Goal: Transaction & Acquisition: Purchase product/service

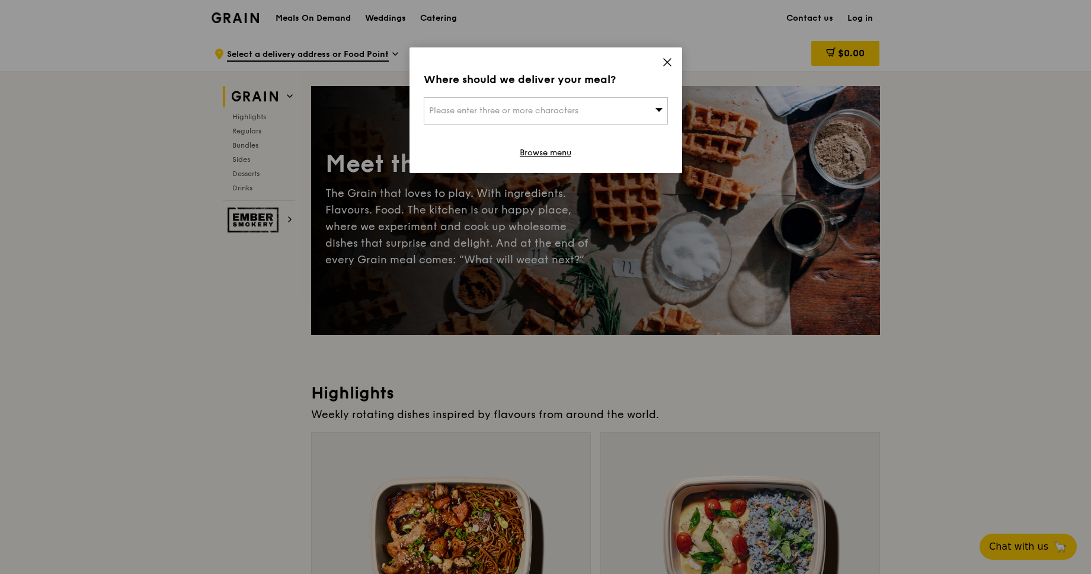
click at [672, 64] on icon at bounding box center [667, 62] width 11 height 11
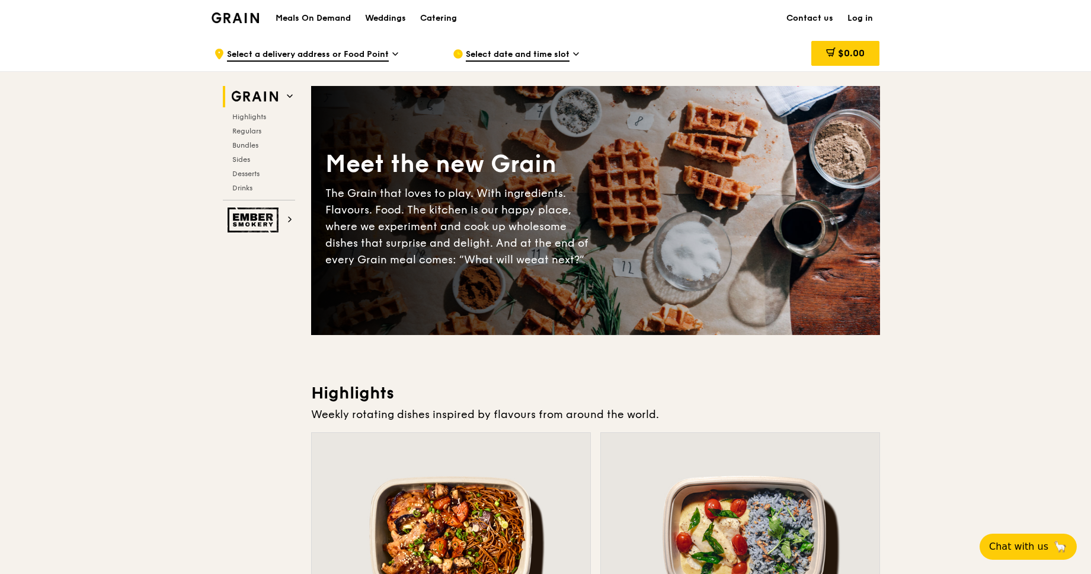
scroll to position [237, 0]
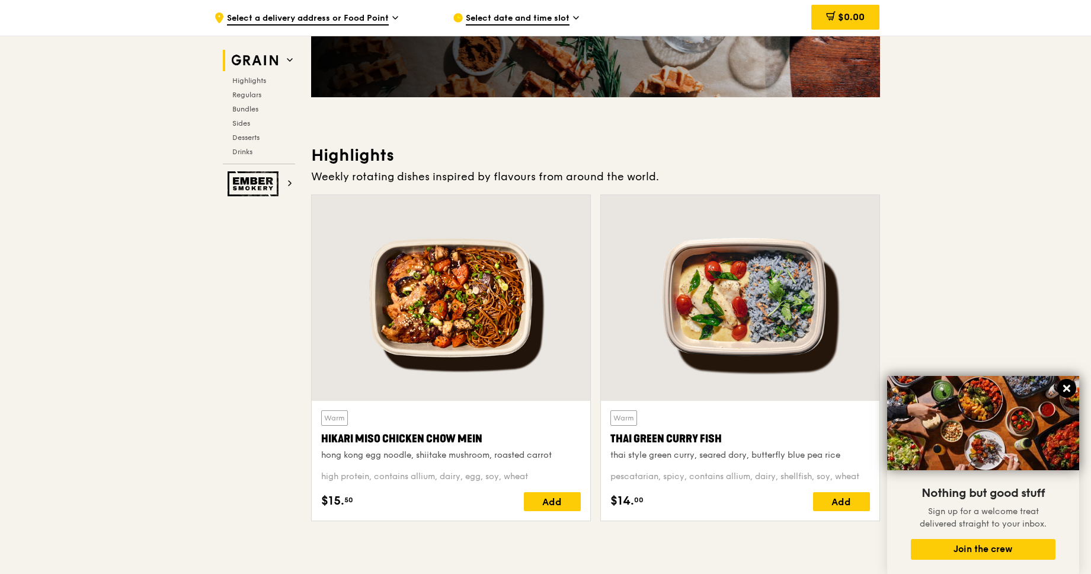
click at [1071, 392] on icon at bounding box center [1067, 388] width 11 height 11
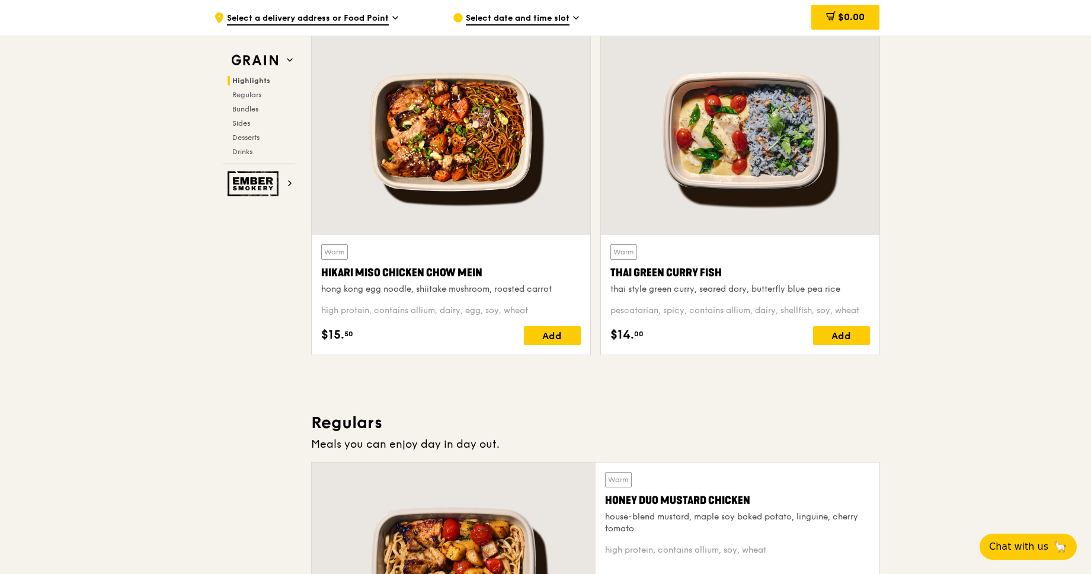
scroll to position [0, 0]
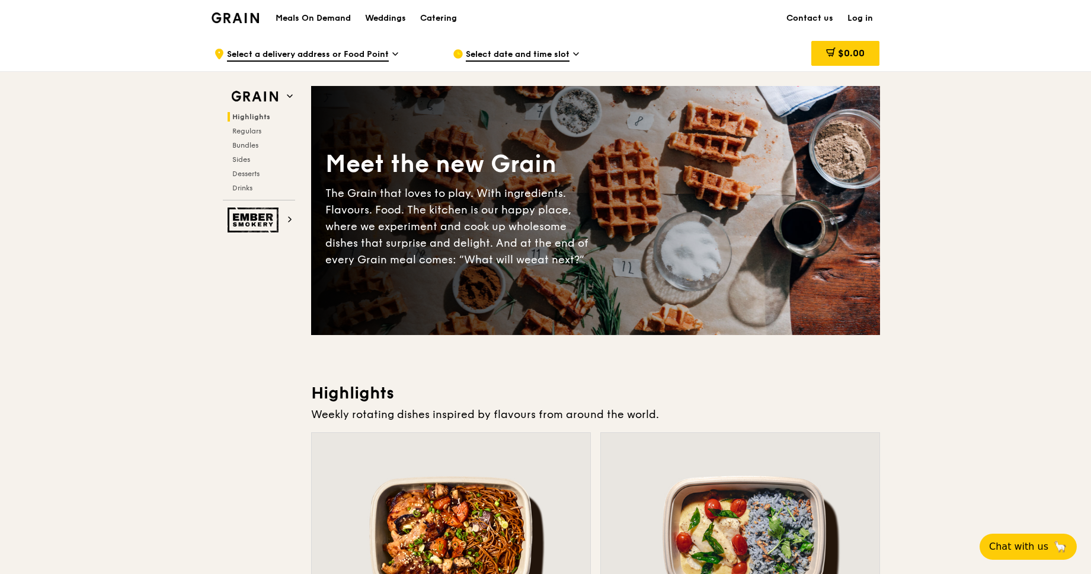
click at [563, 49] on span "Select date and time slot" at bounding box center [518, 55] width 104 height 13
click at [333, 34] on div "Meals On Demand Weddings Catering" at bounding box center [367, 18] width 196 height 36
click at [337, 46] on div ".cls-1 { fill: none; stroke: #fff; stroke-linecap: round; stroke-linejoin: roun…" at bounding box center [324, 54] width 220 height 36
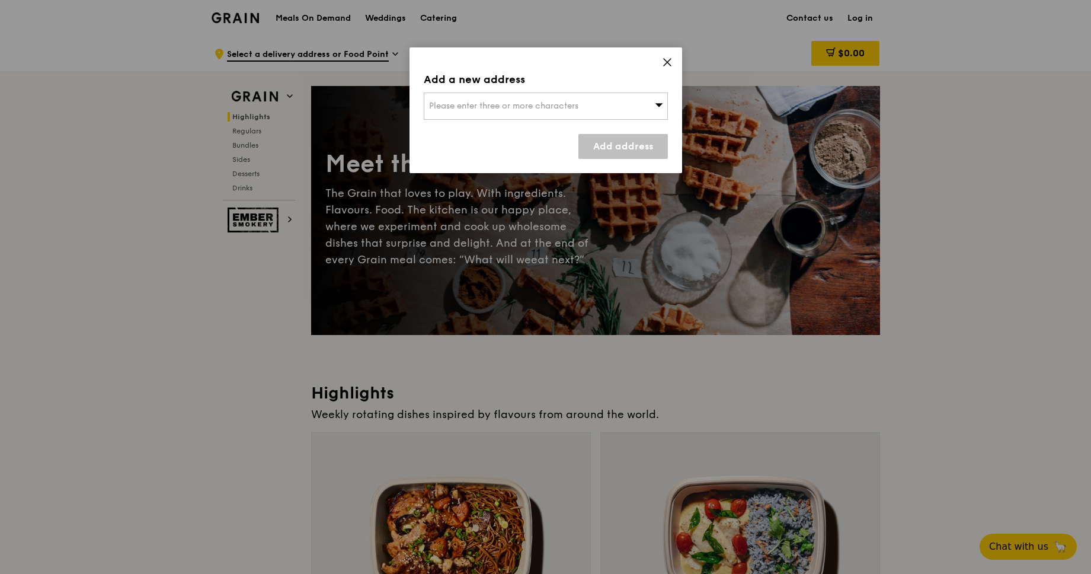
click at [525, 108] on span "Please enter three or more characters" at bounding box center [503, 106] width 149 height 10
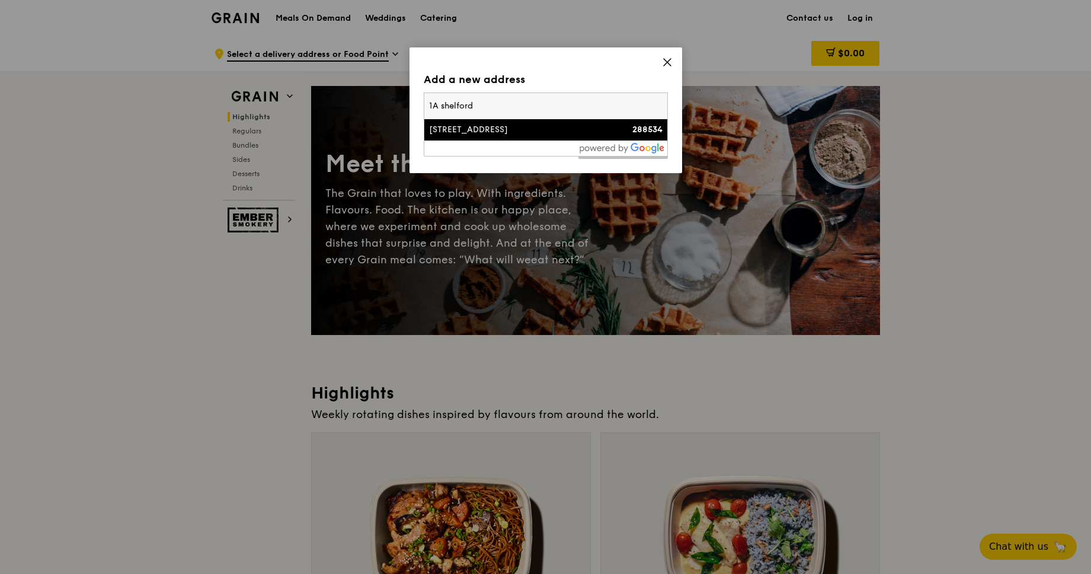
type input "1A shelford"
click at [467, 128] on div "[STREET_ADDRESS]" at bounding box center [516, 130] width 175 height 12
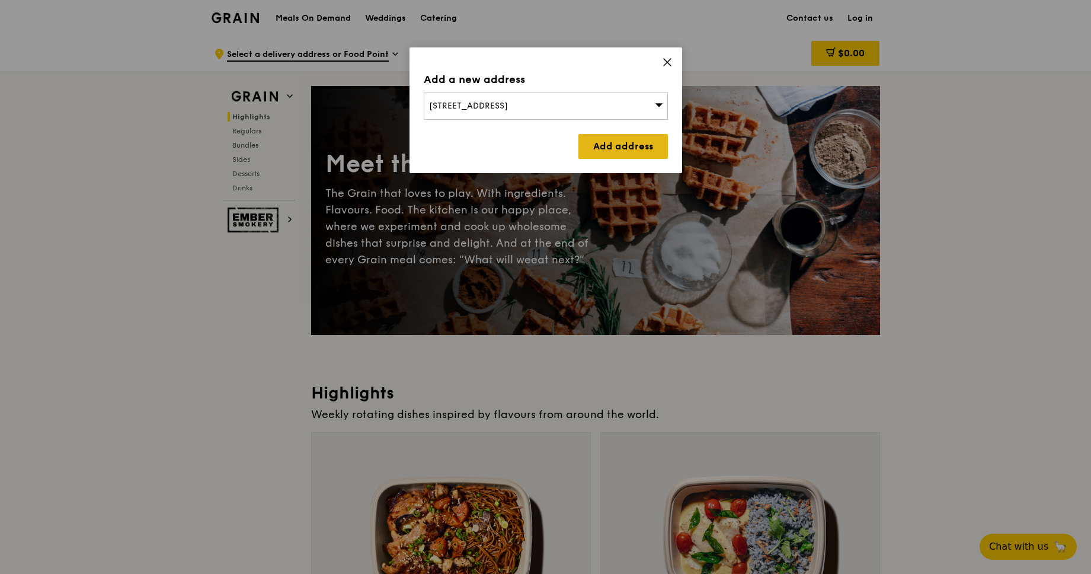
click at [626, 149] on link "Add address" at bounding box center [624, 146] width 90 height 25
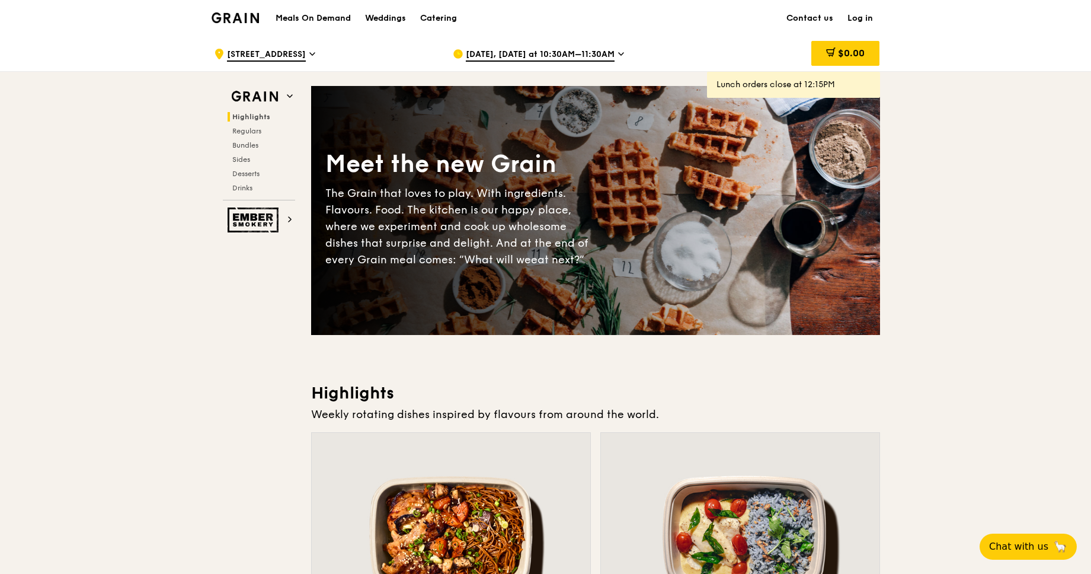
click at [611, 51] on span "[DATE], [DATE] at 10:30AM–11:30AM" at bounding box center [540, 55] width 149 height 13
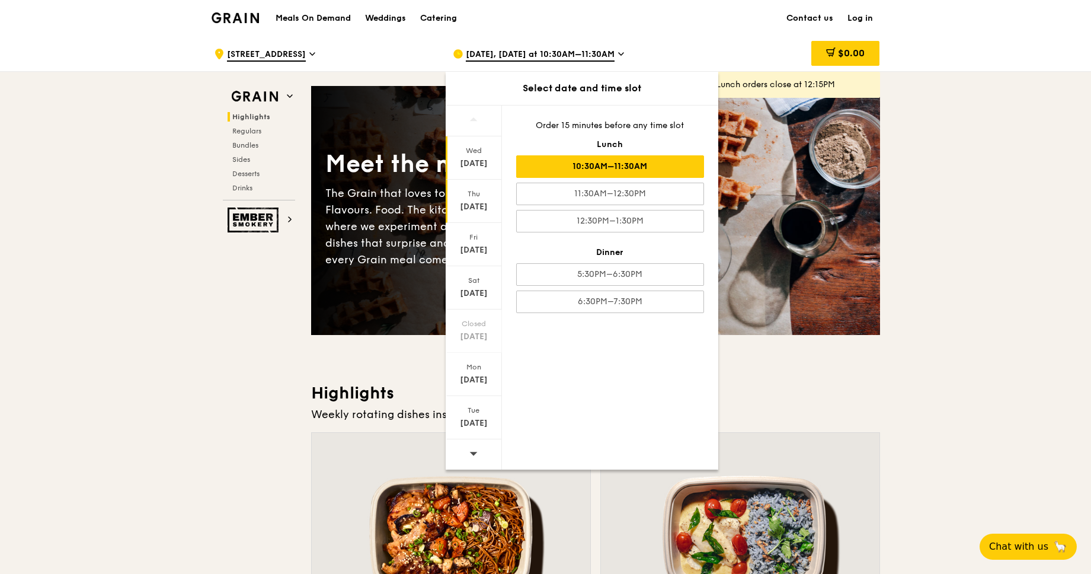
click at [473, 201] on div "[DATE]" at bounding box center [474, 207] width 53 height 12
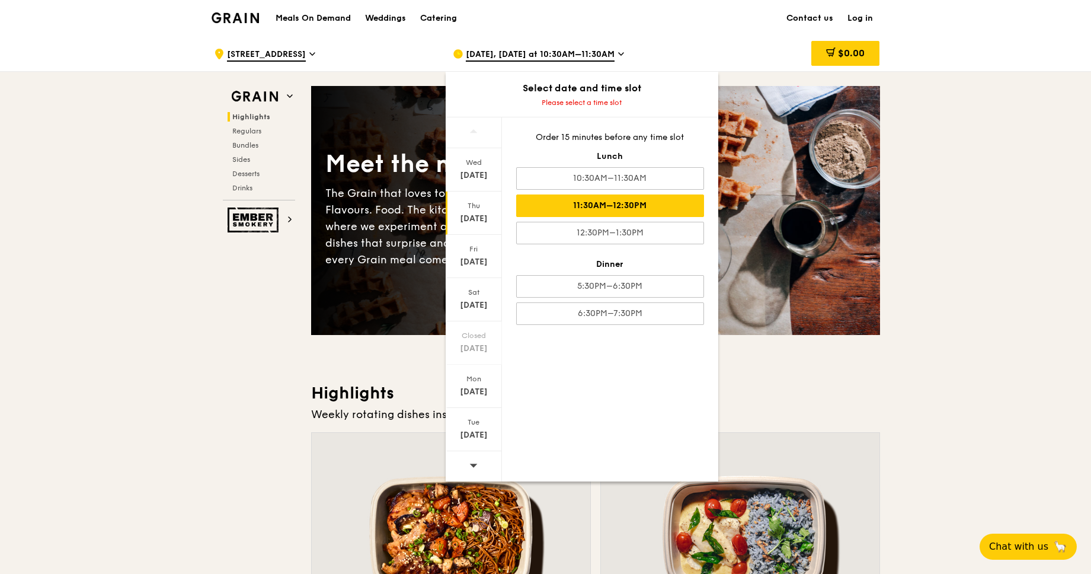
click at [640, 202] on div "11:30AM–12:30PM" at bounding box center [610, 205] width 188 height 23
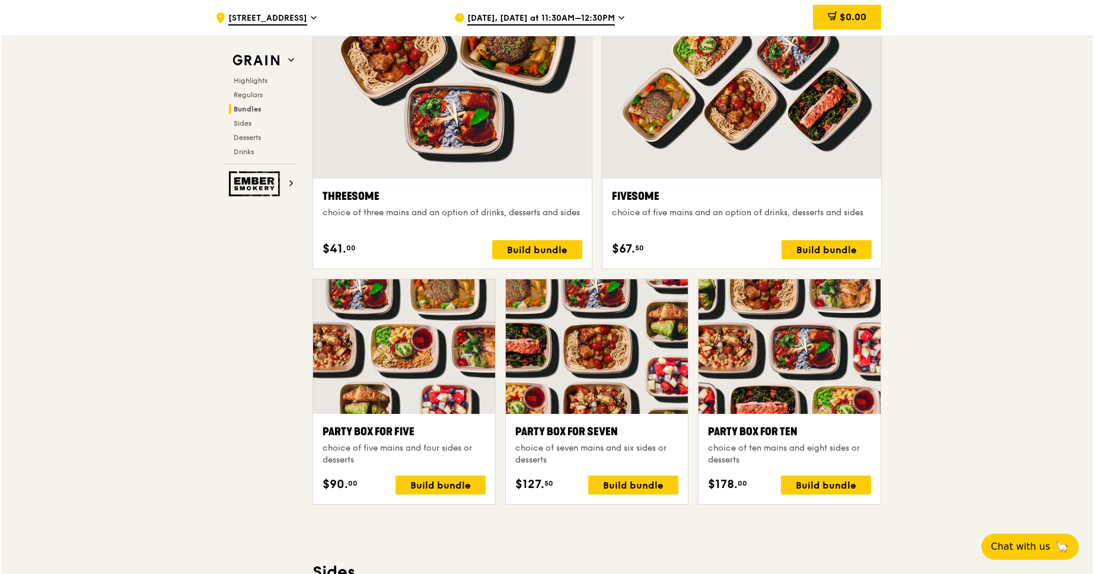
scroll to position [1635, 0]
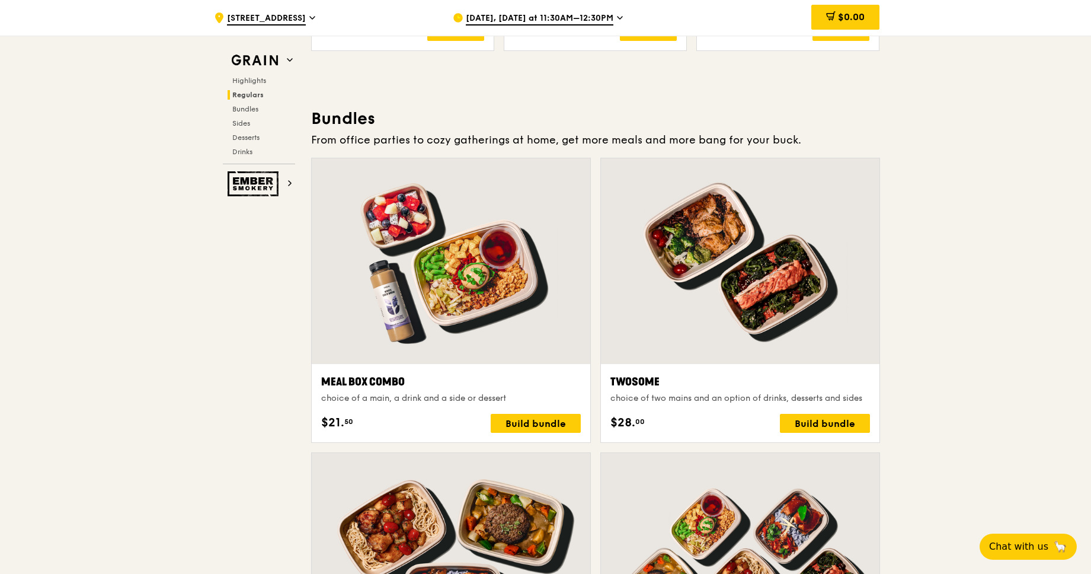
click at [816, 292] on div at bounding box center [740, 261] width 279 height 206
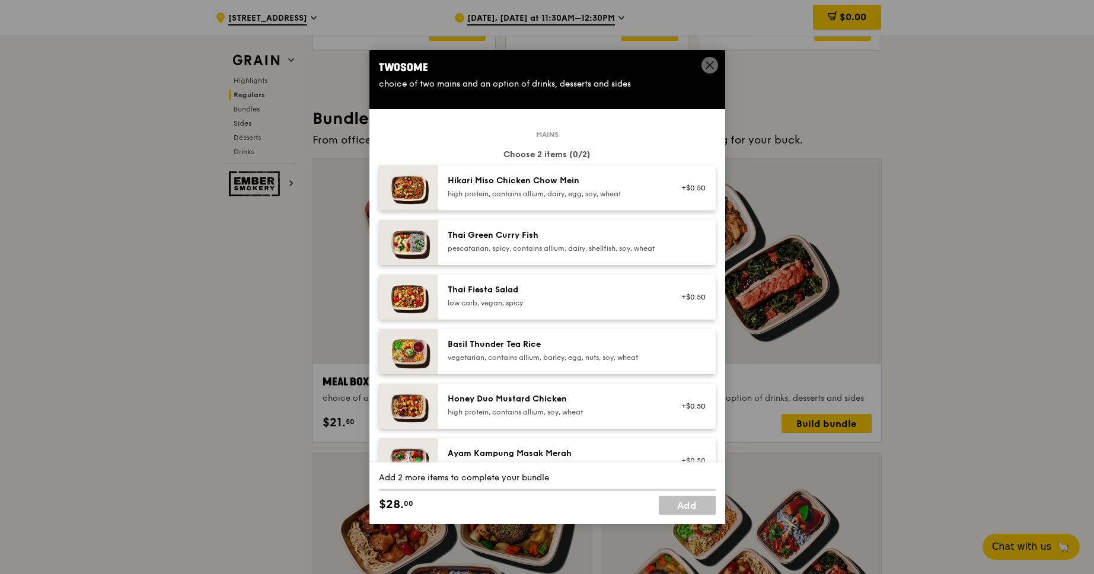
click at [707, 64] on icon at bounding box center [709, 65] width 11 height 11
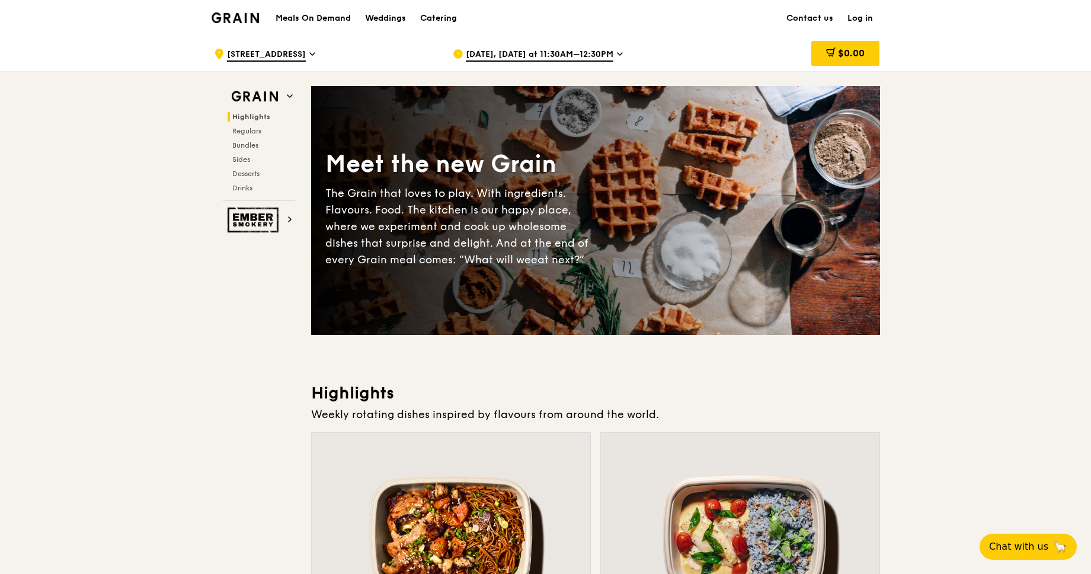
scroll to position [324, 0]
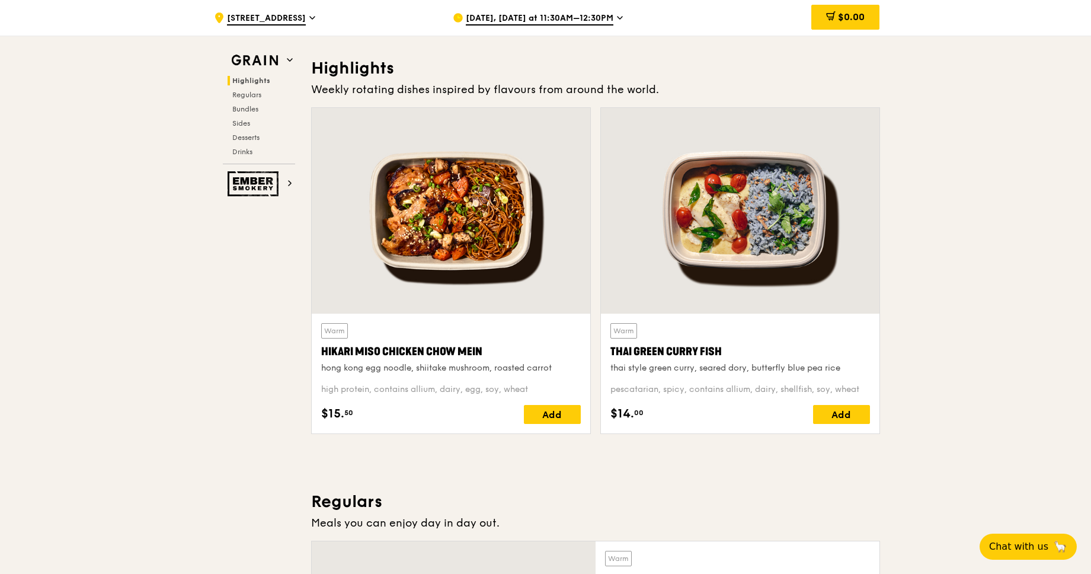
click at [468, 234] on div at bounding box center [451, 211] width 279 height 206
click at [790, 201] on div at bounding box center [740, 211] width 279 height 206
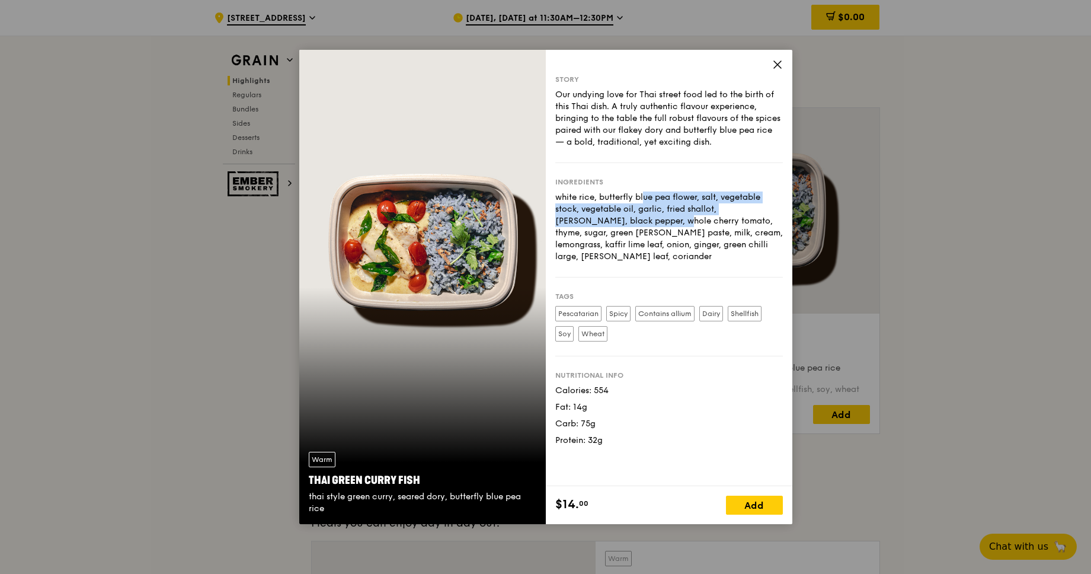
drag, startPoint x: 597, startPoint y: 201, endPoint x: 774, endPoint y: 205, distance: 177.3
click at [774, 205] on div "white rice, butterfly blue pea flower, salt, vegetable stock, vegetable oil, ga…" at bounding box center [669, 226] width 228 height 71
click at [672, 216] on div "white rice, butterfly blue pea flower, salt, vegetable stock, vegetable oil, ga…" at bounding box center [669, 226] width 228 height 71
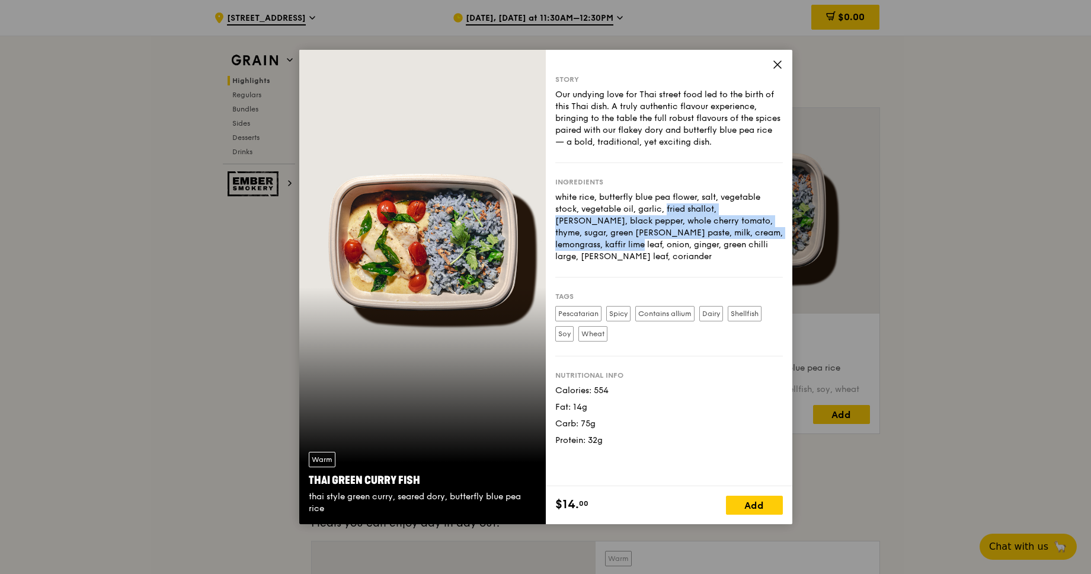
drag, startPoint x: 618, startPoint y: 207, endPoint x: 710, endPoint y: 231, distance: 94.9
click at [710, 231] on div "white rice, butterfly blue pea flower, salt, vegetable stock, vegetable oil, ga…" at bounding box center [669, 226] width 228 height 71
click at [639, 230] on div "white rice, butterfly blue pea flower, salt, vegetable stock, vegetable oil, ga…" at bounding box center [669, 226] width 228 height 71
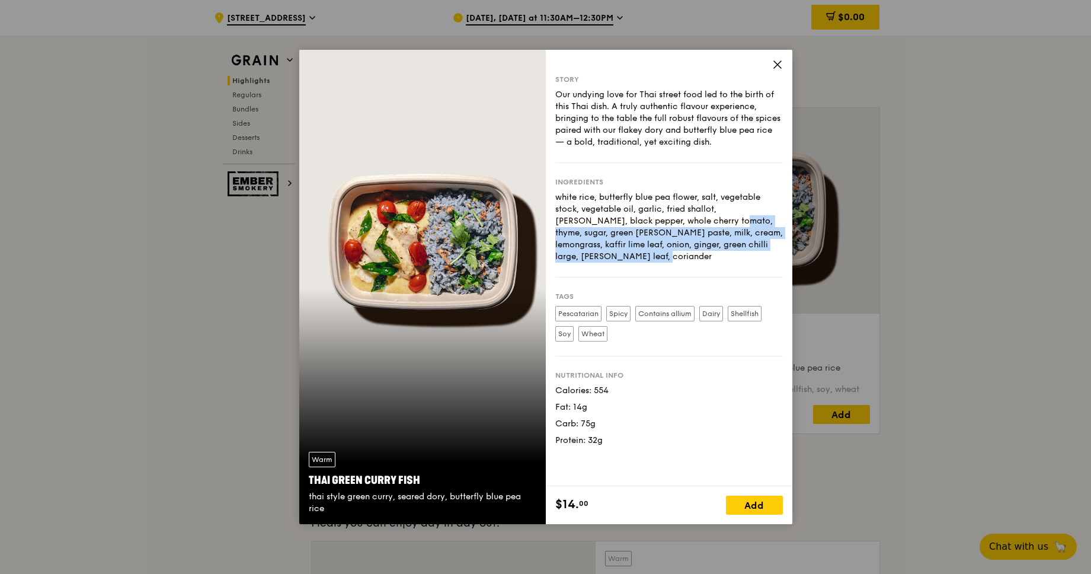
drag, startPoint x: 667, startPoint y: 218, endPoint x: 719, endPoint y: 242, distance: 57.0
click at [719, 242] on div "white rice, butterfly blue pea flower, salt, vegetable stock, vegetable oil, ga…" at bounding box center [669, 226] width 228 height 71
drag, startPoint x: 738, startPoint y: 243, endPoint x: 617, endPoint y: 218, distance: 123.6
click at [617, 218] on div "white rice, butterfly blue pea flower, salt, vegetable stock, vegetable oil, ga…" at bounding box center [669, 226] width 228 height 71
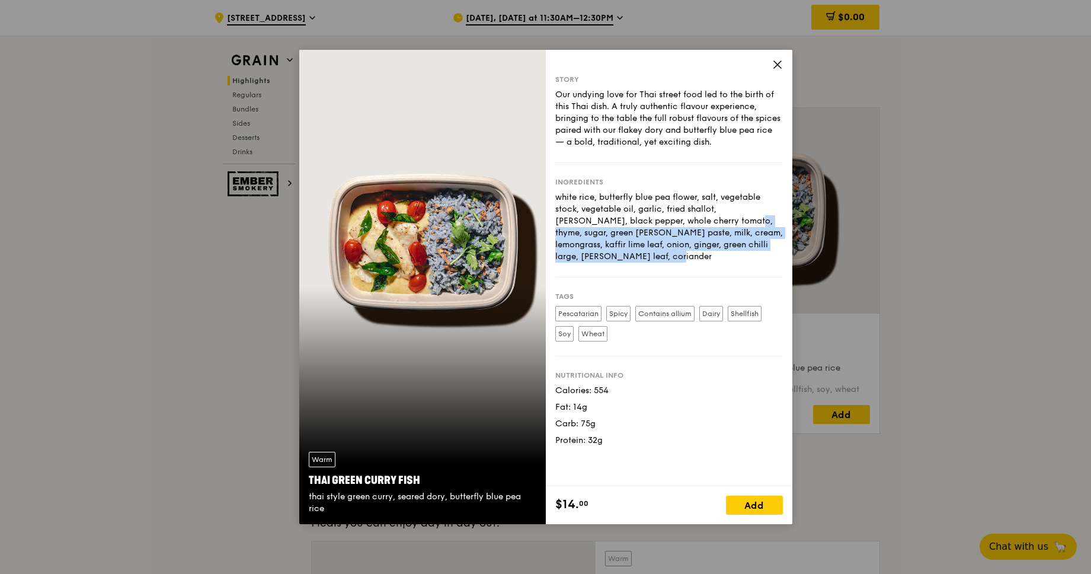
click at [617, 218] on div "white rice, butterfly blue pea flower, salt, vegetable stock, vegetable oil, ga…" at bounding box center [669, 226] width 228 height 71
drag, startPoint x: 570, startPoint y: 217, endPoint x: 724, endPoint y: 246, distance: 156.2
click at [721, 247] on div "white rice, butterfly blue pea flower, salt, vegetable stock, vegetable oil, ga…" at bounding box center [669, 226] width 228 height 71
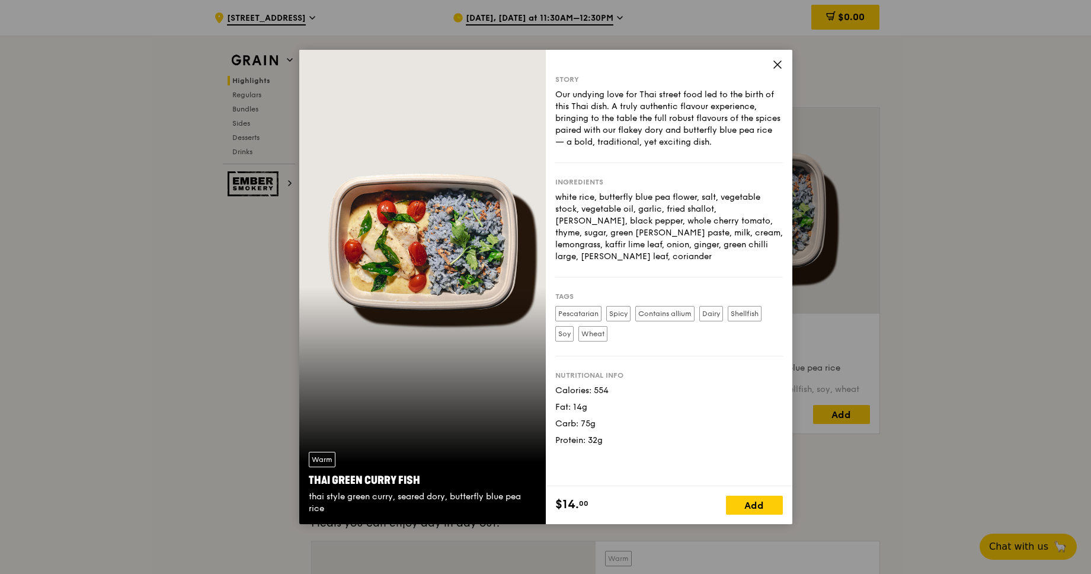
click at [724, 246] on div "white rice, butterfly blue pea flower, salt, vegetable stock, vegetable oil, ga…" at bounding box center [669, 226] width 228 height 71
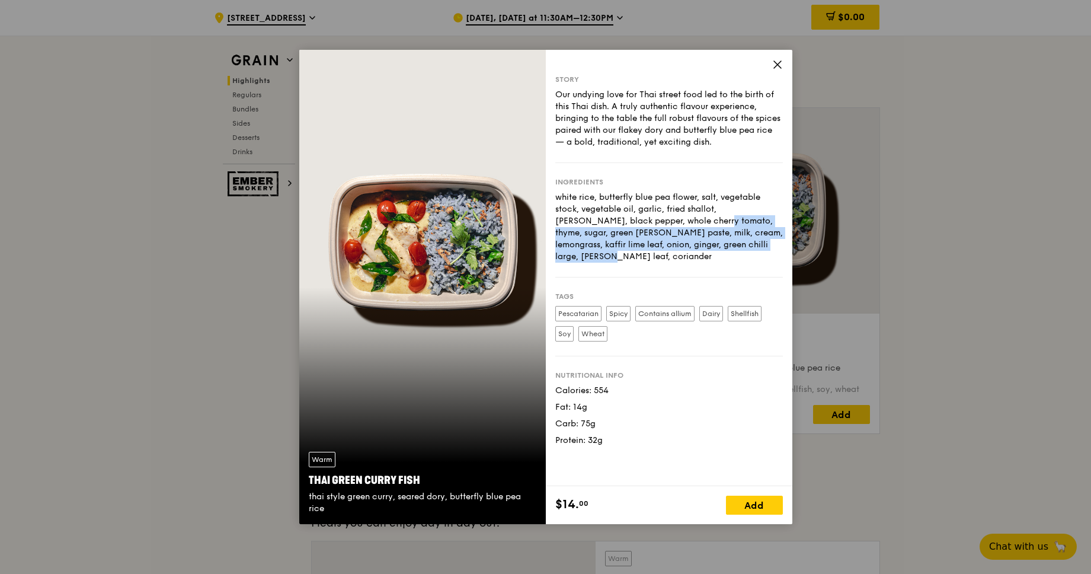
drag, startPoint x: 590, startPoint y: 222, endPoint x: 675, endPoint y: 246, distance: 87.4
click at [675, 246] on div "white rice, butterfly blue pea flower, salt, vegetable stock, vegetable oil, ga…" at bounding box center [669, 226] width 228 height 71
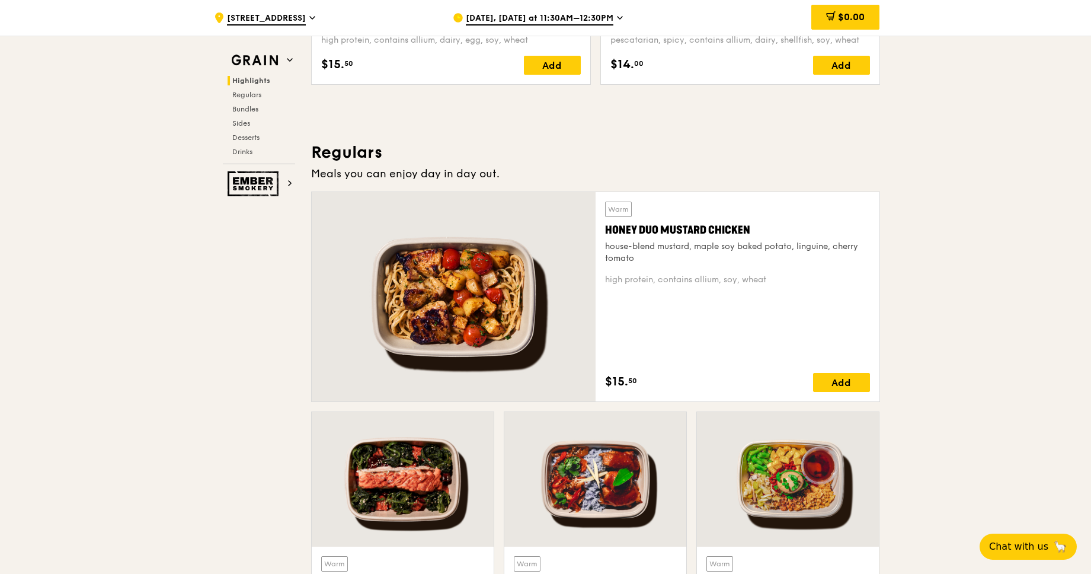
scroll to position [679, 0]
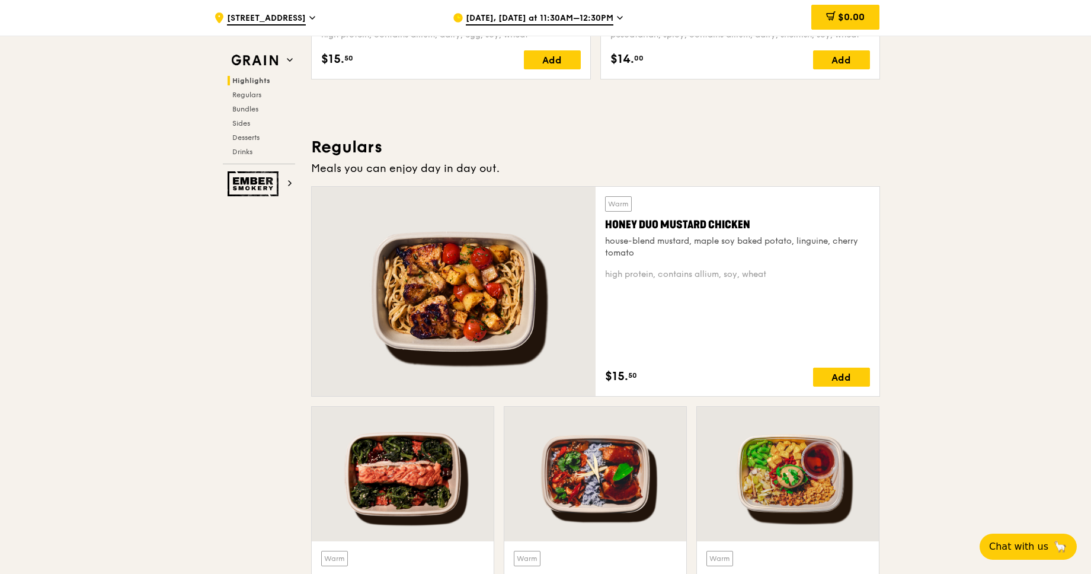
click at [472, 283] on div at bounding box center [454, 291] width 284 height 209
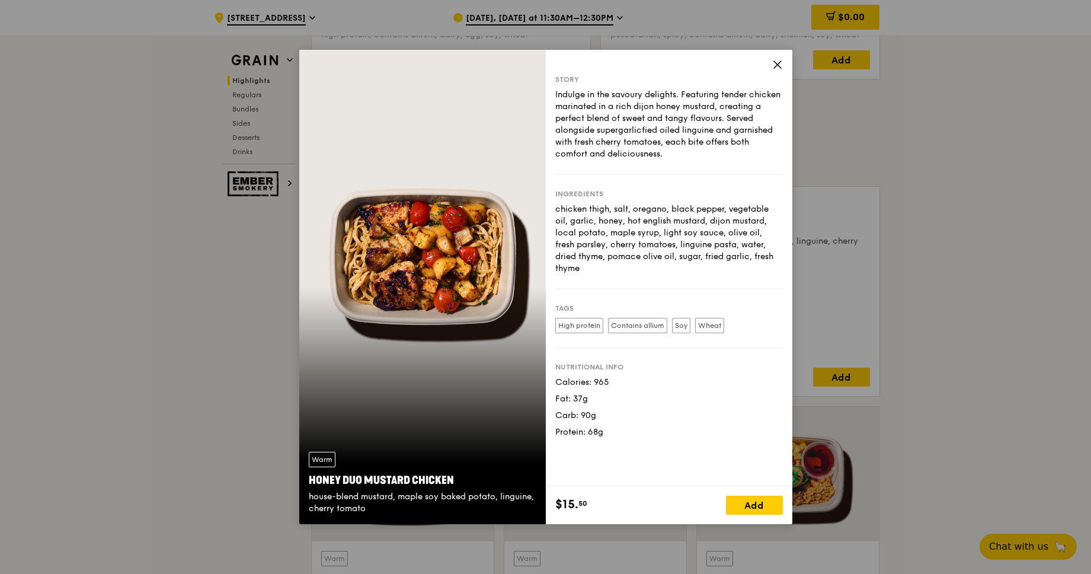
click at [593, 208] on div "chicken thigh, salt, oregano, black pepper, vegetable oil, garlic, honey, hot e…" at bounding box center [669, 238] width 228 height 71
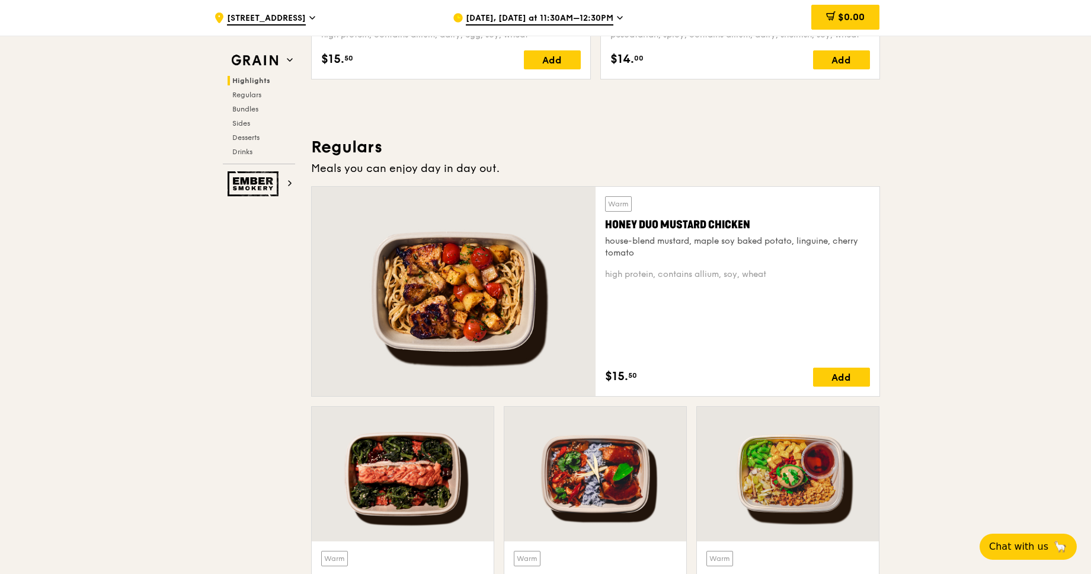
scroll to position [926, 0]
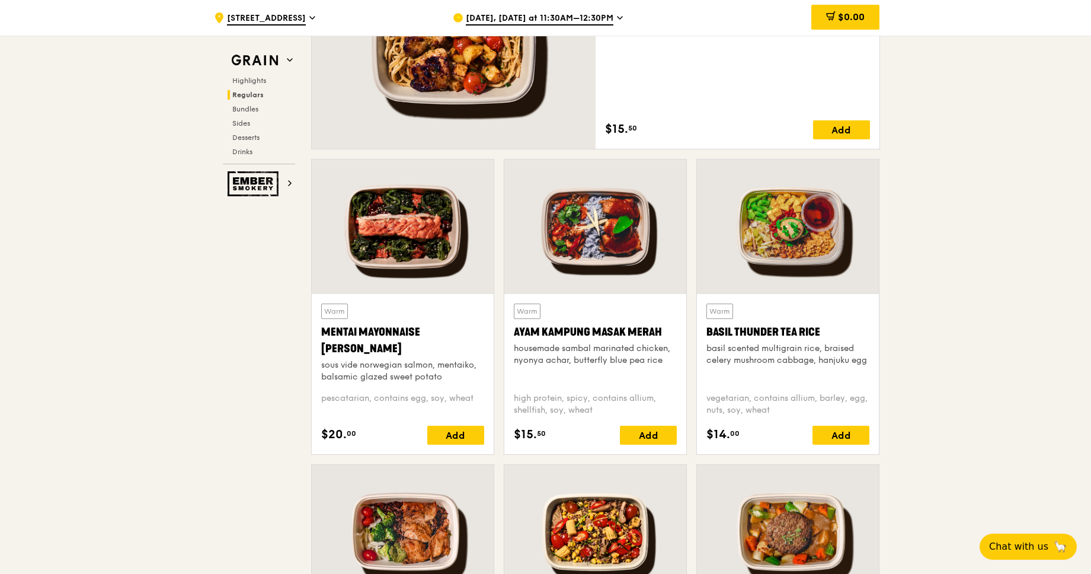
click at [398, 228] on div at bounding box center [403, 226] width 182 height 135
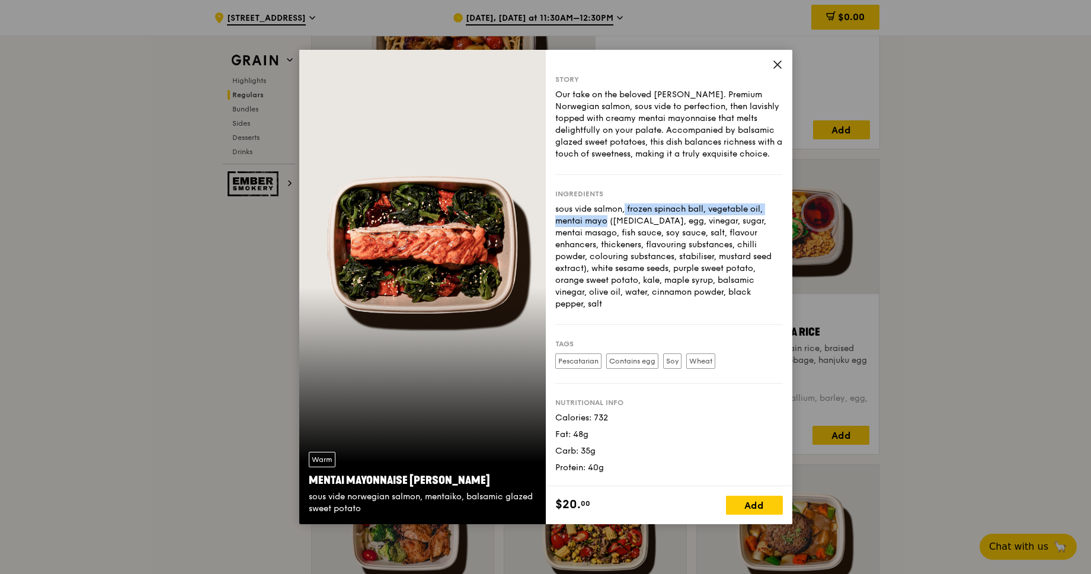
drag, startPoint x: 563, startPoint y: 208, endPoint x: 756, endPoint y: 212, distance: 192.7
click at [756, 212] on div "sous vide salmon, frozen spinach ball, vegetable oil, mentai mayo ([MEDICAL_DAT…" at bounding box center [669, 256] width 228 height 107
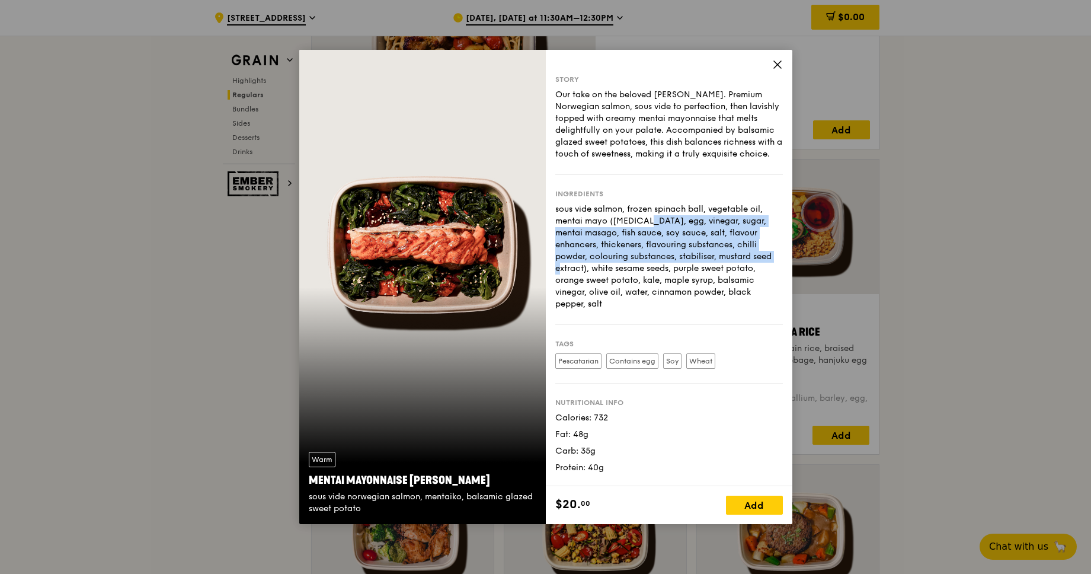
drag, startPoint x: 582, startPoint y: 220, endPoint x: 696, endPoint y: 254, distance: 120.0
click at [696, 254] on div "sous vide salmon, frozen spinach ball, vegetable oil, mentai mayo ([MEDICAL_DAT…" at bounding box center [669, 256] width 228 height 107
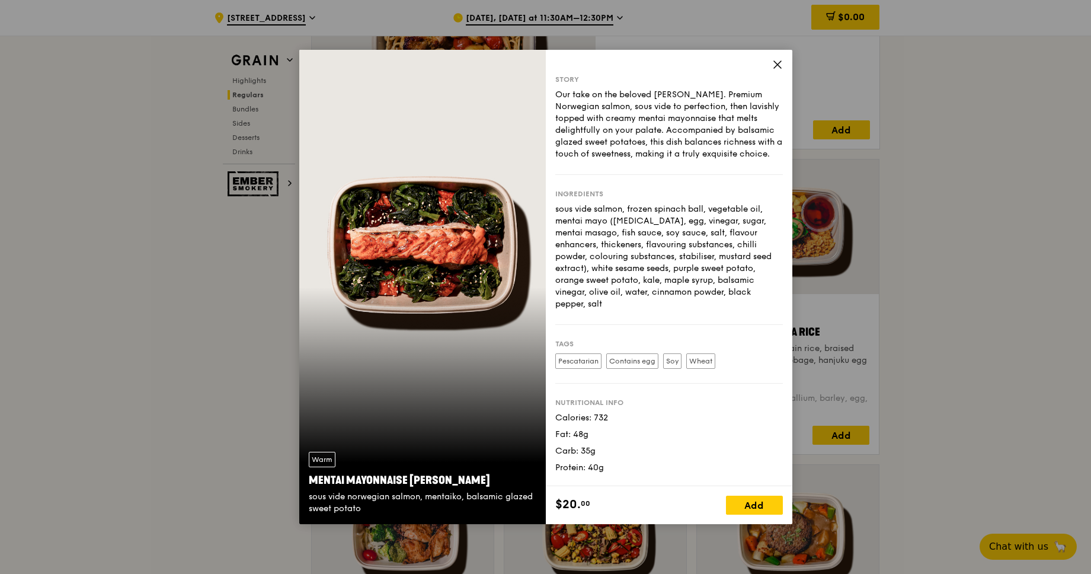
click at [685, 263] on div "sous vide salmon, frozen spinach ball, vegetable oil, mentai mayo ([MEDICAL_DAT…" at bounding box center [669, 256] width 228 height 107
drag, startPoint x: 638, startPoint y: 278, endPoint x: 719, endPoint y: 293, distance: 82.5
click at [719, 293] on div "sous vide salmon, frozen spinach ball, vegetable oil, mentai mayo ([MEDICAL_DAT…" at bounding box center [669, 256] width 228 height 107
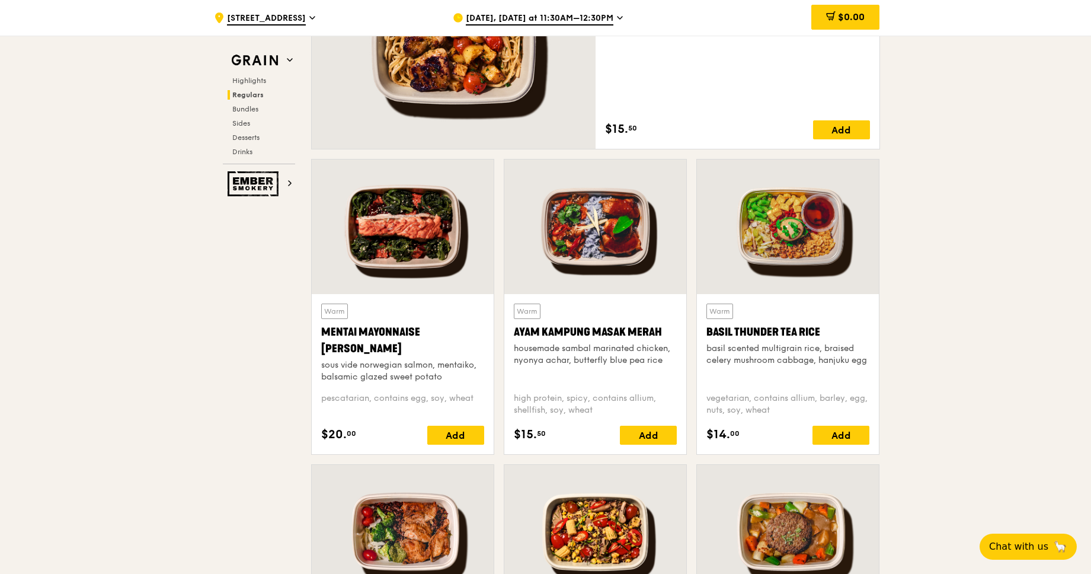
click at [633, 210] on div at bounding box center [595, 226] width 182 height 135
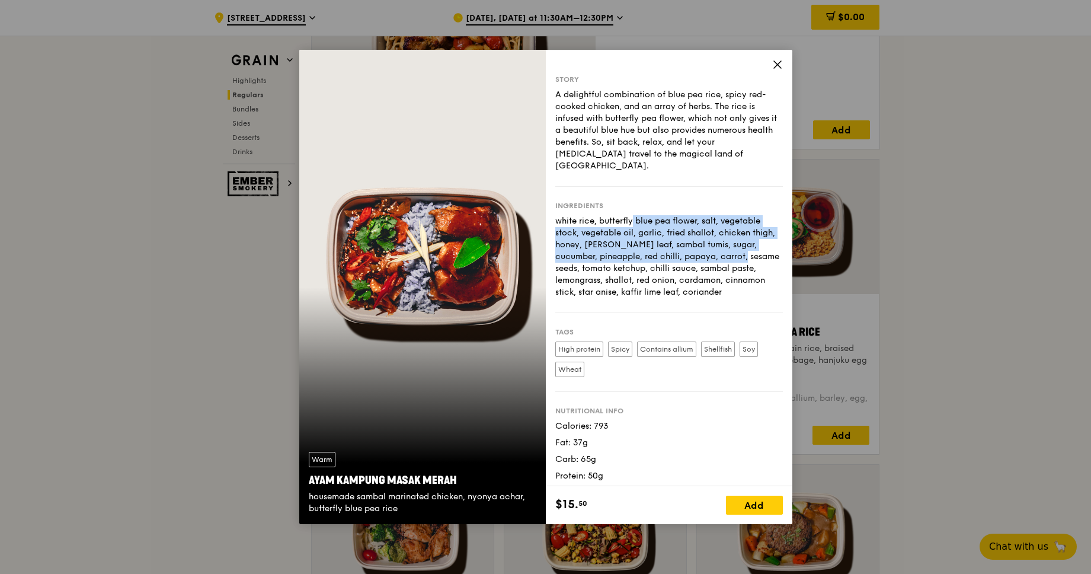
drag, startPoint x: 608, startPoint y: 210, endPoint x: 679, endPoint y: 247, distance: 79.3
click at [679, 247] on div "white rice, butterfly blue pea flower, salt, vegetable stock, vegetable oil, ga…" at bounding box center [669, 256] width 228 height 83
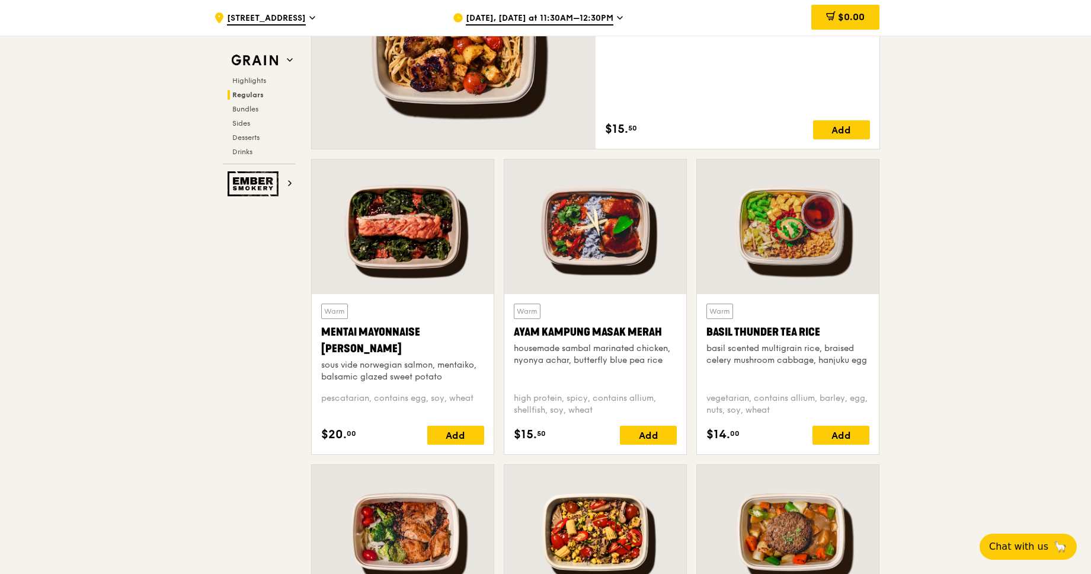
click at [788, 229] on div at bounding box center [788, 226] width 182 height 135
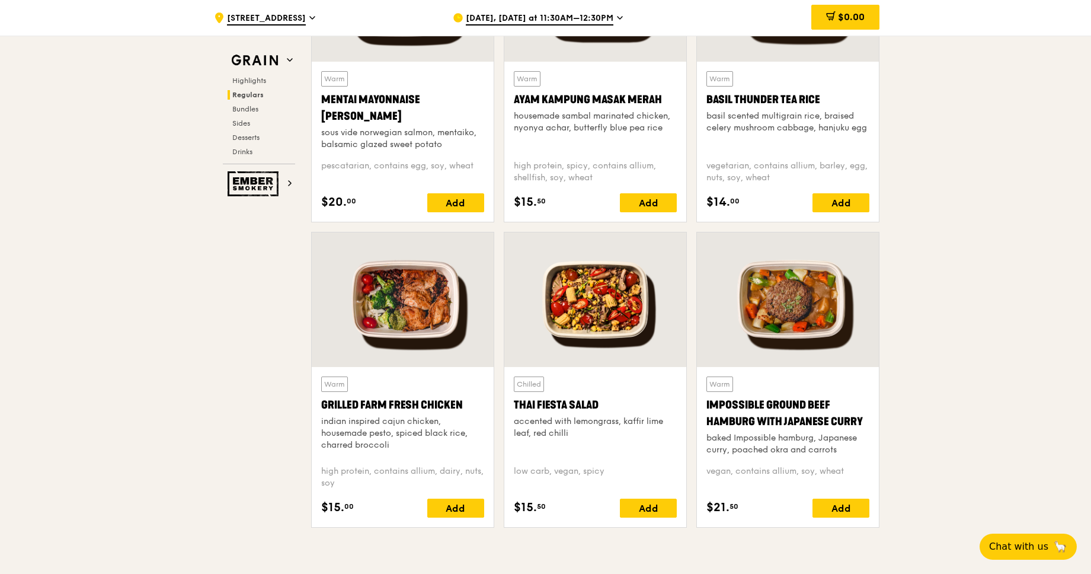
scroll to position [1161, 0]
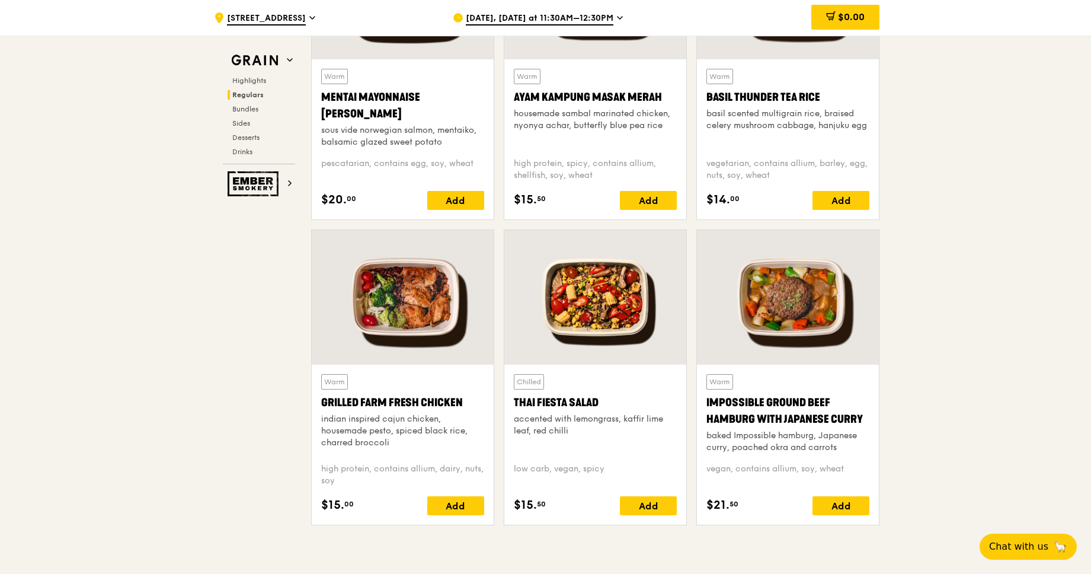
click at [405, 303] on div at bounding box center [403, 297] width 182 height 135
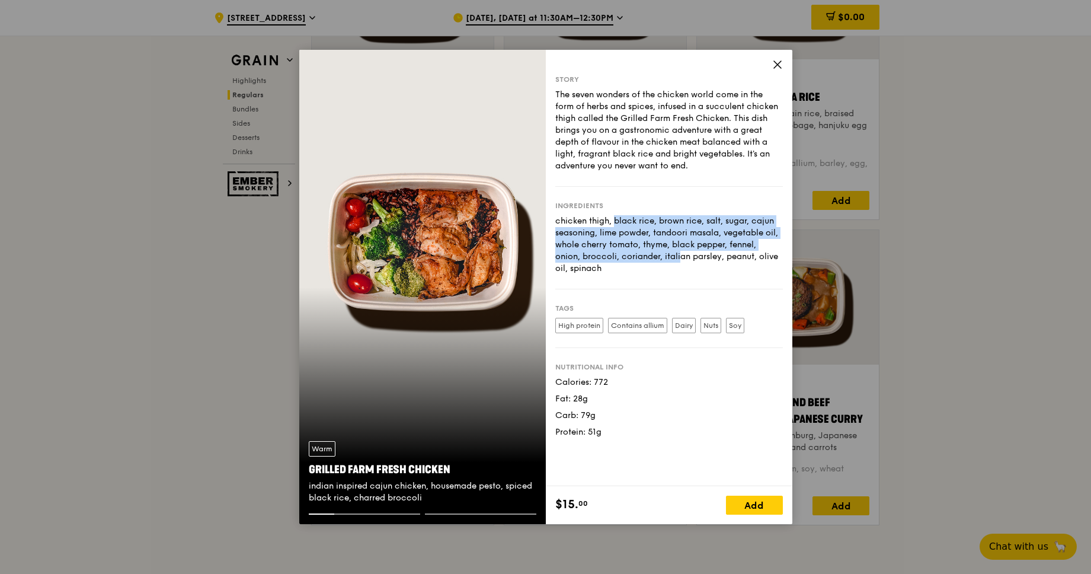
drag, startPoint x: 565, startPoint y: 222, endPoint x: 626, endPoint y: 254, distance: 68.7
click at [626, 254] on div "chicken thigh, black rice, brown rice, salt, sugar, cajun seasoning, lime powde…" at bounding box center [669, 244] width 228 height 59
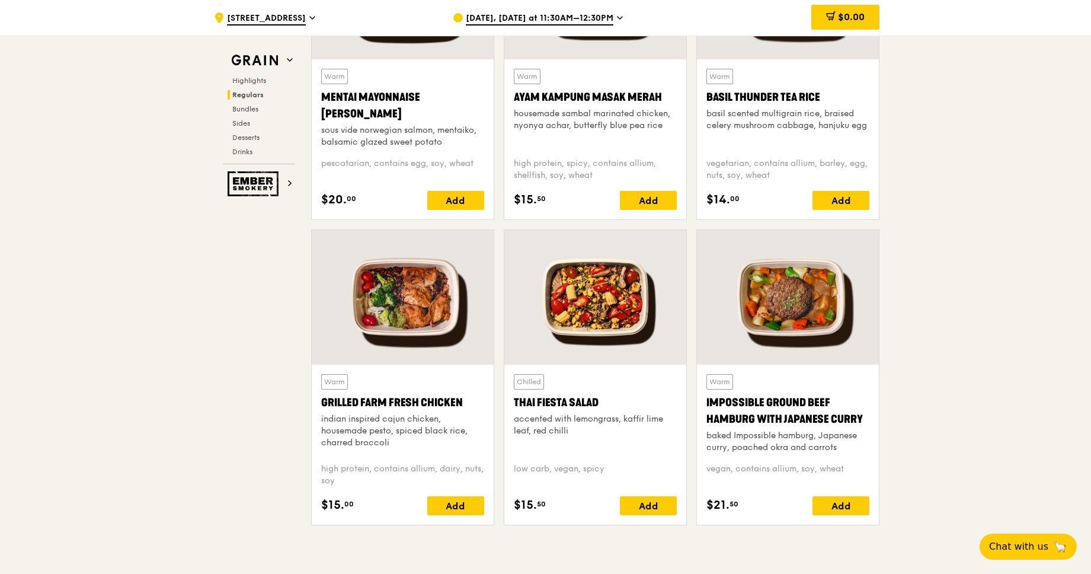
click at [631, 313] on div at bounding box center [595, 297] width 182 height 135
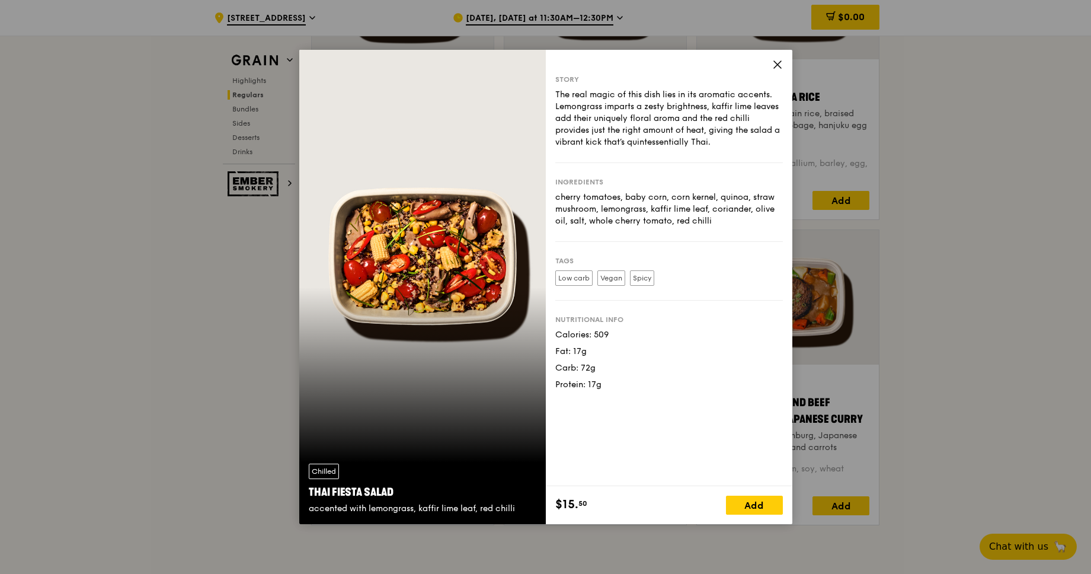
drag, startPoint x: 590, startPoint y: 197, endPoint x: 753, endPoint y: 225, distance: 165.4
click at [753, 225] on div "cherry tomatoes, baby corn, corn kernel, quinoa, straw mushroom, lemongrass, ka…" at bounding box center [669, 209] width 228 height 36
click at [703, 218] on div "cherry tomatoes, baby corn, corn kernel, quinoa, straw mushroom, lemongrass, ka…" at bounding box center [669, 209] width 228 height 36
drag, startPoint x: 729, startPoint y: 219, endPoint x: 619, endPoint y: 193, distance: 112.7
click at [619, 193] on div "cherry tomatoes, baby corn, corn kernel, quinoa, straw mushroom, lemongrass, ka…" at bounding box center [669, 209] width 228 height 36
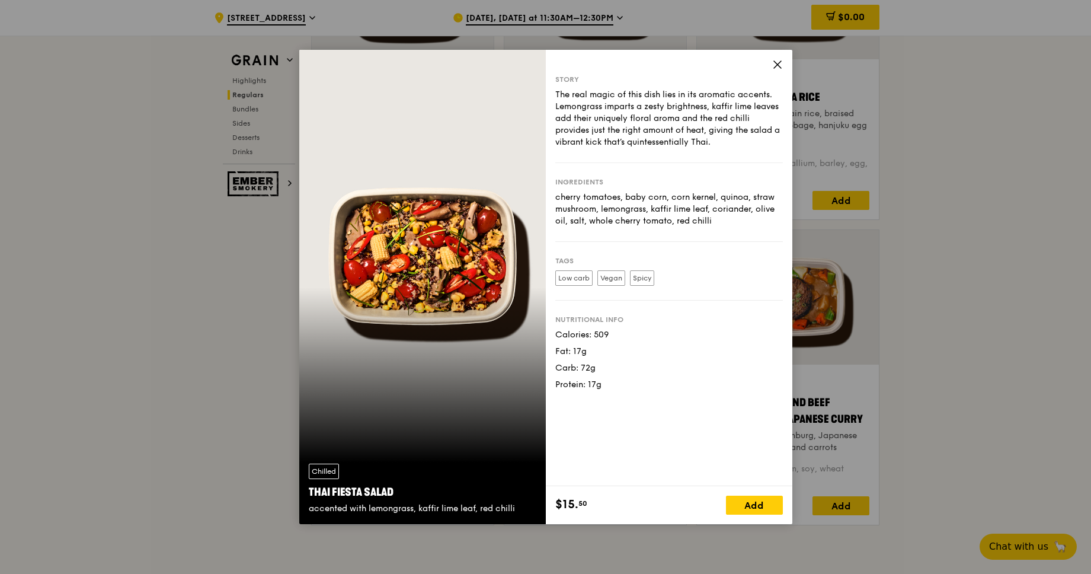
click at [629, 197] on div "cherry tomatoes, baby corn, corn kernel, quinoa, straw mushroom, lemongrass, ka…" at bounding box center [669, 209] width 228 height 36
drag, startPoint x: 631, startPoint y: 197, endPoint x: 703, endPoint y: 230, distance: 79.6
click at [703, 230] on div "Ingredients cherry tomatoes, baby corn, corn kernel, quinoa, straw mushroom, le…" at bounding box center [669, 202] width 228 height 79
click at [704, 224] on div "cherry tomatoes, baby corn, corn kernel, quinoa, straw mushroom, lemongrass, ka…" at bounding box center [669, 209] width 228 height 36
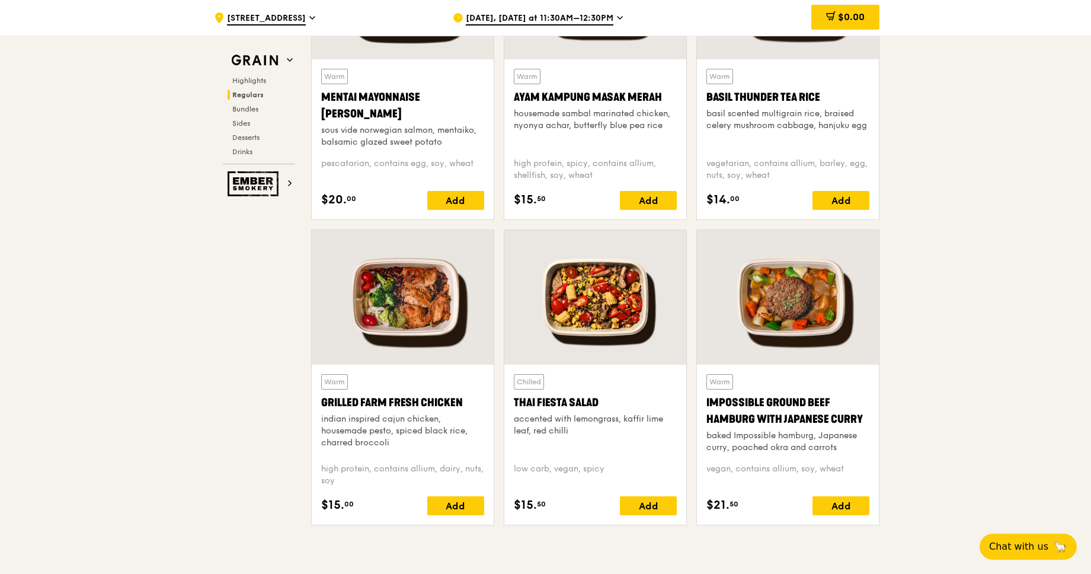
click at [787, 291] on div at bounding box center [788, 297] width 182 height 135
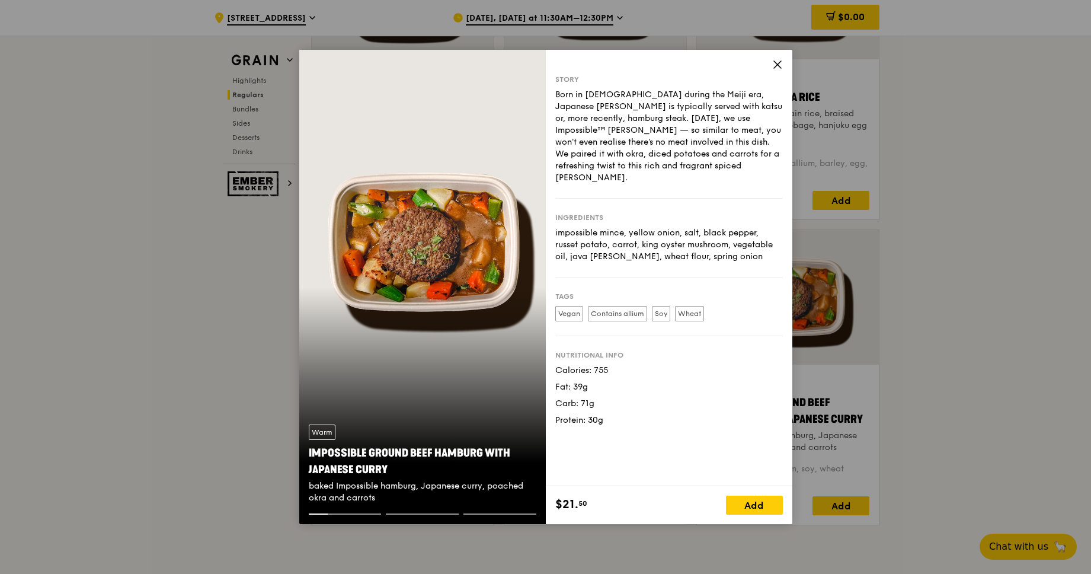
drag, startPoint x: 573, startPoint y: 219, endPoint x: 715, endPoint y: 242, distance: 144.1
click at [666, 250] on div "impossible mince, yellow onion, salt, black pepper, russet potato, carrot, king…" at bounding box center [669, 245] width 228 height 36
click at [716, 242] on div "impossible mince, yellow onion, salt, black pepper, russet potato, carrot, king…" at bounding box center [669, 245] width 228 height 36
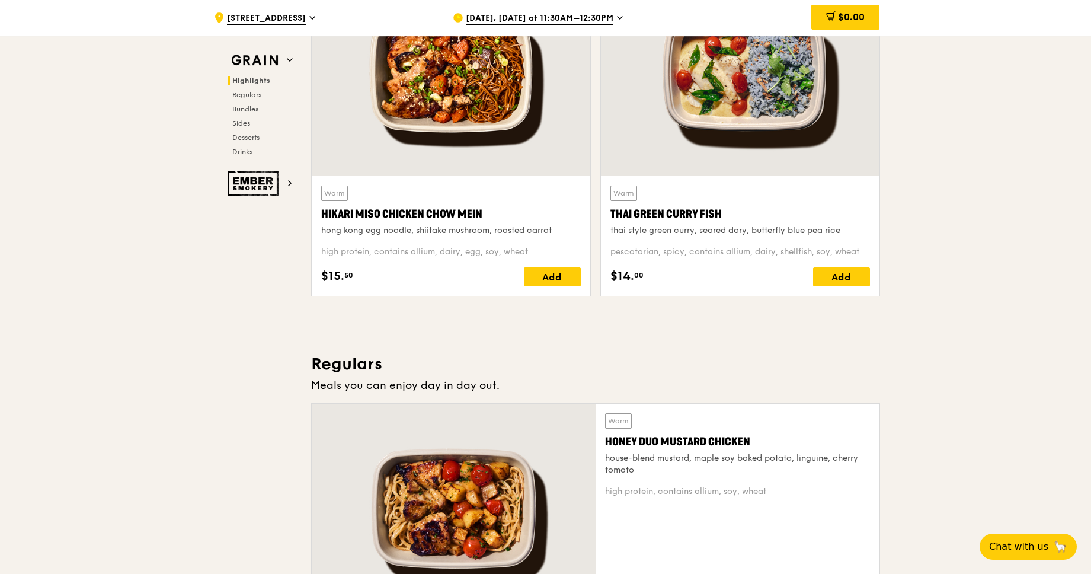
scroll to position [293, 0]
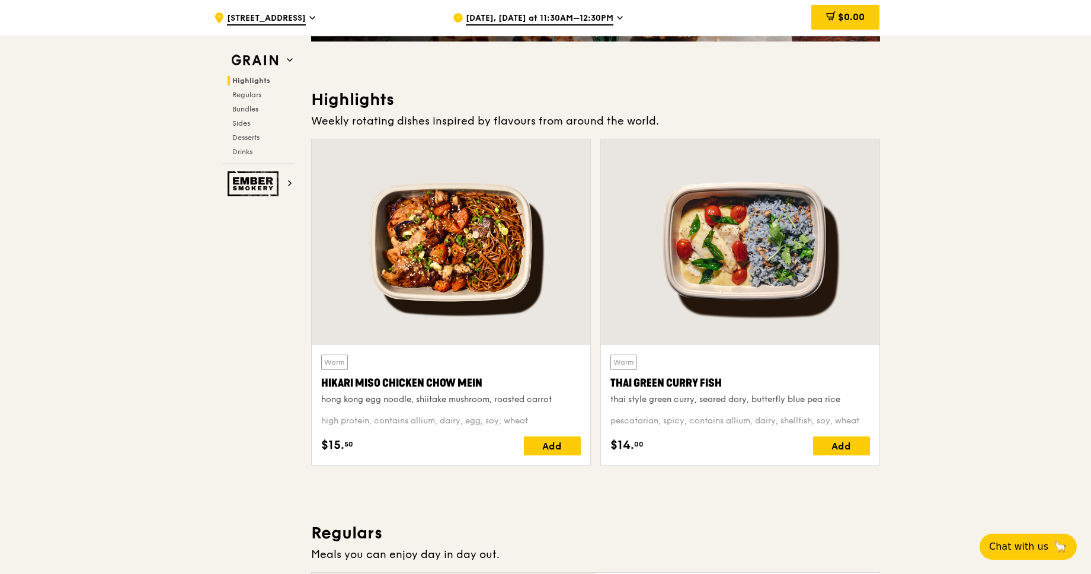
click at [551, 17] on span "[DATE], [DATE] at 11:30AM–12:30PM" at bounding box center [540, 18] width 148 height 13
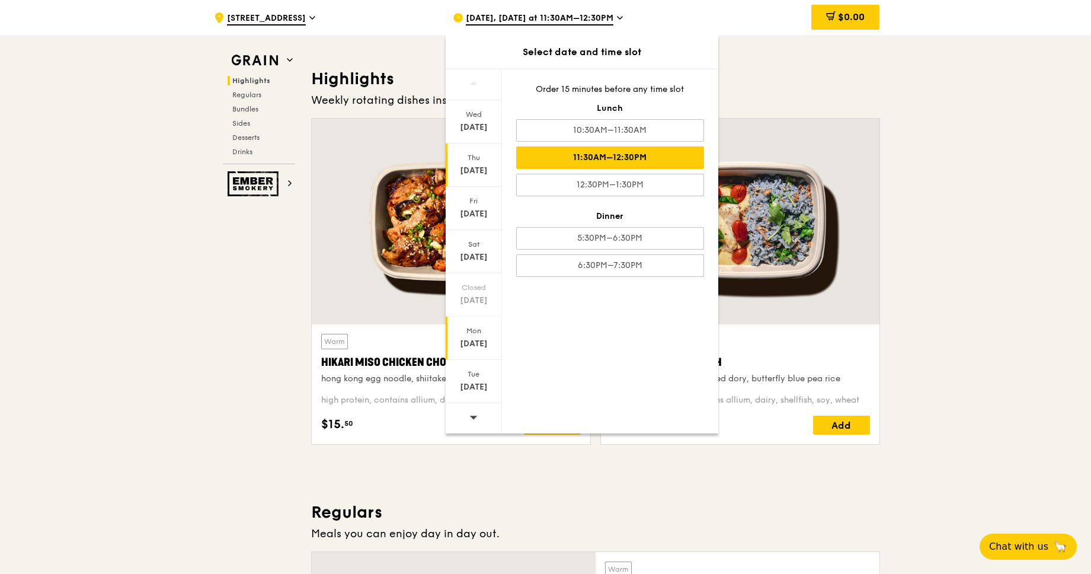
scroll to position [315, 0]
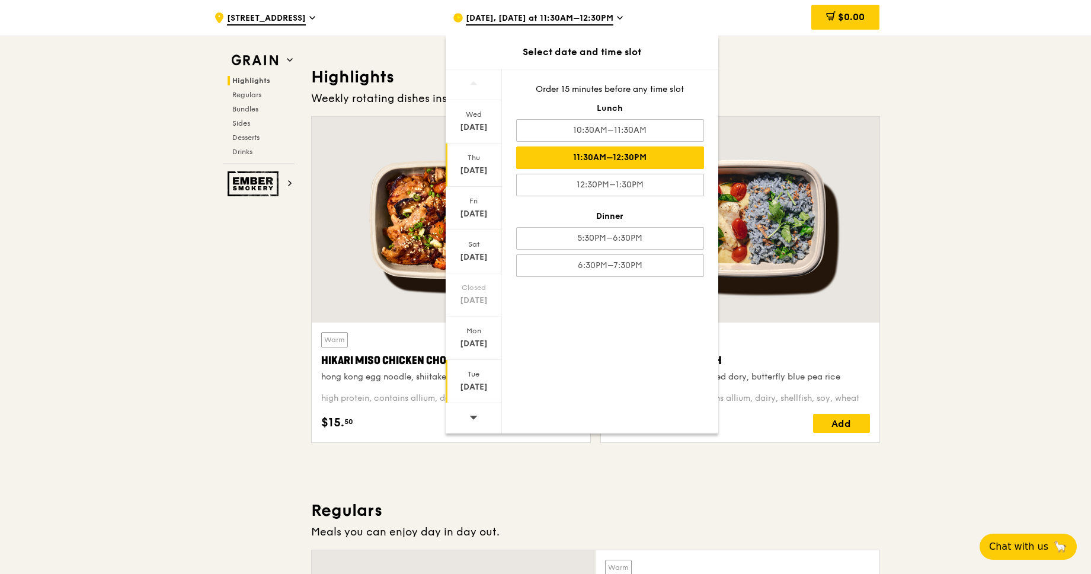
click at [485, 380] on div "[DATE]" at bounding box center [474, 381] width 56 height 43
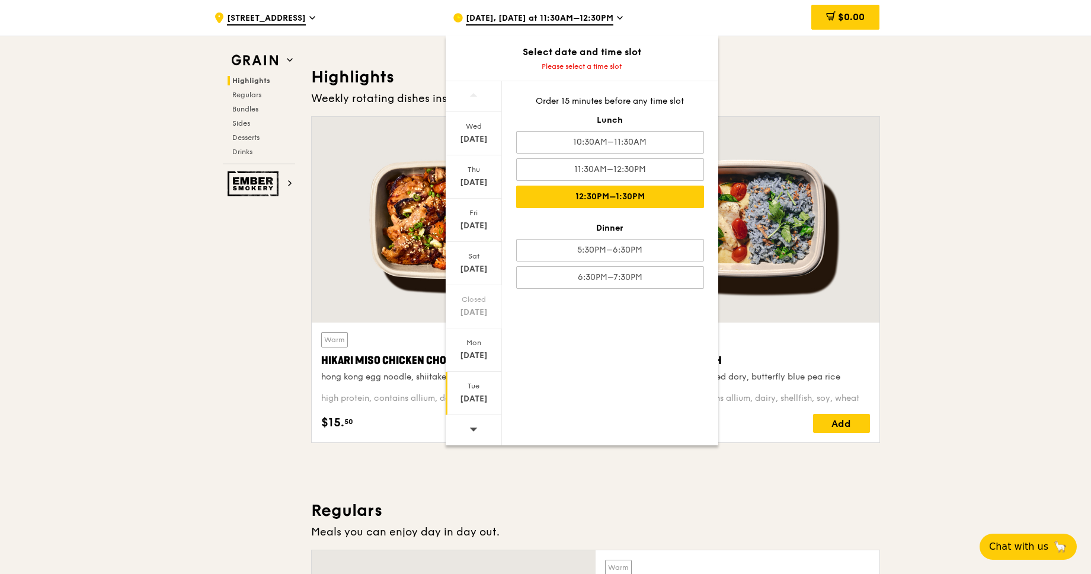
click at [621, 197] on div "12:30PM–1:30PM" at bounding box center [610, 197] width 188 height 23
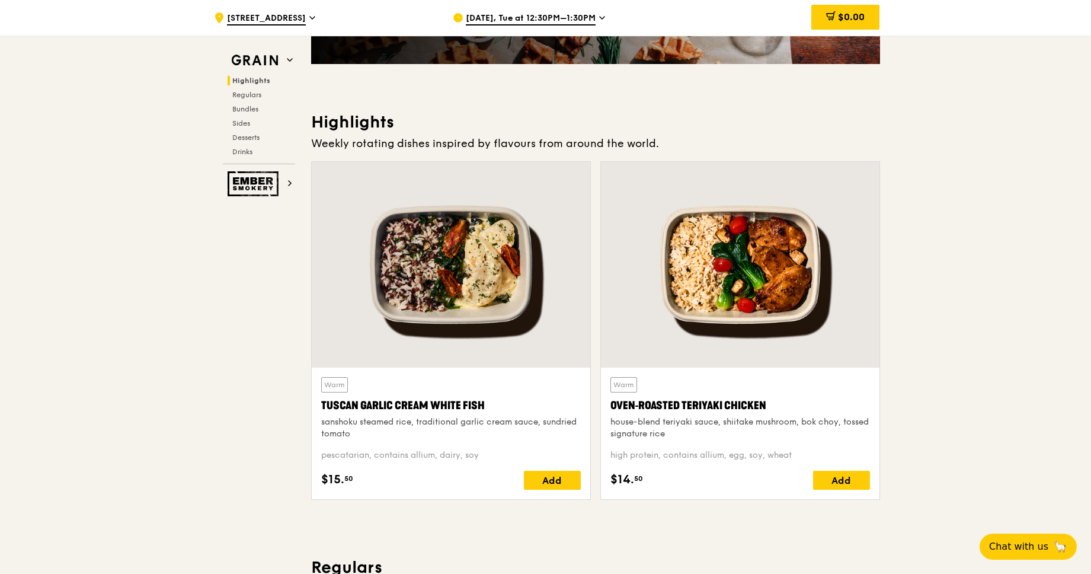
scroll to position [276, 0]
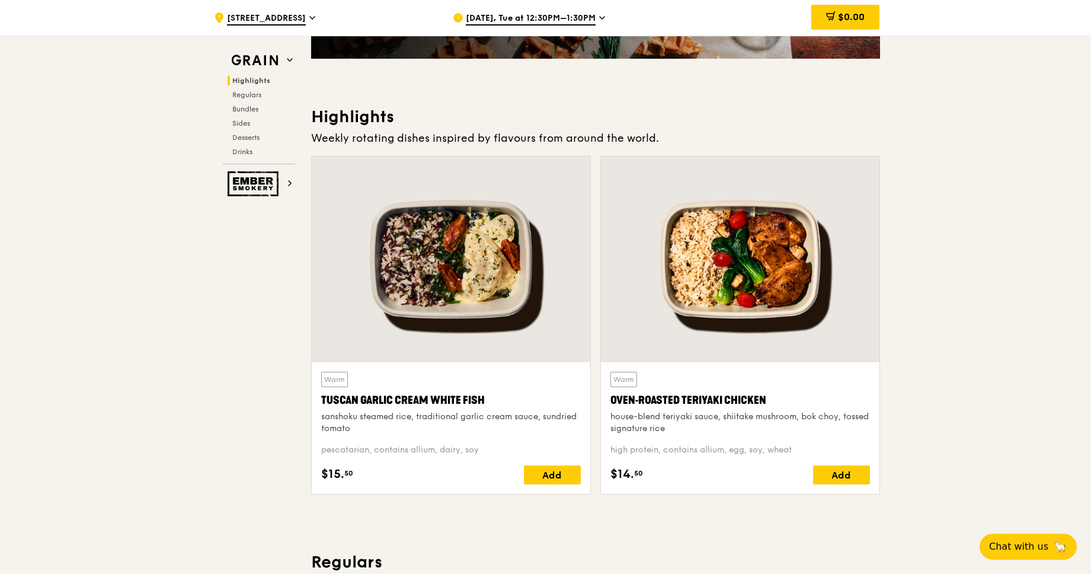
click at [772, 237] on div at bounding box center [740, 259] width 279 height 206
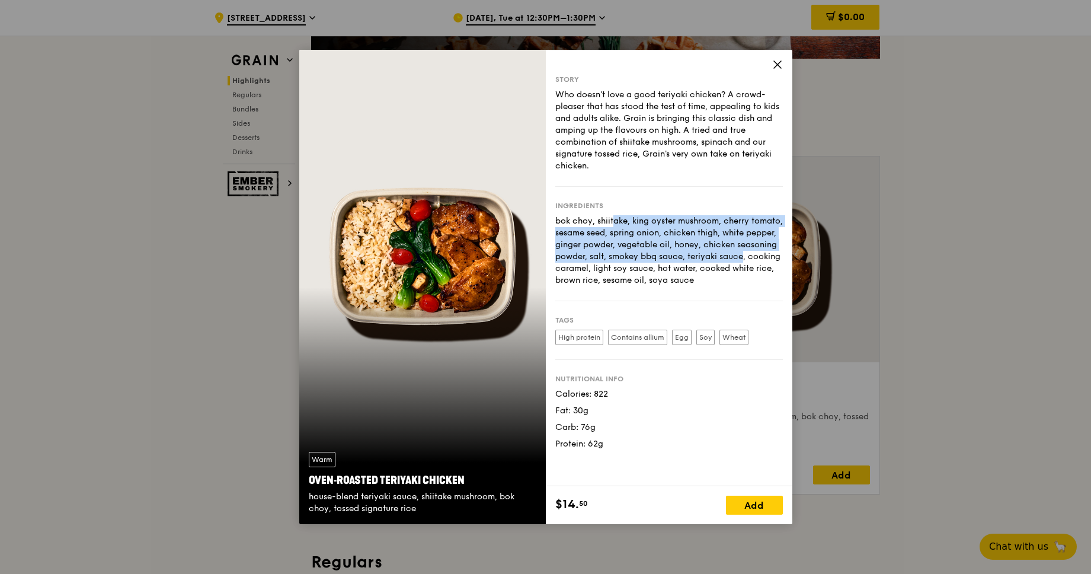
drag, startPoint x: 555, startPoint y: 219, endPoint x: 685, endPoint y: 251, distance: 133.7
click at [685, 251] on div "bok choy, shiitake, king oyster mushroom, cherry tomato, sesame seed, spring on…" at bounding box center [669, 250] width 228 height 71
click at [701, 244] on div "bok choy, shiitake, king oyster mushroom, cherry tomato, sesame seed, spring on…" at bounding box center [669, 250] width 228 height 71
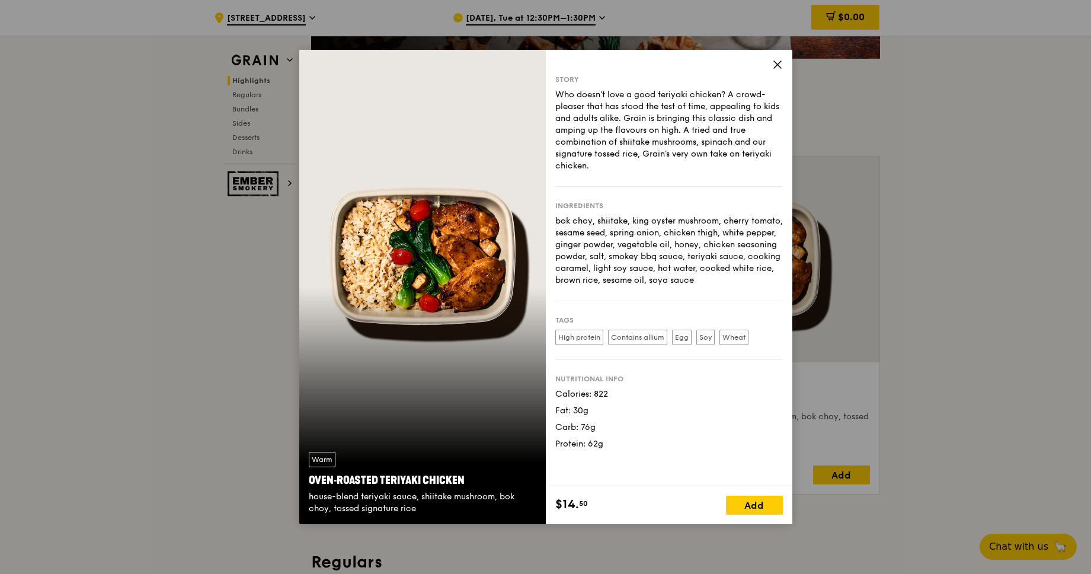
click at [707, 233] on div "bok choy, shiitake, king oyster mushroom, cherry tomato, sesame seed, spring on…" at bounding box center [669, 250] width 228 height 71
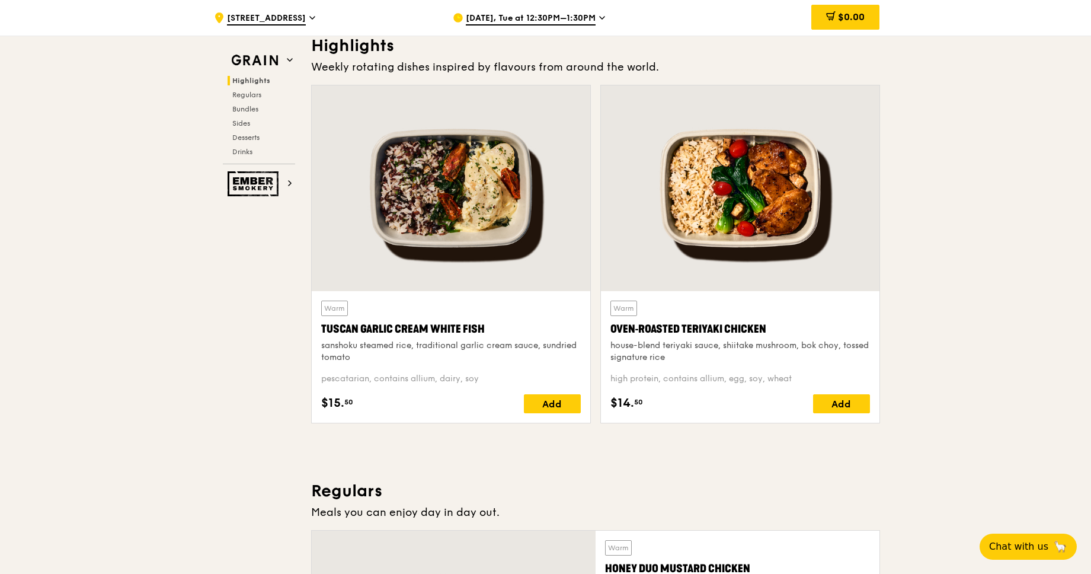
scroll to position [313, 0]
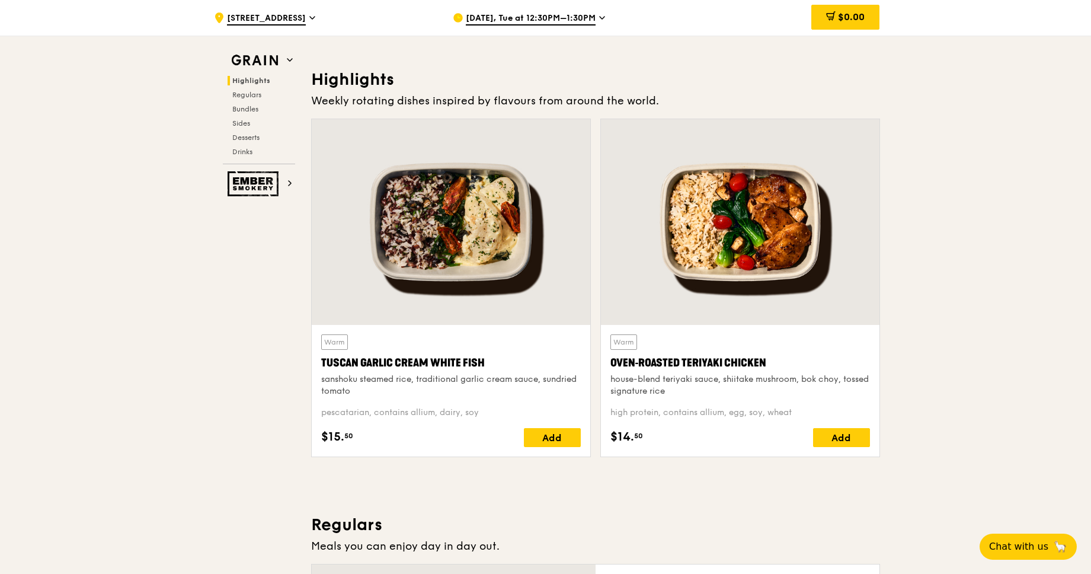
click at [439, 251] on div at bounding box center [451, 222] width 279 height 206
click at [583, 15] on span "[DATE], Tue at 12:30PM–1:30PM" at bounding box center [531, 18] width 130 height 13
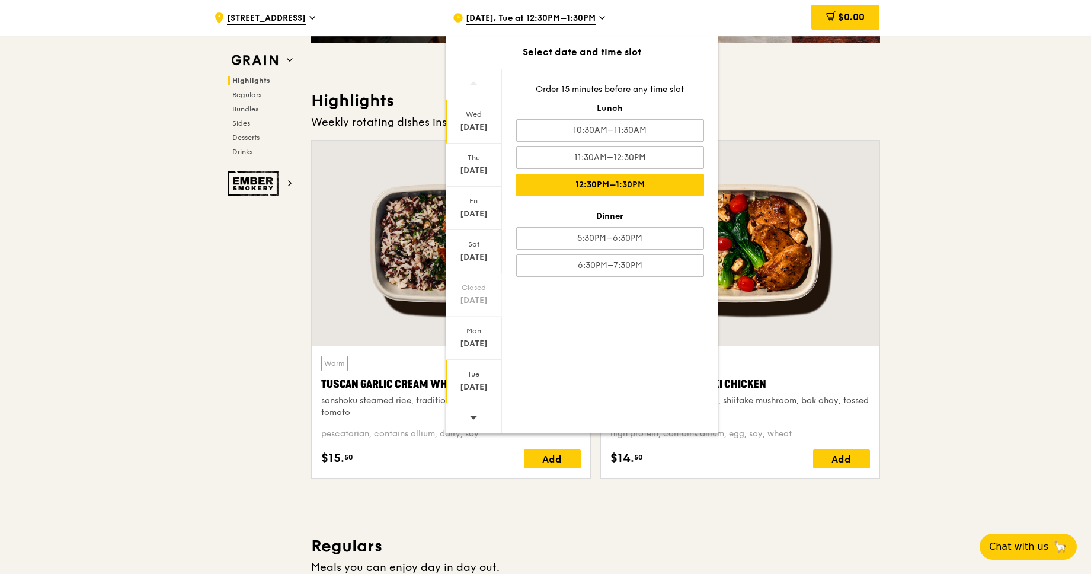
scroll to position [290, 0]
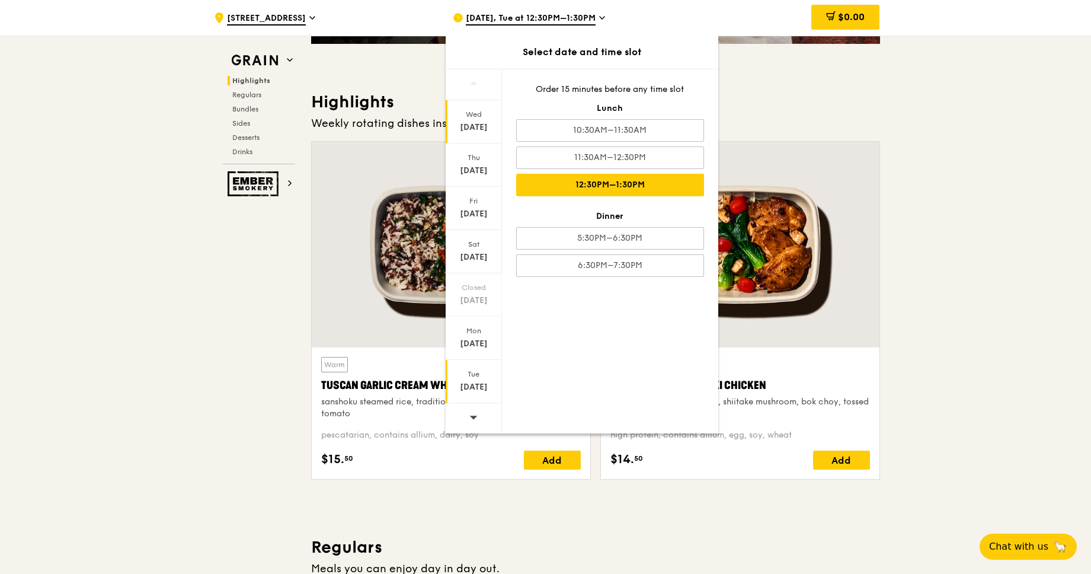
click at [478, 122] on div "[DATE]" at bounding box center [474, 128] width 53 height 12
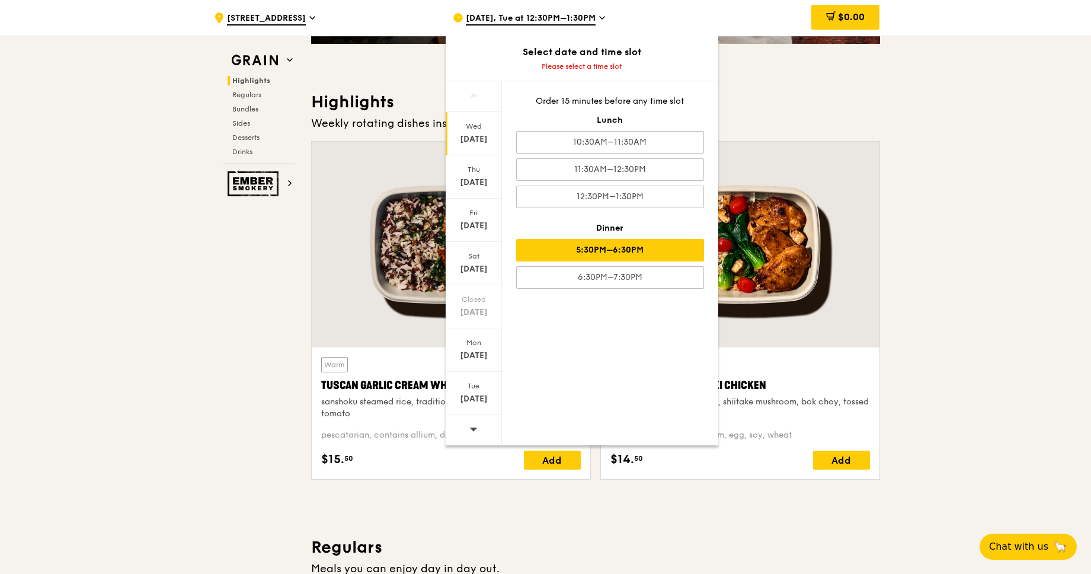
click at [628, 245] on div "5:30PM–6:30PM" at bounding box center [610, 250] width 188 height 23
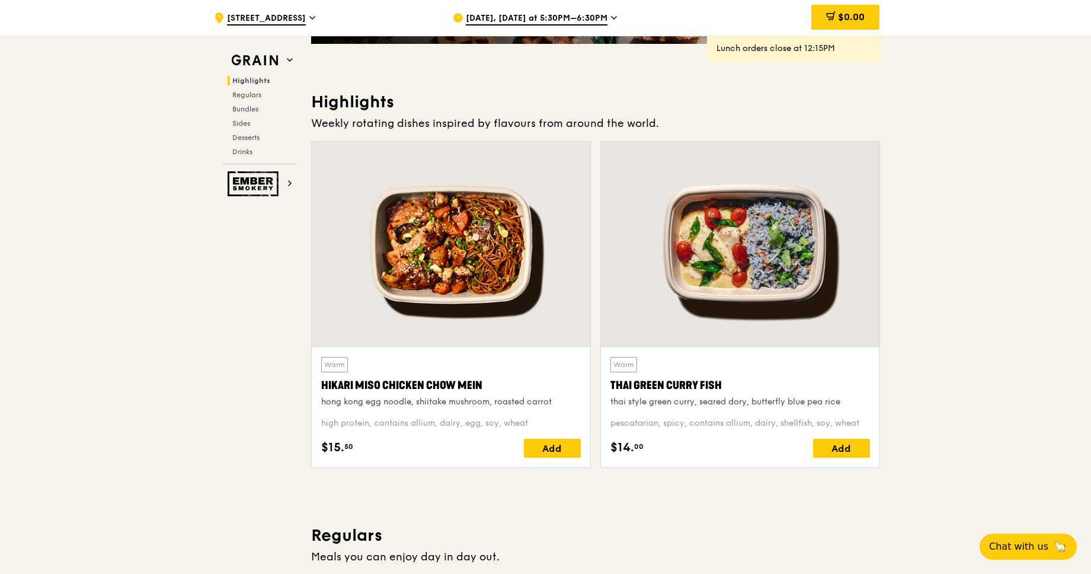
click at [531, 15] on span "[DATE], [DATE] at 5:30PM–6:30PM" at bounding box center [537, 18] width 142 height 13
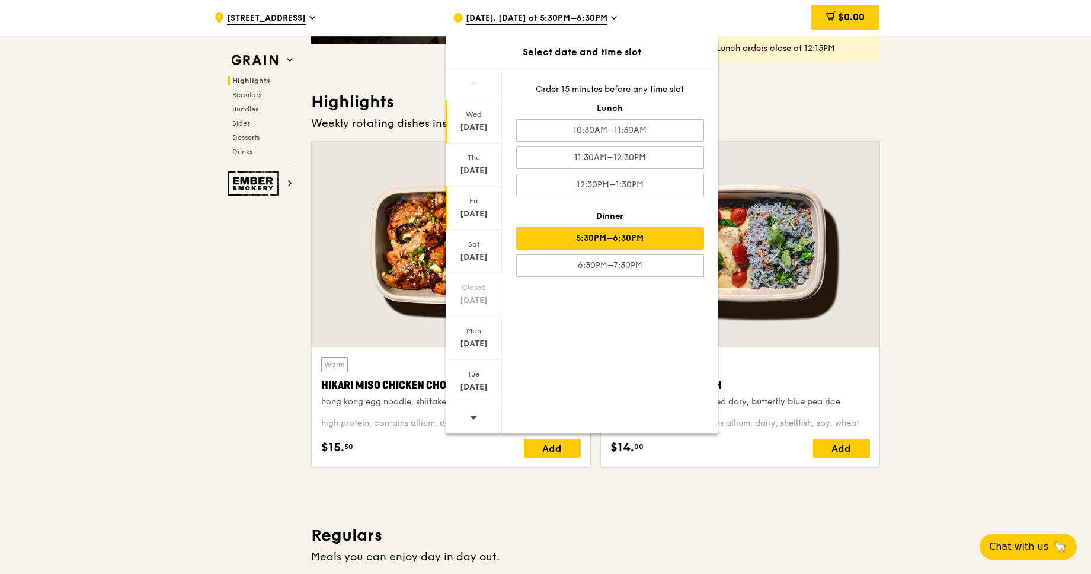
click at [471, 204] on div "Fri" at bounding box center [474, 200] width 53 height 9
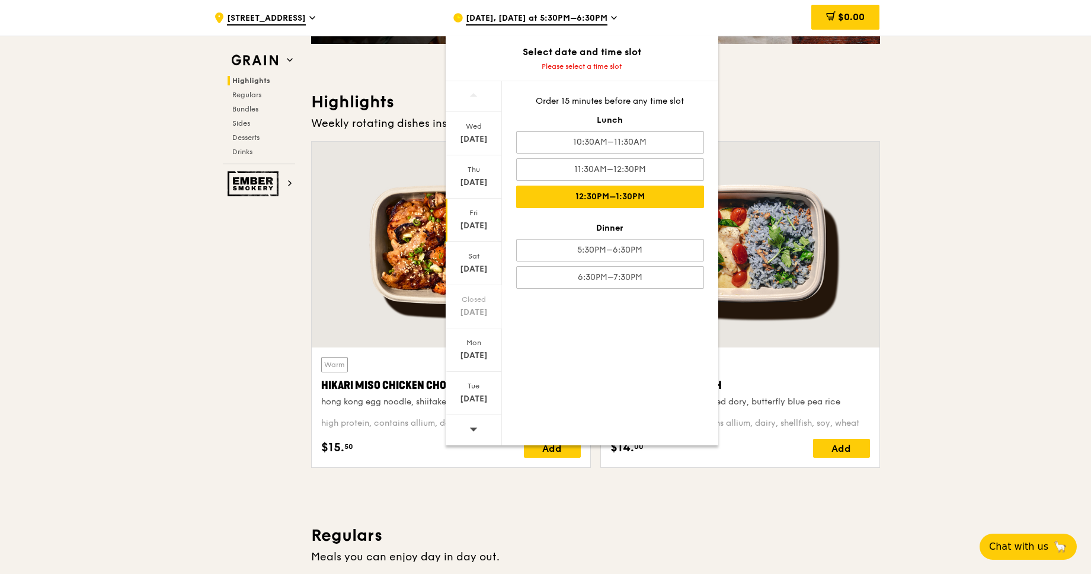
click at [586, 194] on div "12:30PM–1:30PM" at bounding box center [610, 197] width 188 height 23
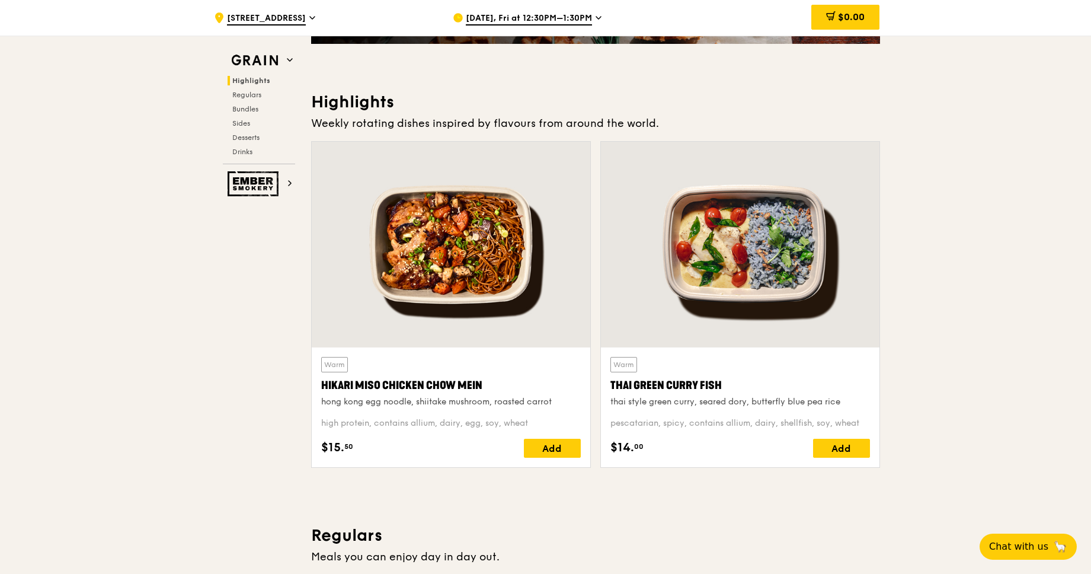
click at [542, 13] on span "[DATE], Fri at 12:30PM–1:30PM" at bounding box center [529, 18] width 126 height 13
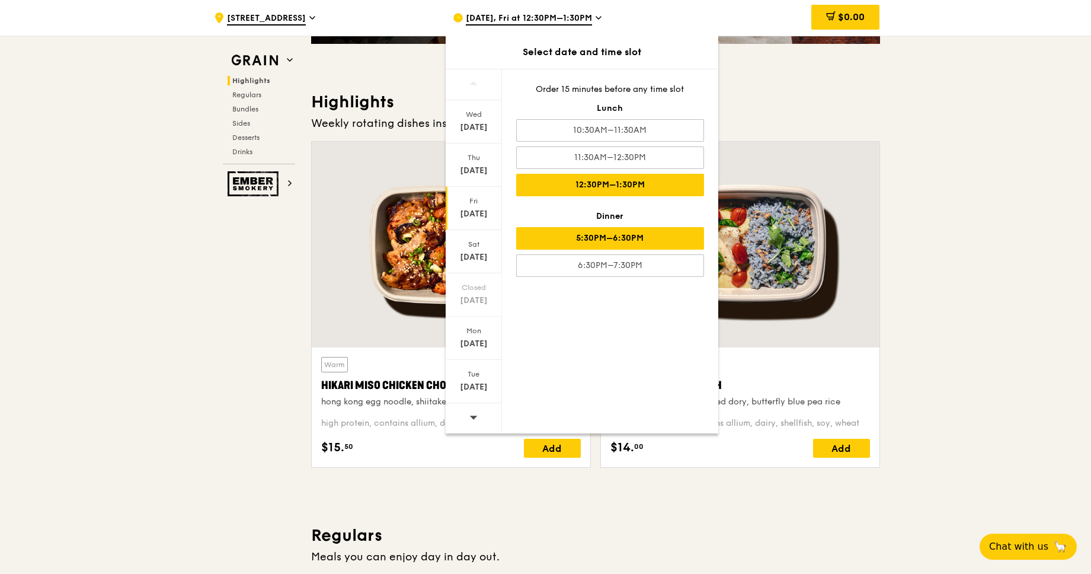
click at [603, 246] on div "5:30PM–6:30PM" at bounding box center [610, 238] width 188 height 23
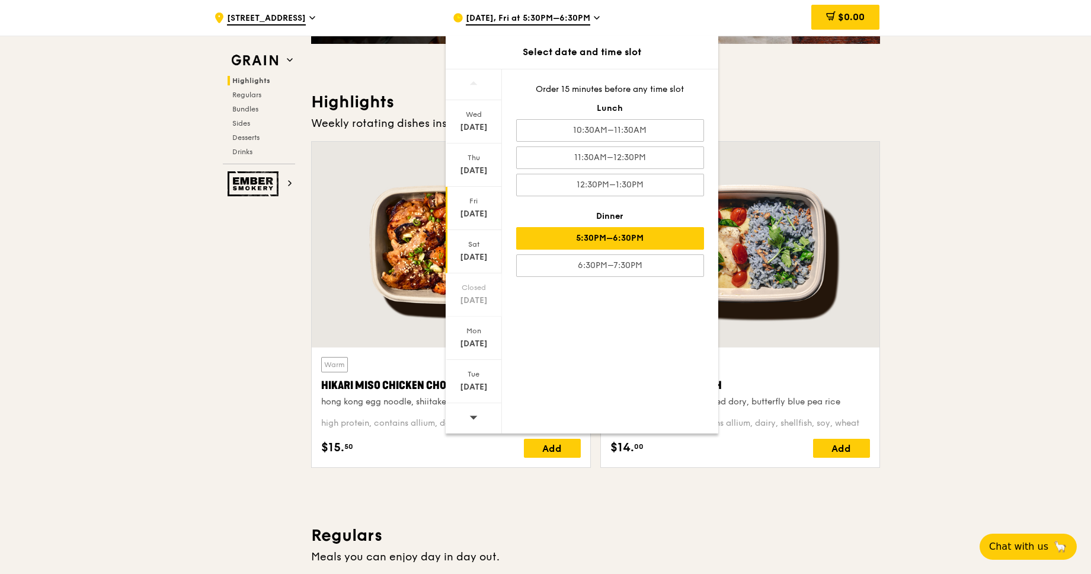
click at [461, 248] on div "Sat" at bounding box center [474, 243] width 53 height 9
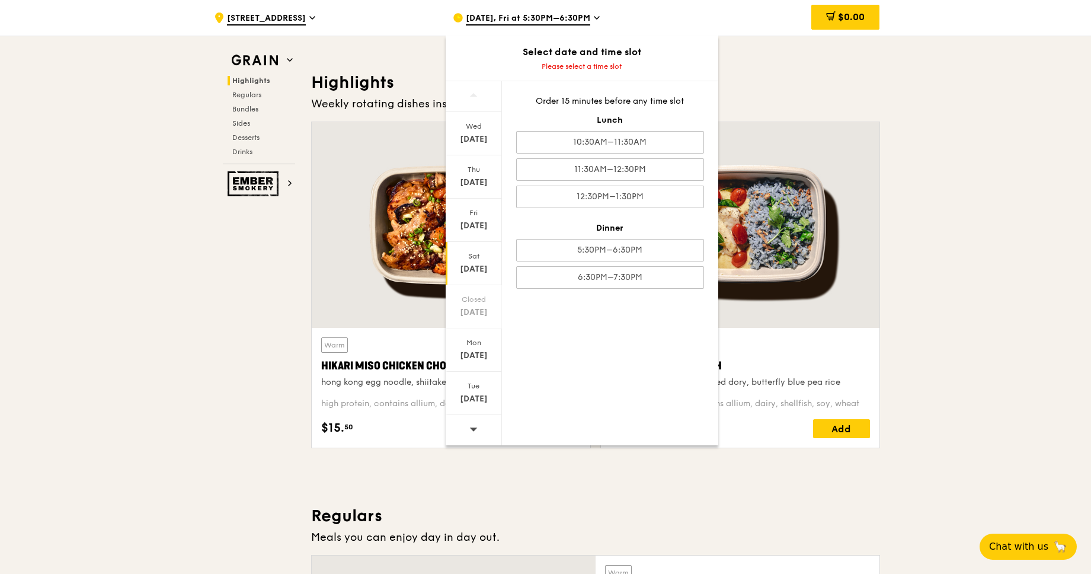
scroll to position [311, 0]
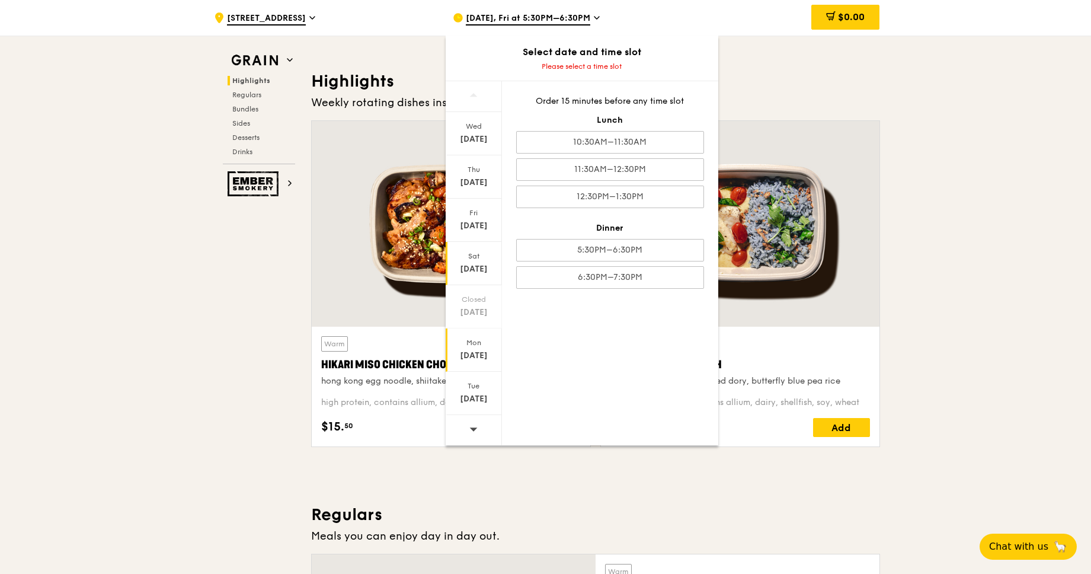
click at [482, 347] on div "Mon" at bounding box center [474, 342] width 53 height 9
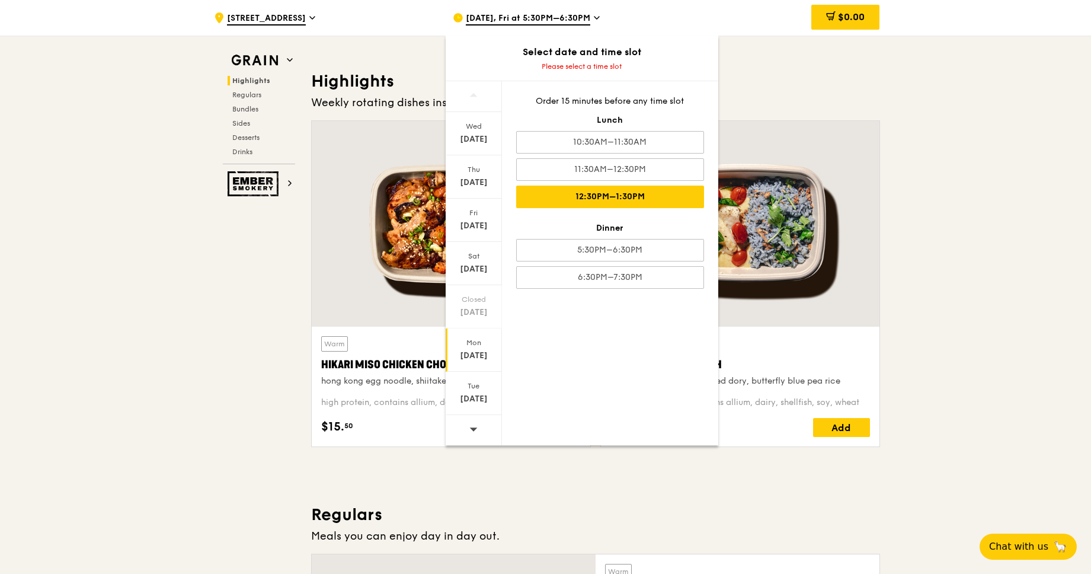
click at [613, 200] on div "12:30PM–1:30PM" at bounding box center [610, 197] width 188 height 23
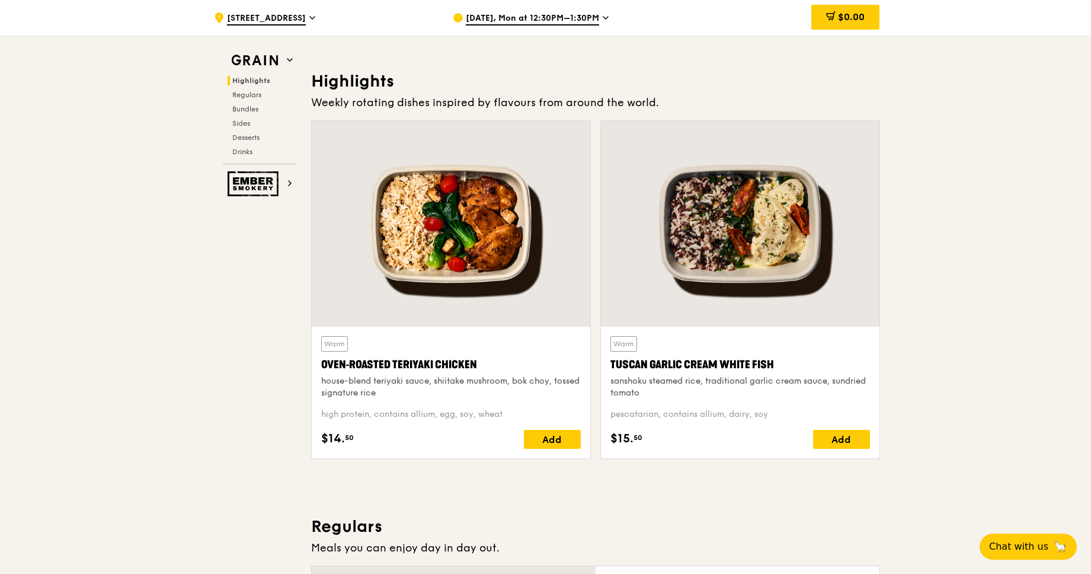
click at [514, 17] on span "[DATE], Mon at 12:30PM–1:30PM" at bounding box center [532, 18] width 133 height 13
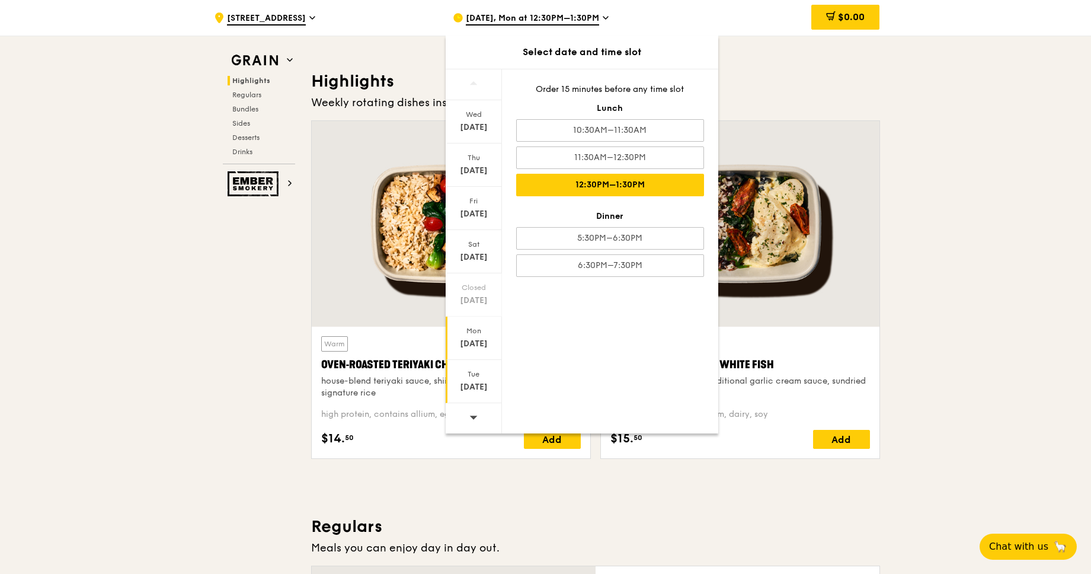
click at [478, 372] on div "Tue" at bounding box center [474, 373] width 53 height 9
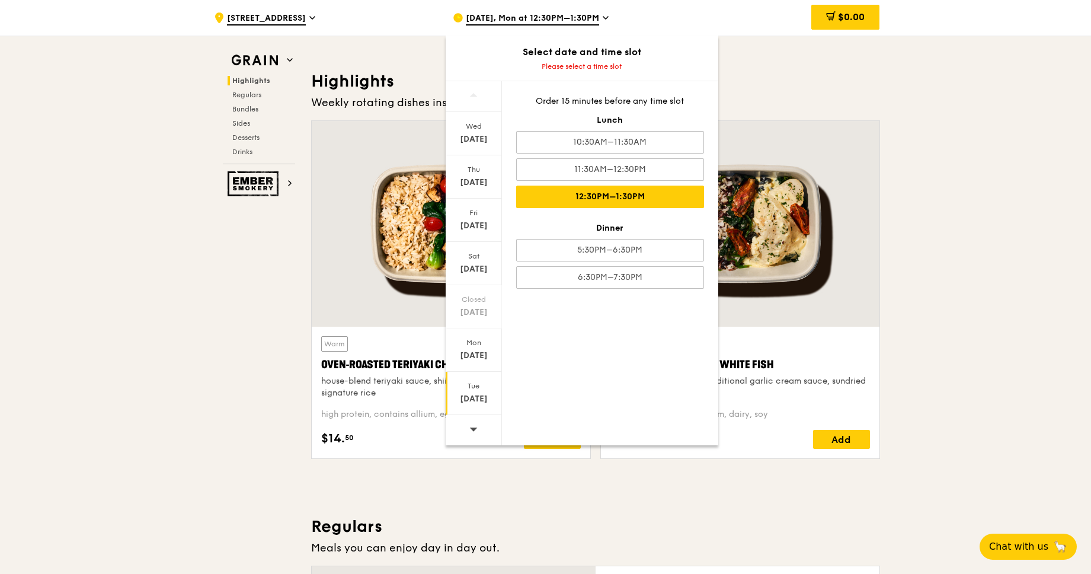
click at [593, 198] on div "12:30PM–1:30PM" at bounding box center [610, 197] width 188 height 23
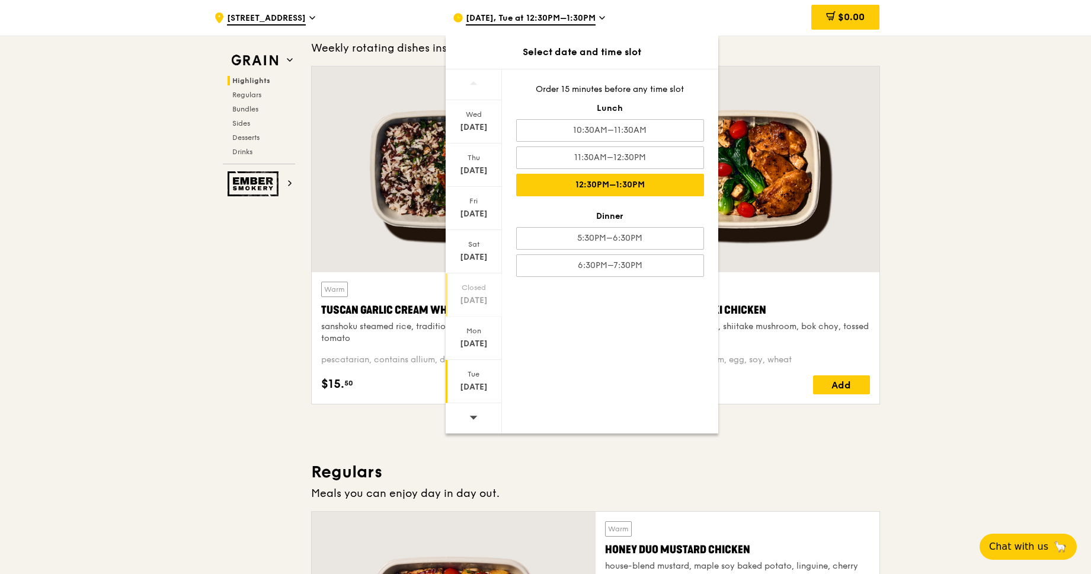
scroll to position [448, 0]
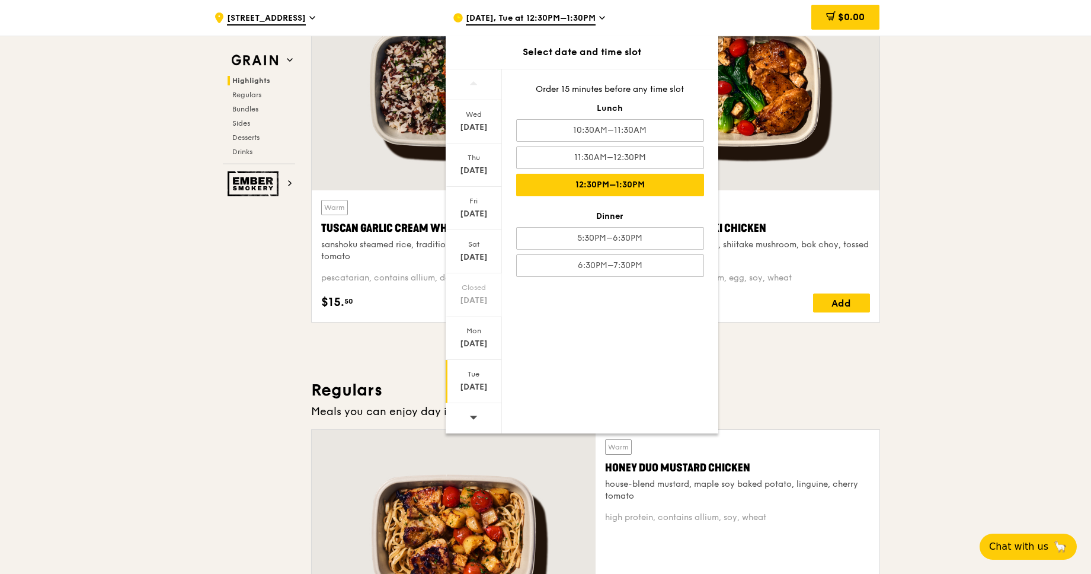
click at [476, 417] on icon at bounding box center [473, 417] width 8 height 9
click at [478, 128] on div "[DATE]" at bounding box center [474, 128] width 53 height 12
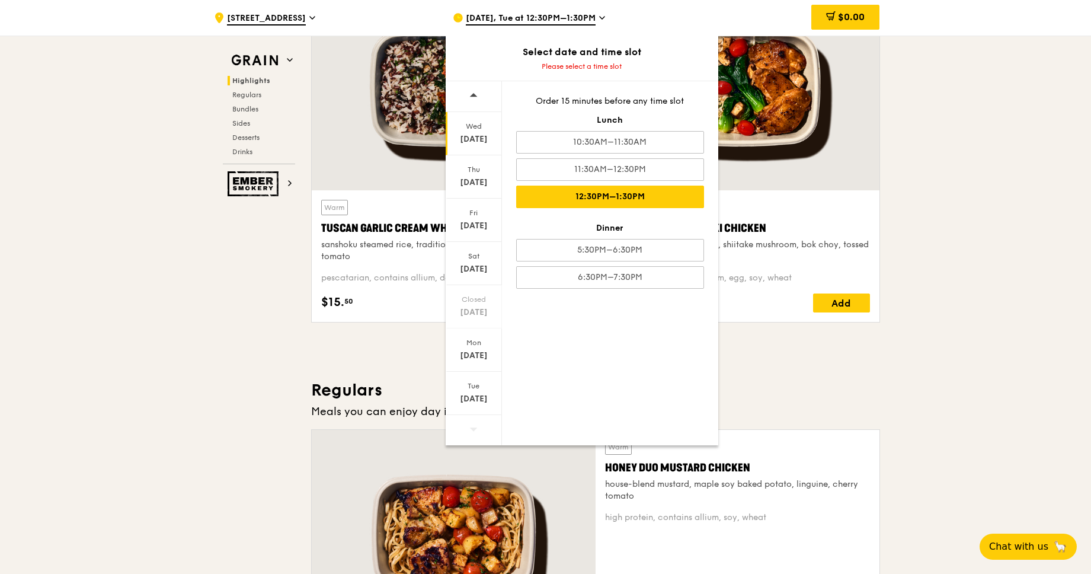
click at [591, 199] on div "12:30PM–1:30PM" at bounding box center [610, 197] width 188 height 23
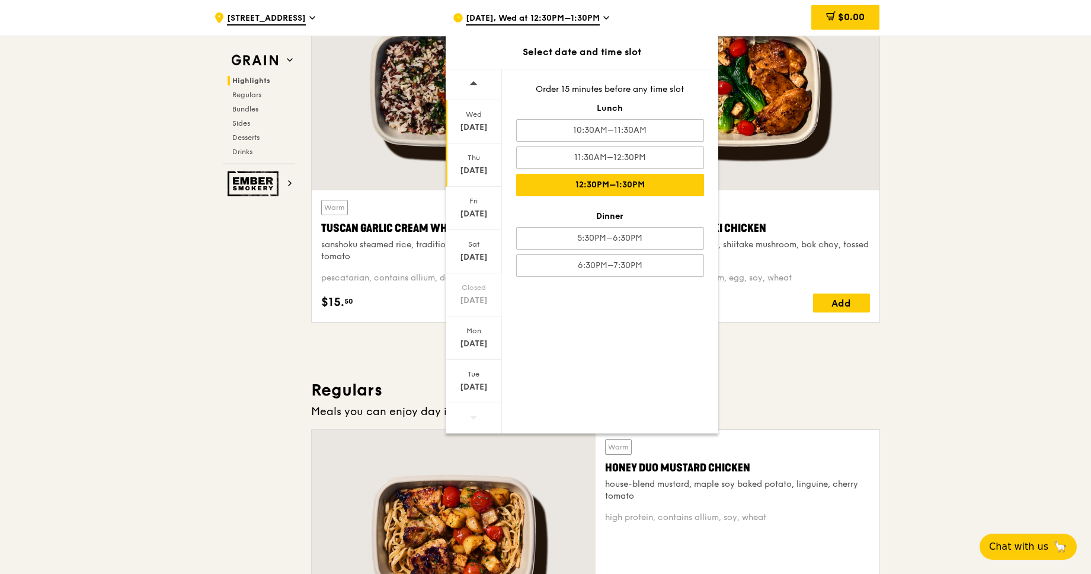
click at [473, 177] on div "[DATE]" at bounding box center [474, 164] width 56 height 43
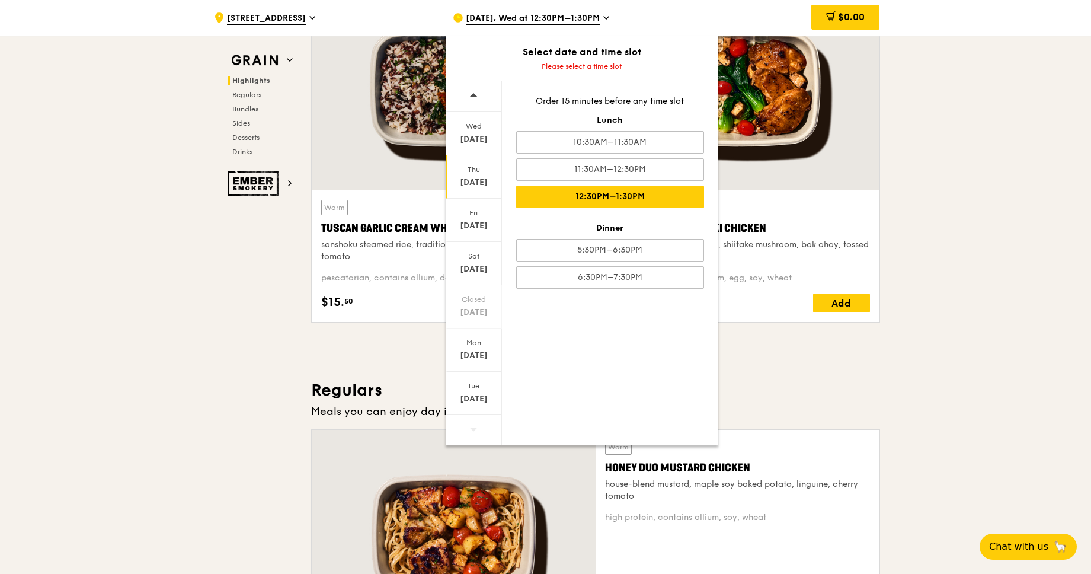
click at [568, 192] on div "12:30PM–1:30PM" at bounding box center [610, 197] width 188 height 23
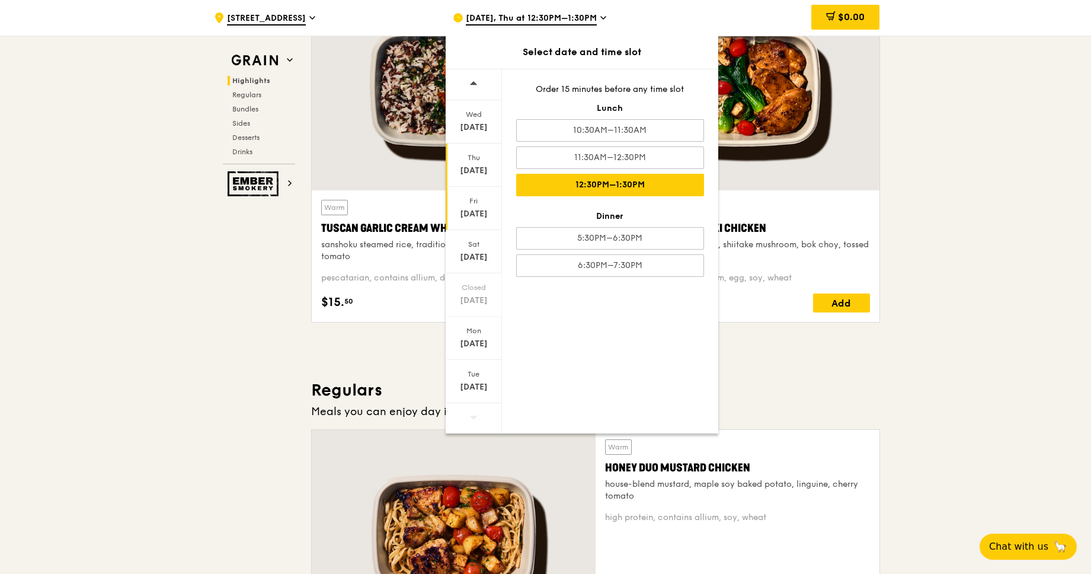
click at [474, 217] on div "[DATE]" at bounding box center [474, 214] width 53 height 12
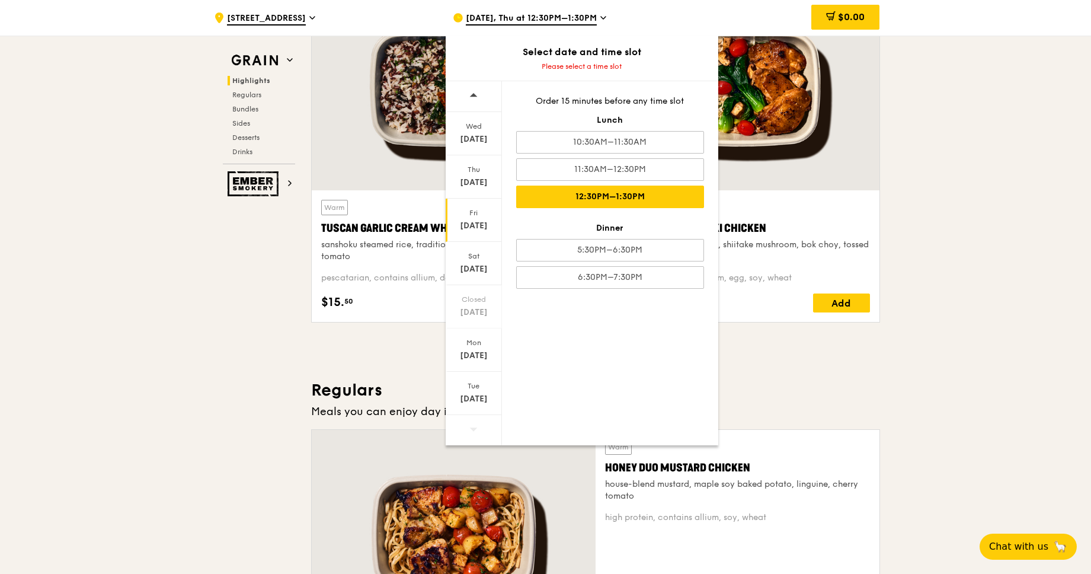
click at [594, 202] on div "12:30PM–1:30PM" at bounding box center [610, 197] width 188 height 23
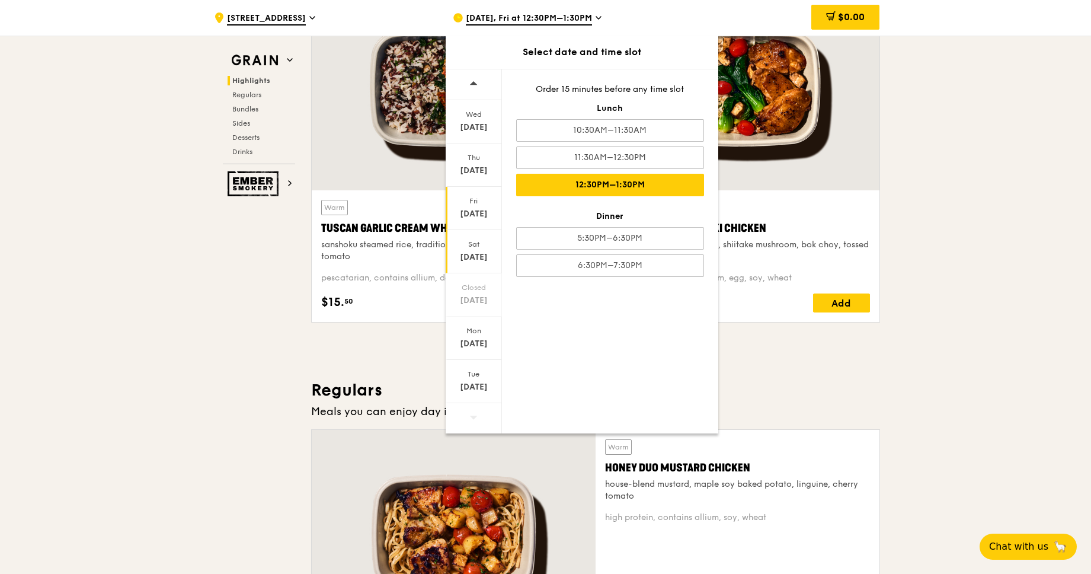
click at [467, 247] on div "Sat" at bounding box center [474, 243] width 53 height 9
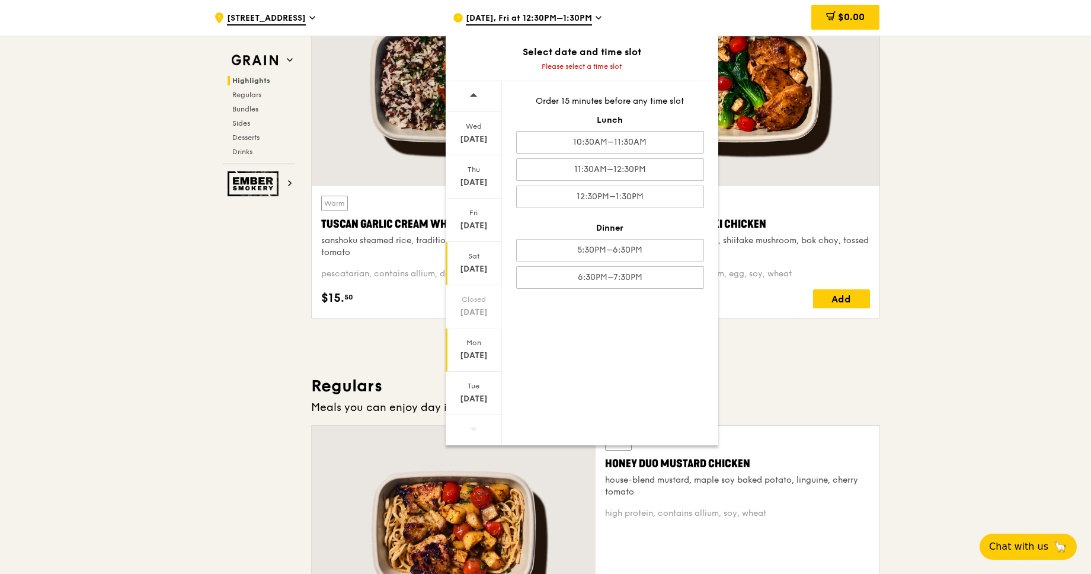
scroll to position [452, 0]
click at [471, 350] on div "[DATE]" at bounding box center [474, 356] width 53 height 12
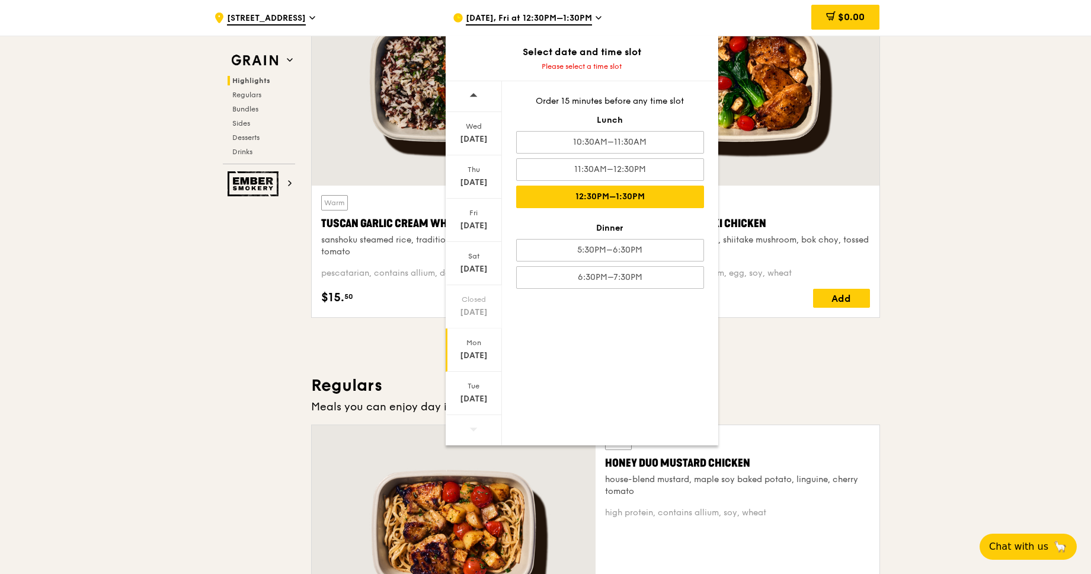
click at [609, 202] on div "12:30PM–1:30PM" at bounding box center [610, 197] width 188 height 23
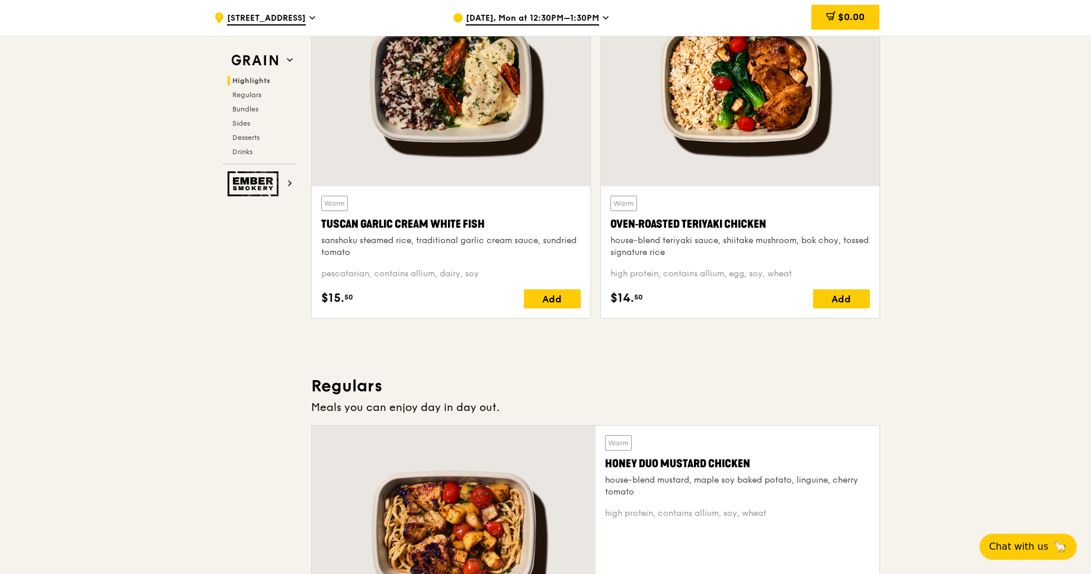
scroll to position [228, 0]
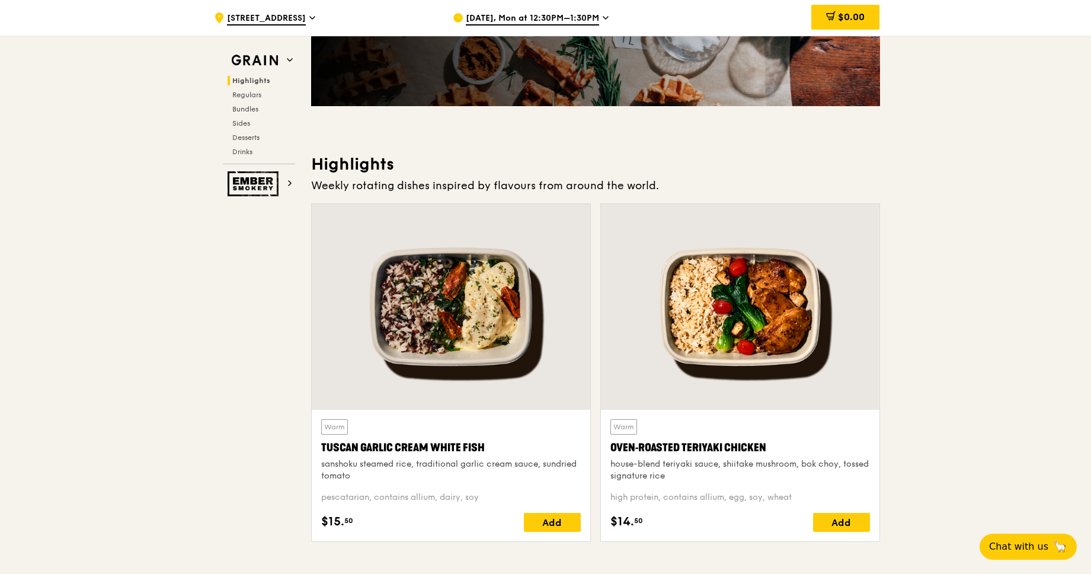
click at [494, 315] on div at bounding box center [451, 307] width 279 height 206
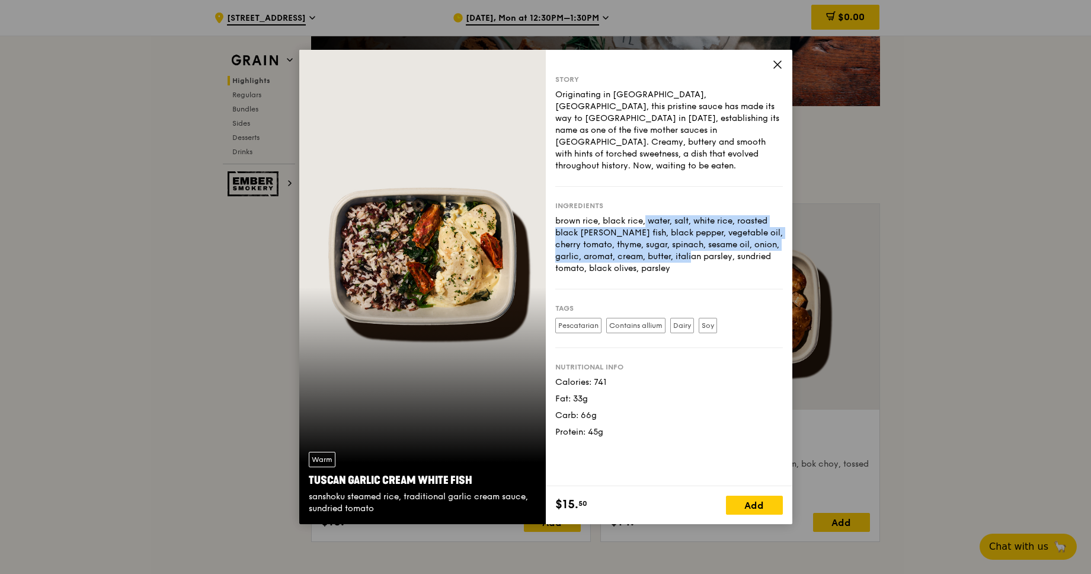
drag, startPoint x: 590, startPoint y: 209, endPoint x: 653, endPoint y: 248, distance: 74.5
click at [653, 248] on div "brown rice, black rice, water, salt, white rice, roasted black [PERSON_NAME] fi…" at bounding box center [669, 244] width 228 height 59
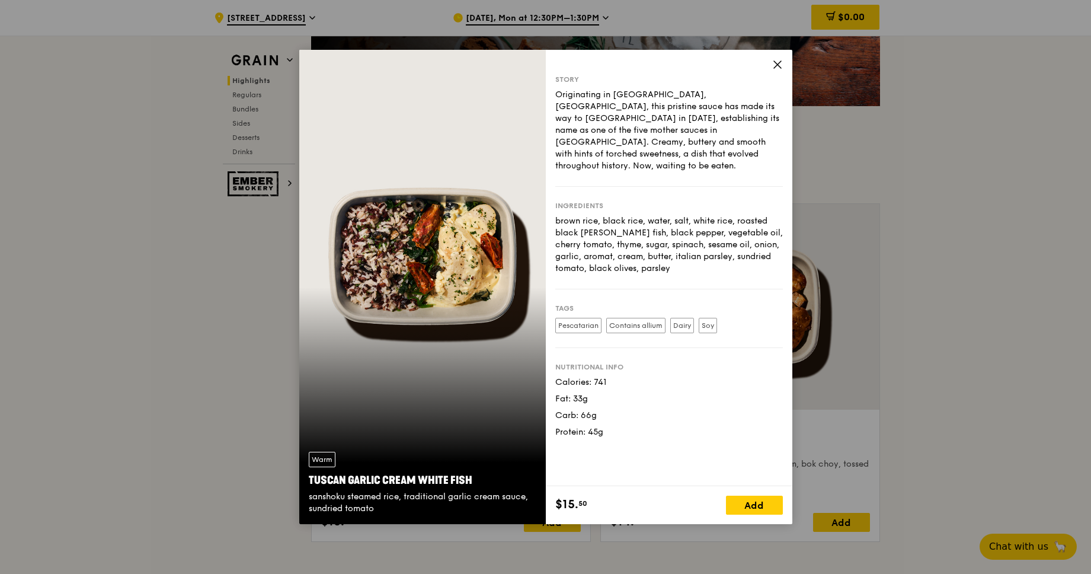
click at [779, 64] on icon at bounding box center [777, 64] width 11 height 11
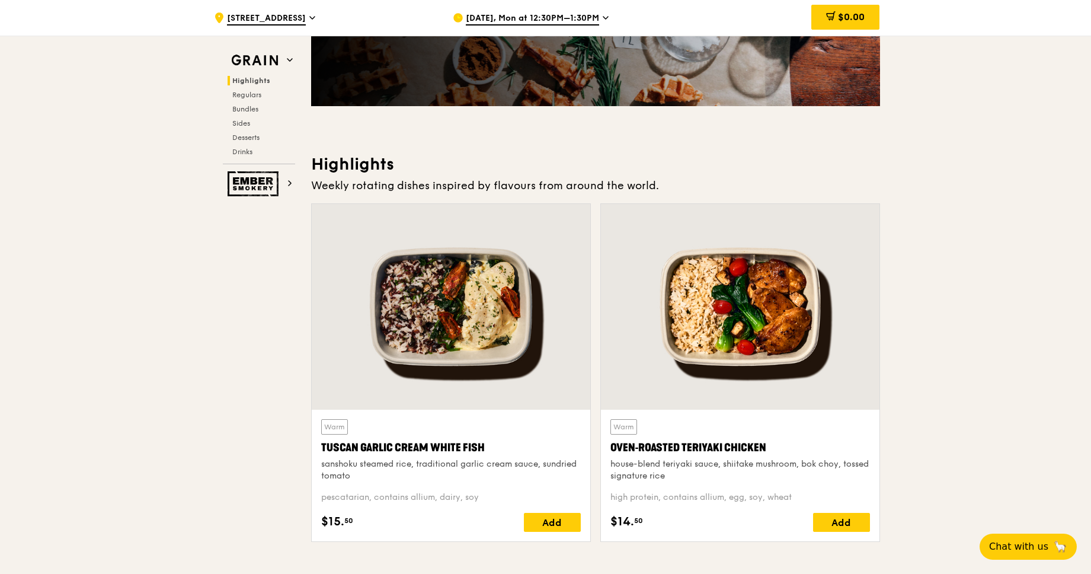
click at [555, 15] on span "[DATE], Mon at 12:30PM–1:30PM" at bounding box center [532, 18] width 133 height 13
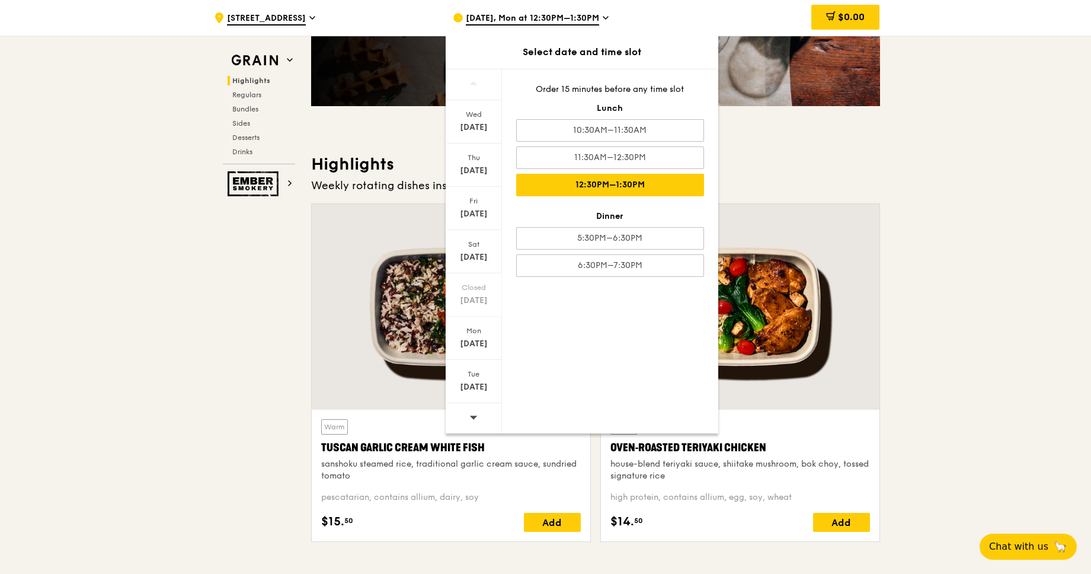
click at [485, 78] on div at bounding box center [474, 84] width 56 height 31
click at [481, 84] on div at bounding box center [474, 84] width 56 height 31
click at [477, 210] on div "[DATE]" at bounding box center [474, 214] width 53 height 12
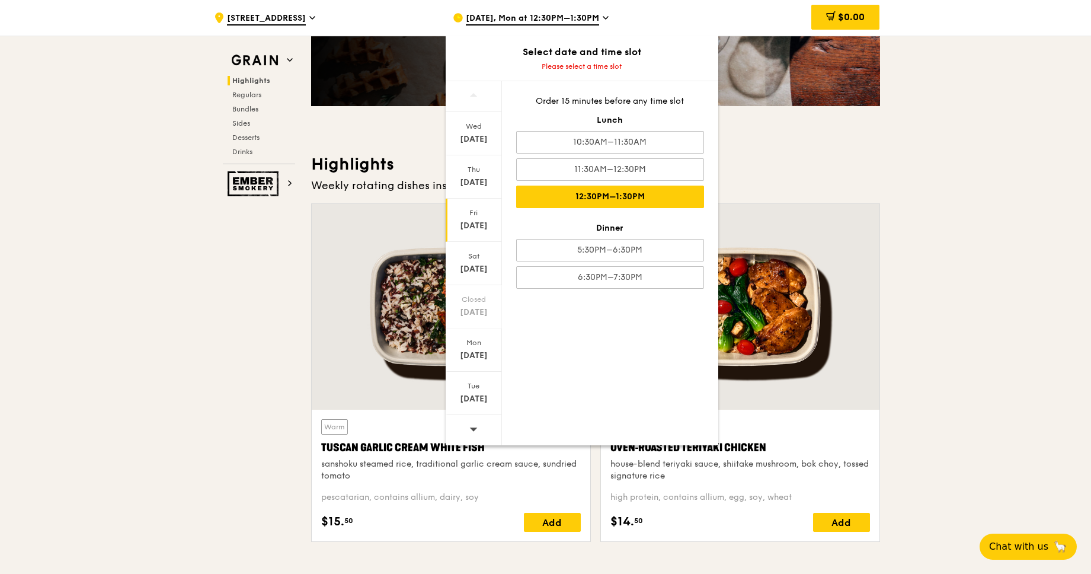
click at [582, 193] on div "12:30PM–1:30PM" at bounding box center [610, 197] width 188 height 23
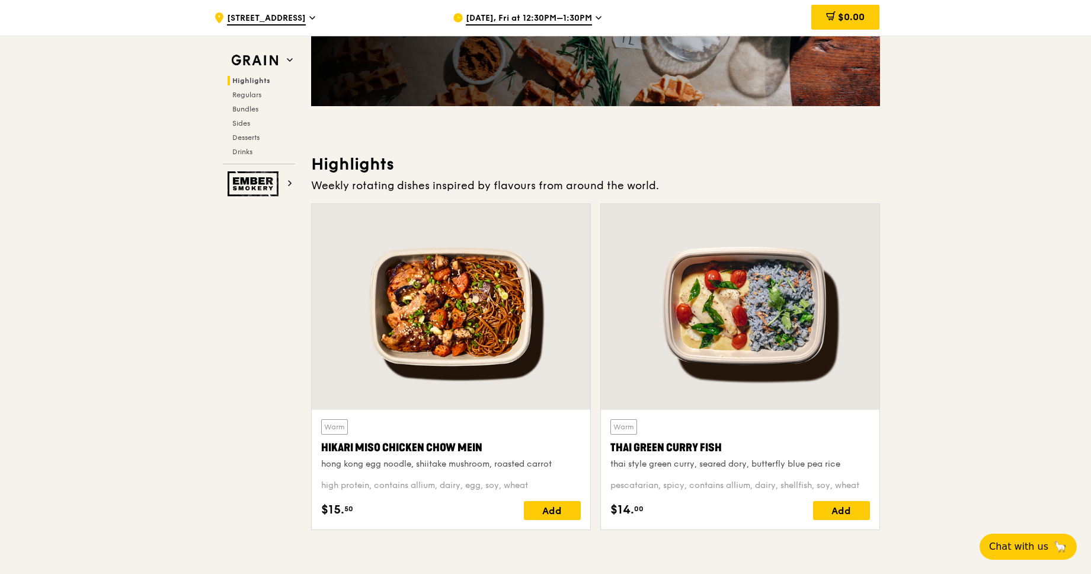
click at [765, 293] on div at bounding box center [740, 307] width 279 height 206
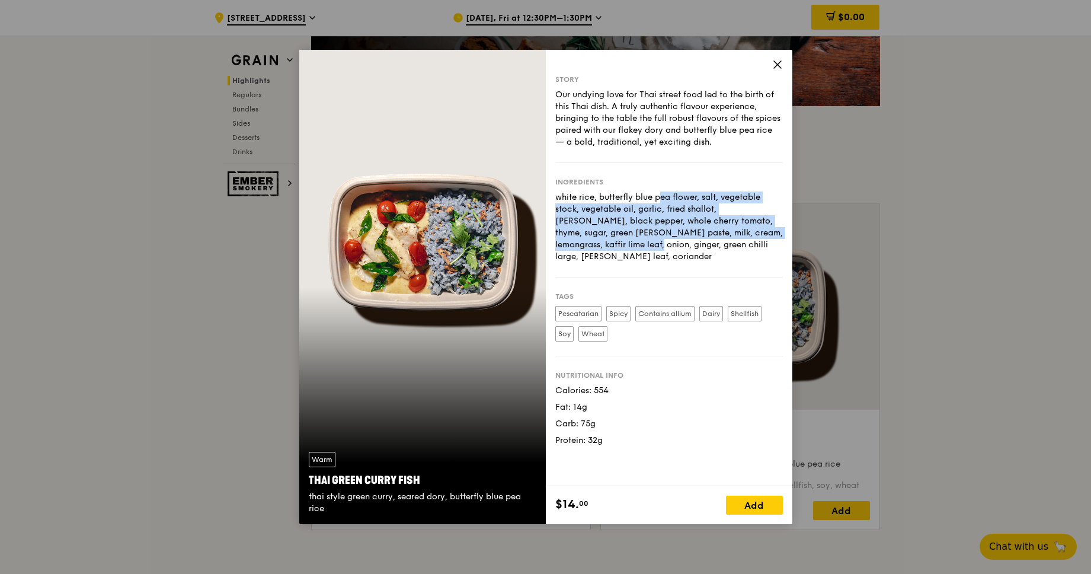
drag, startPoint x: 641, startPoint y: 200, endPoint x: 731, endPoint y: 235, distance: 96.1
click at [731, 235] on div "white rice, butterfly blue pea flower, salt, vegetable stock, vegetable oil, ga…" at bounding box center [669, 226] width 228 height 71
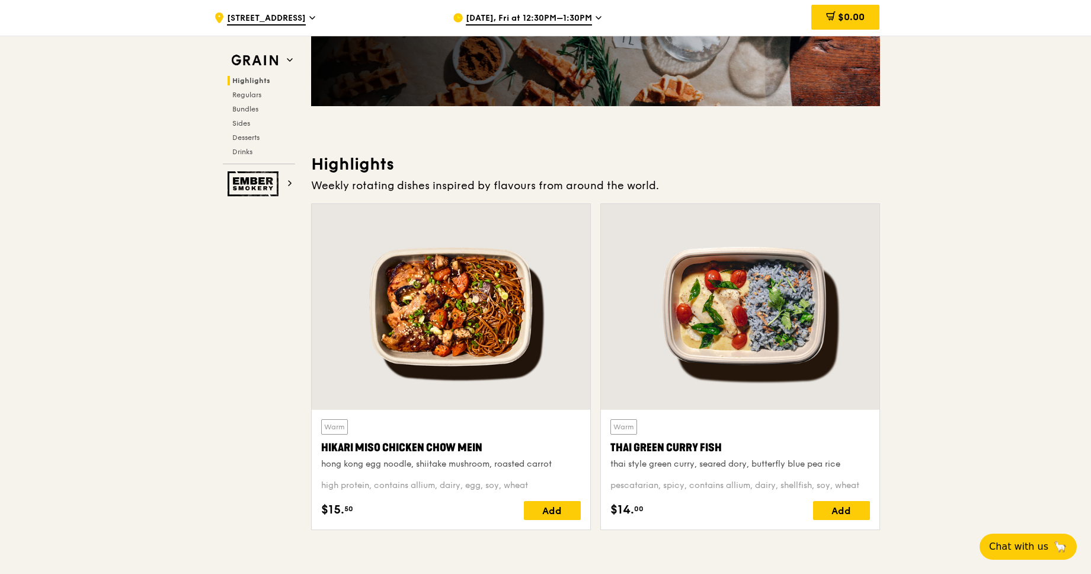
scroll to position [231, 0]
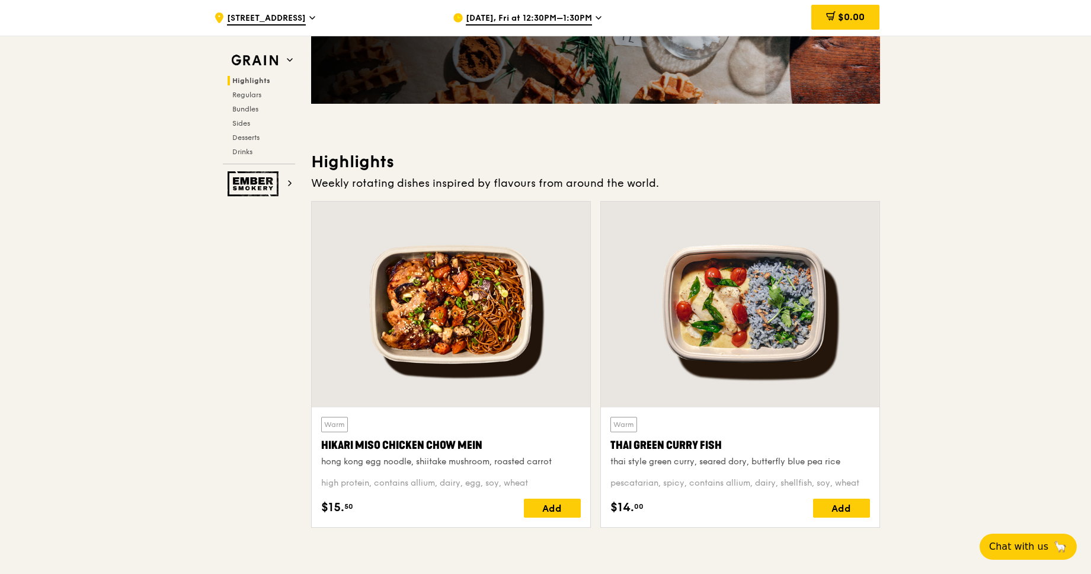
click at [551, 23] on span "[DATE], Fri at 12:30PM–1:30PM" at bounding box center [529, 18] width 126 height 13
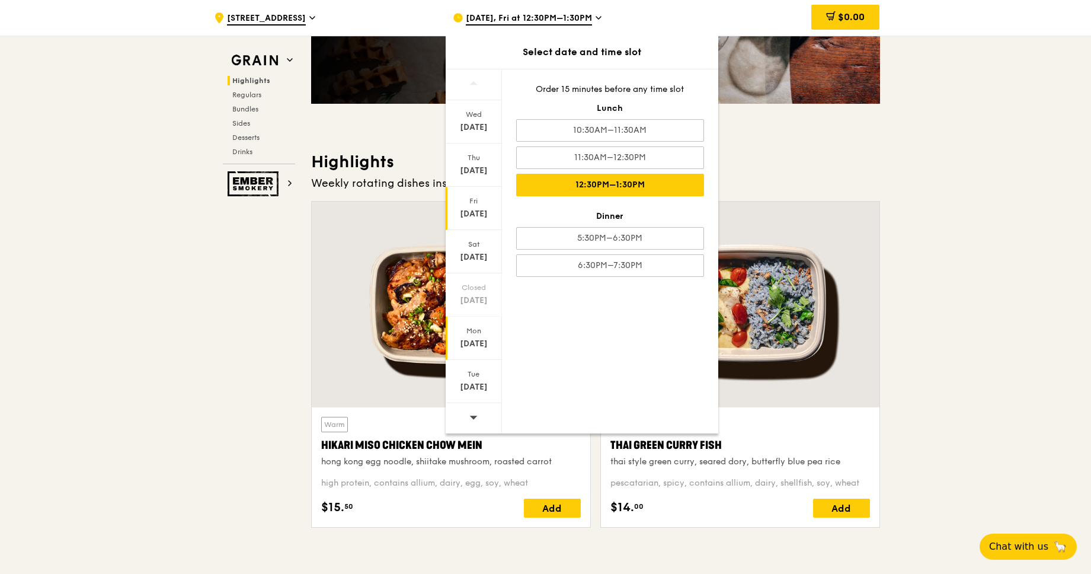
click at [488, 340] on div "[DATE]" at bounding box center [474, 344] width 53 height 12
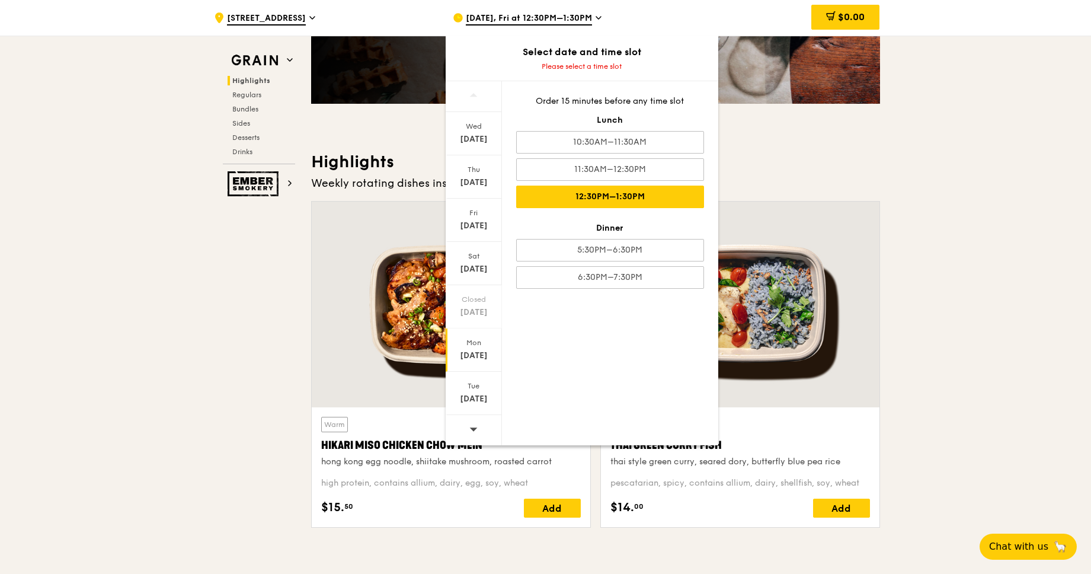
click at [621, 197] on div "12:30PM–1:30PM" at bounding box center [610, 197] width 188 height 23
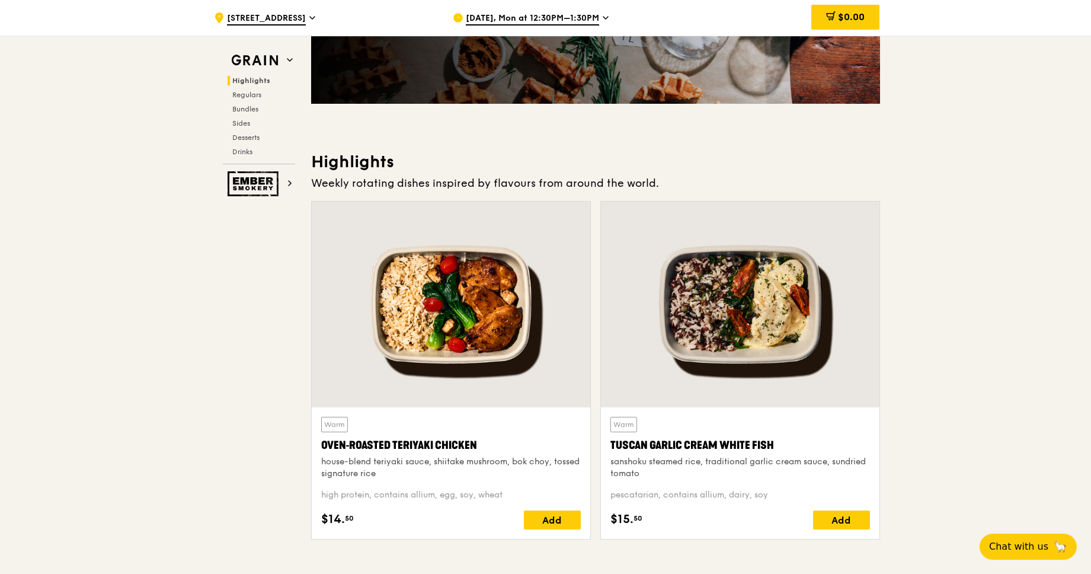
click at [720, 306] on div at bounding box center [740, 305] width 279 height 206
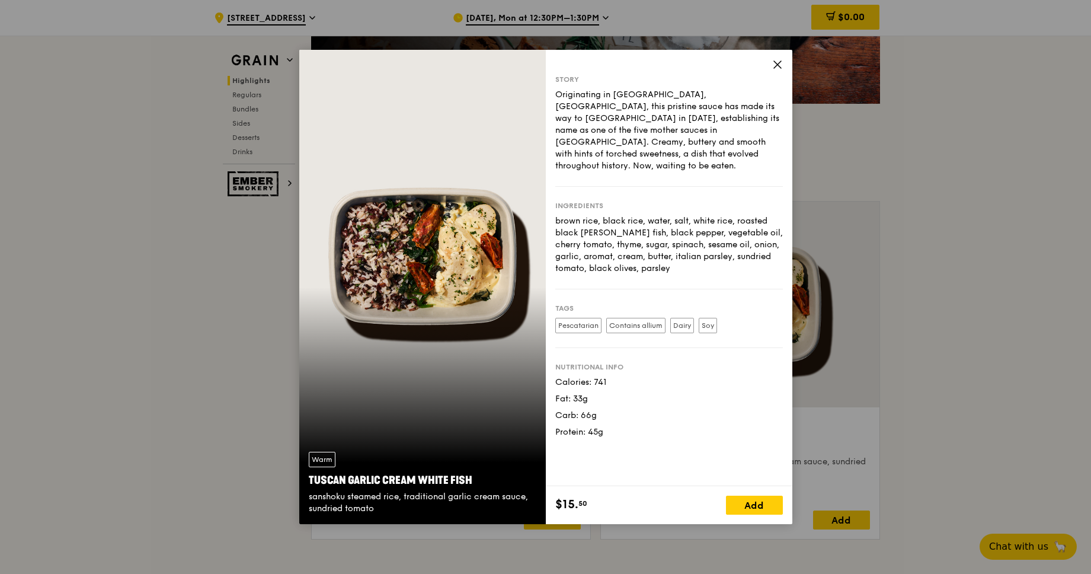
drag, startPoint x: 652, startPoint y: 227, endPoint x: 699, endPoint y: 254, distance: 54.4
click at [699, 254] on div "brown rice, black rice, water, salt, white rice, roasted black [PERSON_NAME] fi…" at bounding box center [669, 244] width 228 height 59
drag, startPoint x: 675, startPoint y: 253, endPoint x: 588, endPoint y: 210, distance: 97.3
click at [587, 215] on div "brown rice, black rice, water, salt, white rice, roasted black [PERSON_NAME] fi…" at bounding box center [669, 244] width 228 height 59
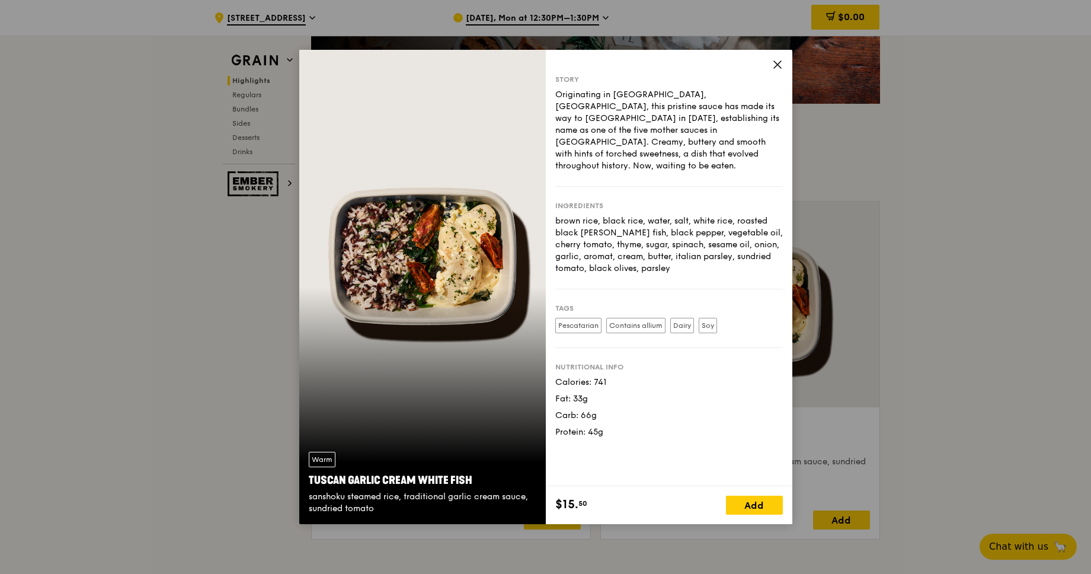
click at [588, 215] on div "brown rice, black rice, water, salt, white rice, roasted black [PERSON_NAME] fi…" at bounding box center [669, 244] width 228 height 59
drag, startPoint x: 588, startPoint y: 210, endPoint x: 660, endPoint y: 253, distance: 83.8
click at [660, 253] on div "brown rice, black rice, water, salt, white rice, roasted black [PERSON_NAME] fi…" at bounding box center [669, 244] width 228 height 59
click at [665, 253] on div "brown rice, black rice, water, salt, white rice, roasted black [PERSON_NAME] fi…" at bounding box center [669, 244] width 228 height 59
drag, startPoint x: 632, startPoint y: 215, endPoint x: 731, endPoint y: 215, distance: 99.0
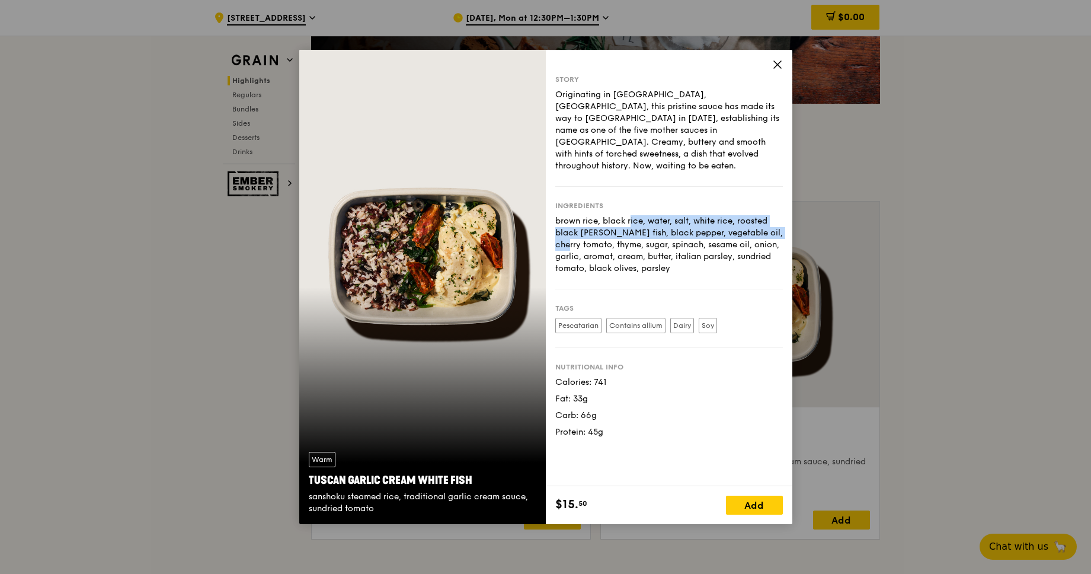
click at [731, 215] on div "brown rice, black rice, water, salt, white rice, roasted black [PERSON_NAME] fi…" at bounding box center [669, 244] width 228 height 59
drag, startPoint x: 610, startPoint y: 235, endPoint x: 861, endPoint y: 254, distance: 251.5
click at [861, 254] on div "Warm Tuscan Garlic Cream White Fish sanshoku steamed rice, traditional garlic c…" at bounding box center [545, 287] width 1091 height 574
click at [682, 248] on div "brown rice, black rice, water, salt, white rice, roasted black [PERSON_NAME] fi…" at bounding box center [669, 244] width 228 height 59
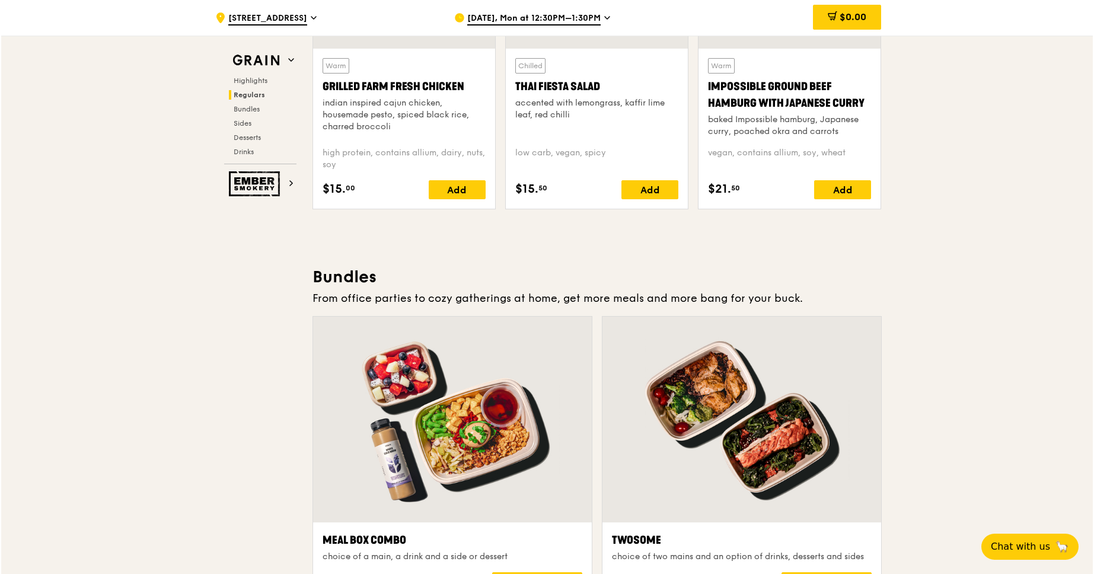
scroll to position [1610, 0]
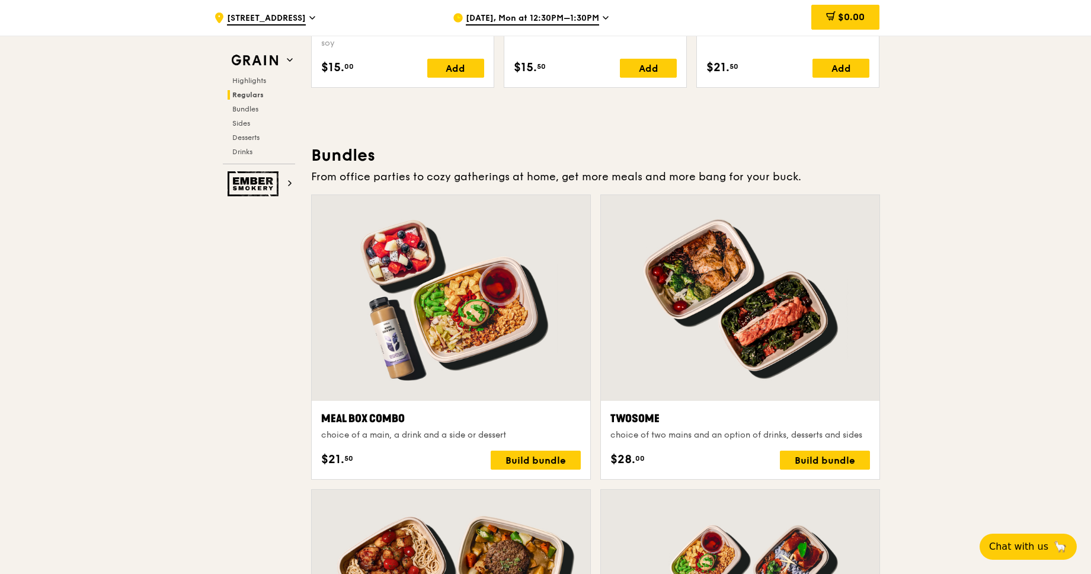
click at [717, 316] on div at bounding box center [740, 298] width 279 height 206
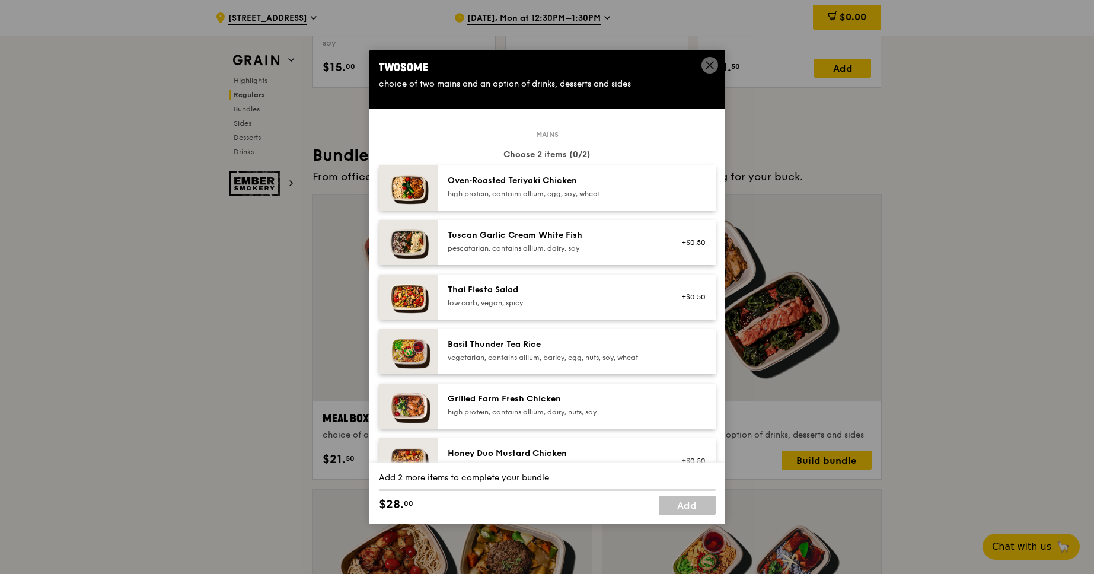
click at [561, 245] on div "pescatarian, contains allium, dairy, soy" at bounding box center [554, 248] width 213 height 9
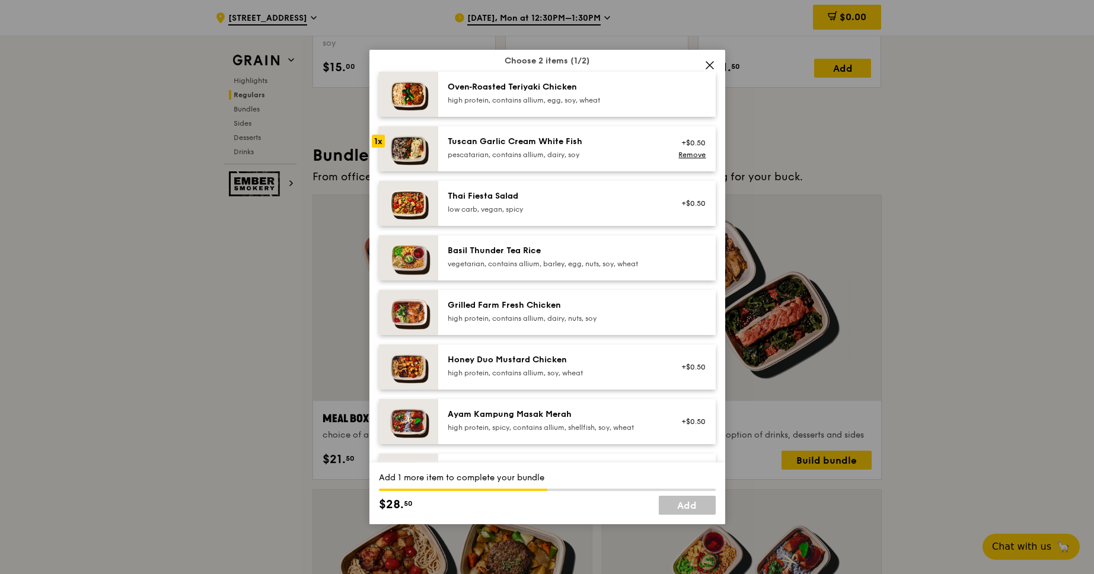
scroll to position [72, 0]
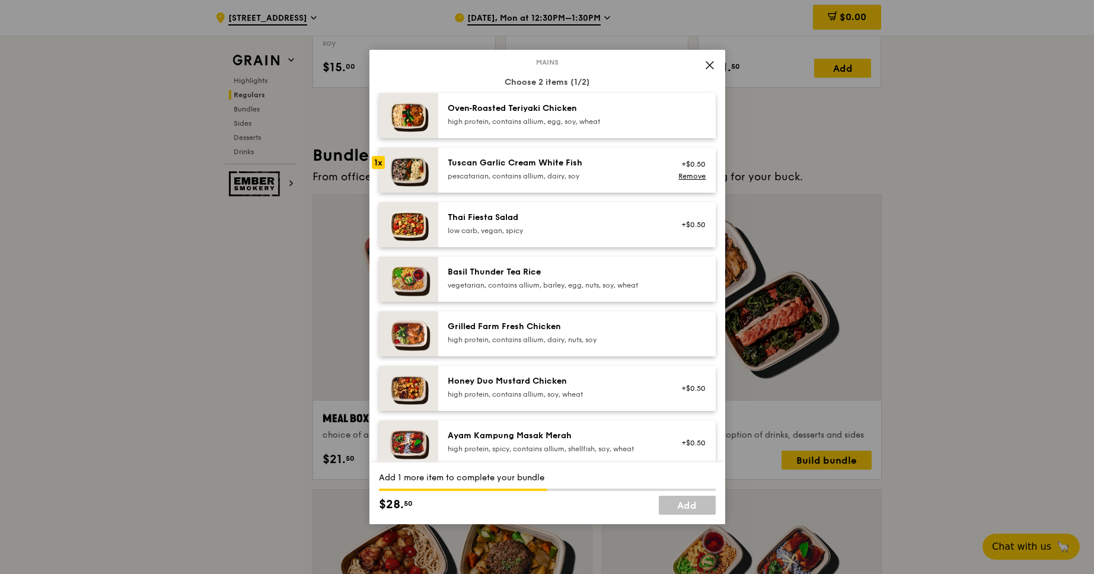
click at [517, 166] on div "Tuscan Garlic Cream White Fish" at bounding box center [554, 163] width 213 height 12
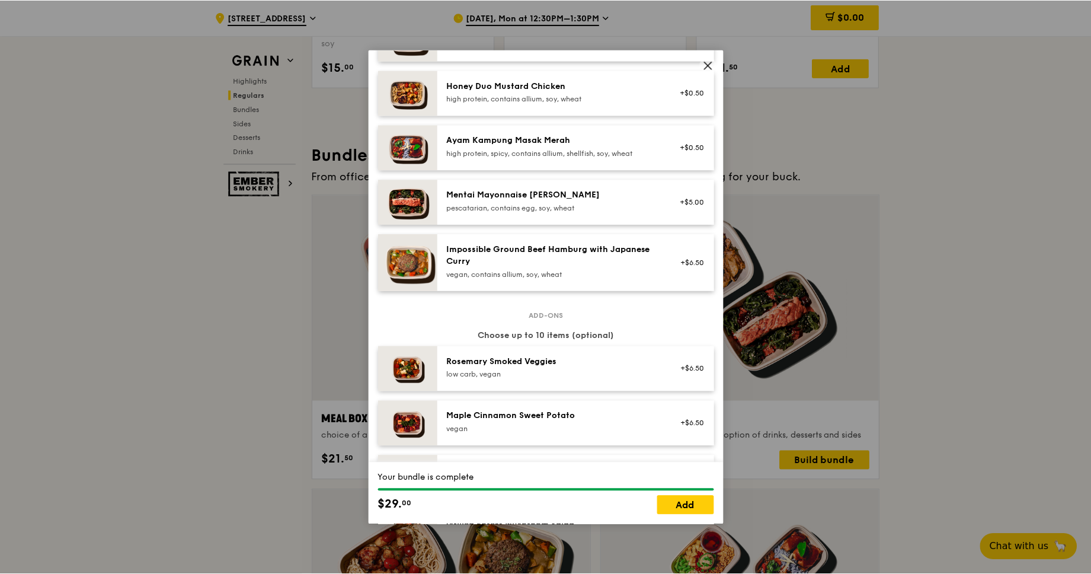
scroll to position [547, 0]
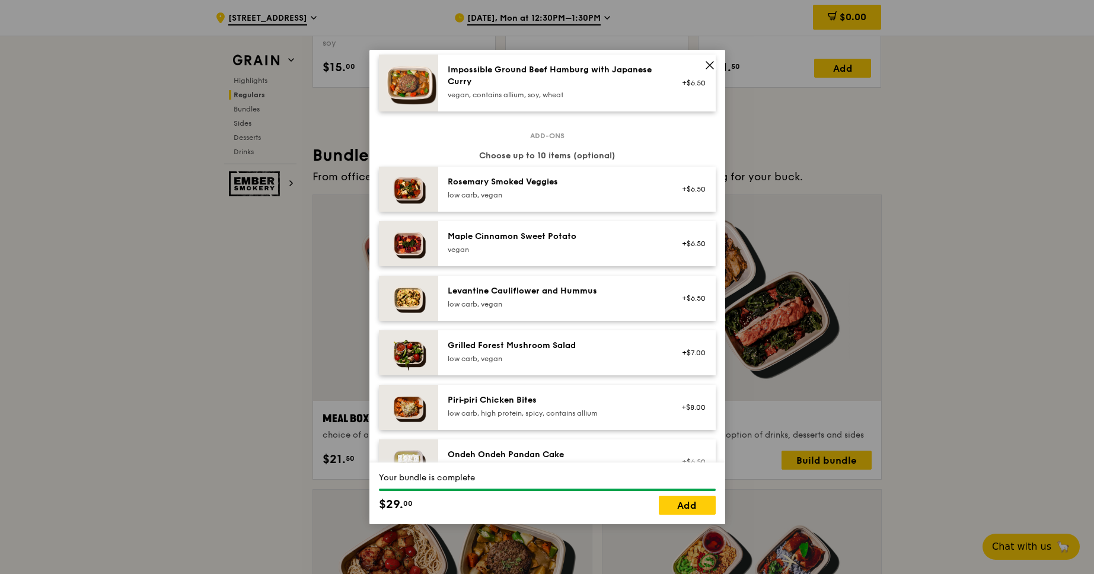
click at [707, 63] on icon at bounding box center [709, 65] width 7 height 7
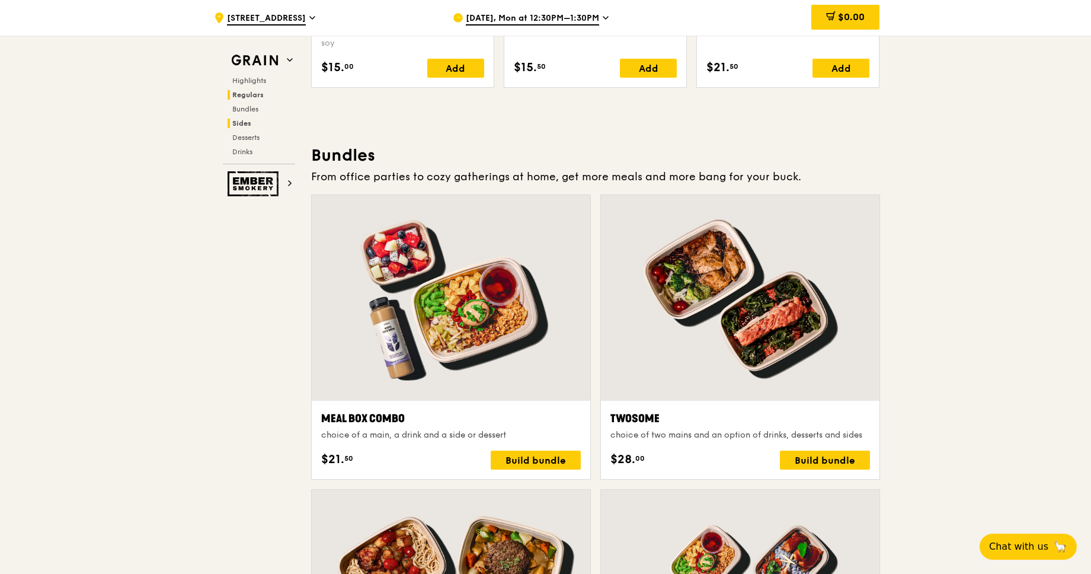
click at [246, 120] on span "Sides" at bounding box center [241, 123] width 19 height 8
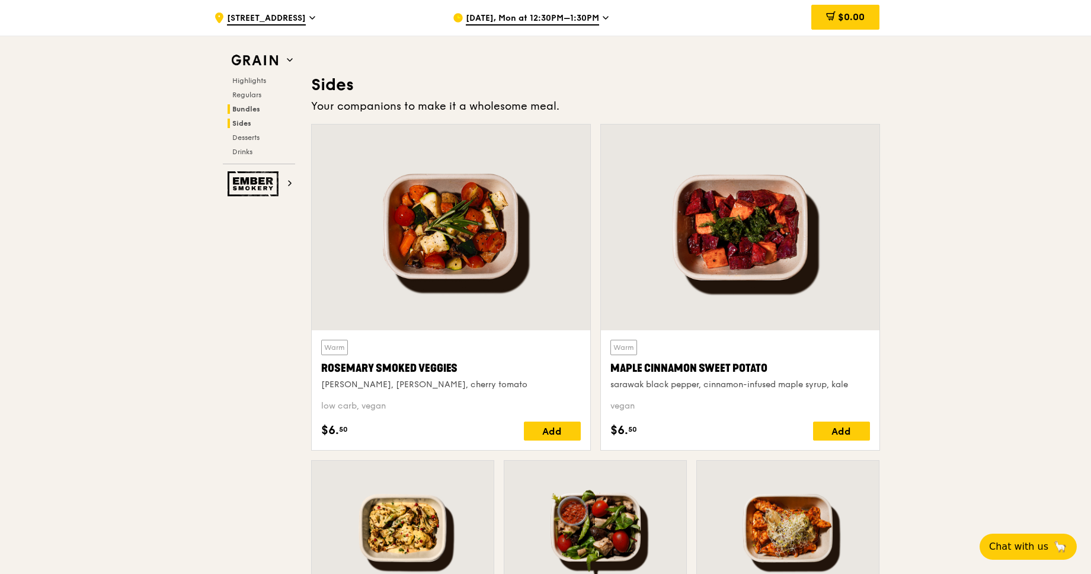
scroll to position [2641, 0]
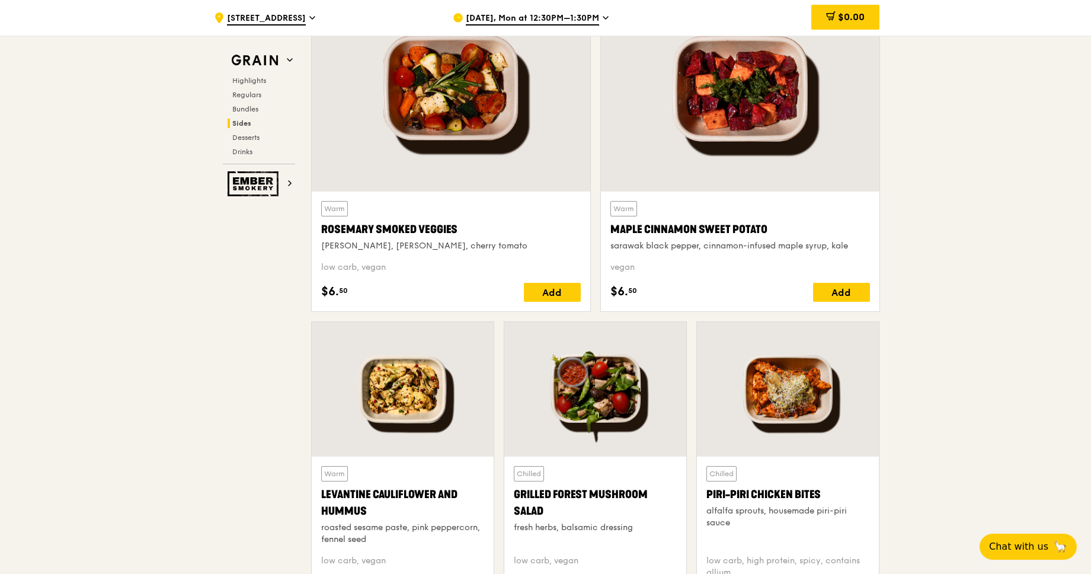
click at [383, 388] on div at bounding box center [403, 389] width 182 height 135
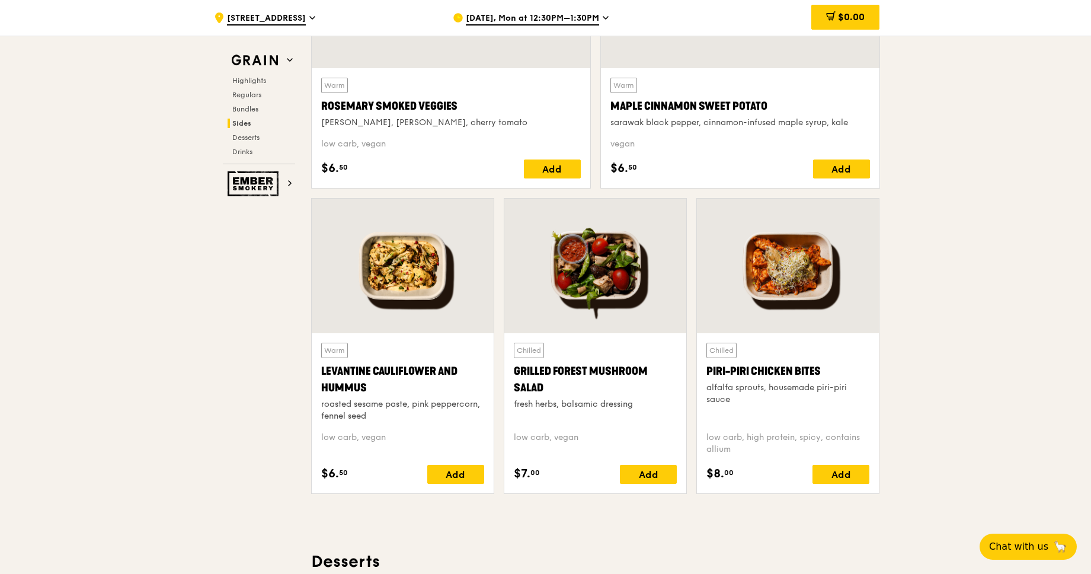
click at [798, 261] on div at bounding box center [788, 266] width 182 height 135
click at [583, 273] on div at bounding box center [595, 266] width 182 height 135
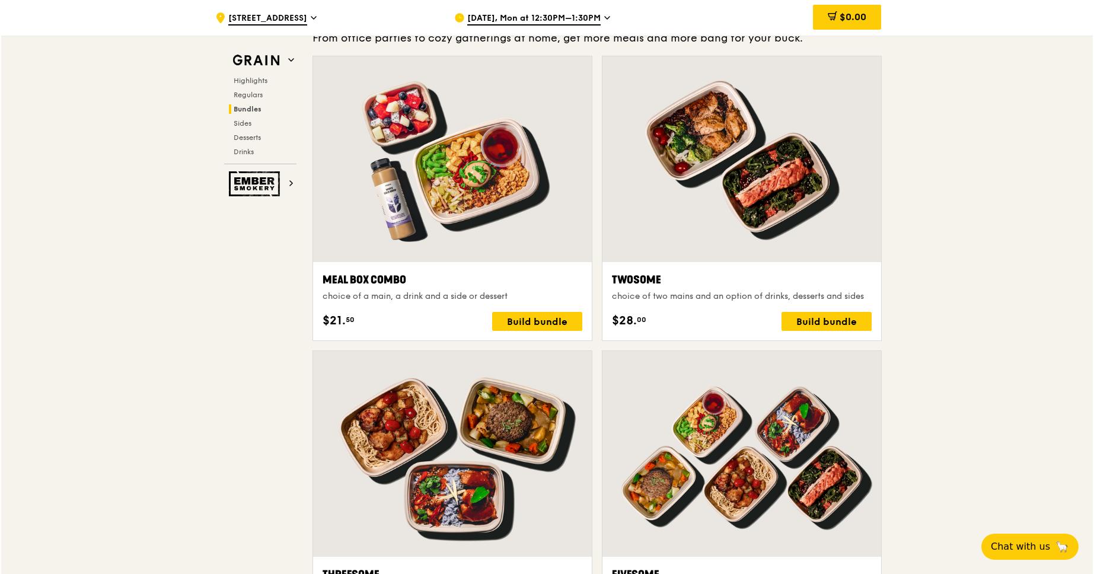
scroll to position [1752, 0]
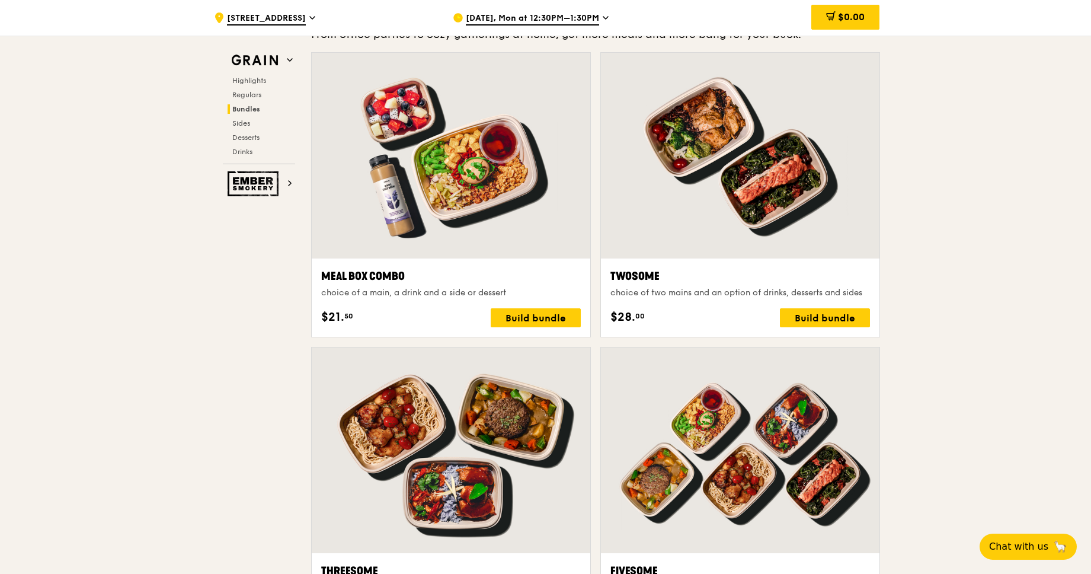
click at [712, 197] on div at bounding box center [740, 156] width 279 height 206
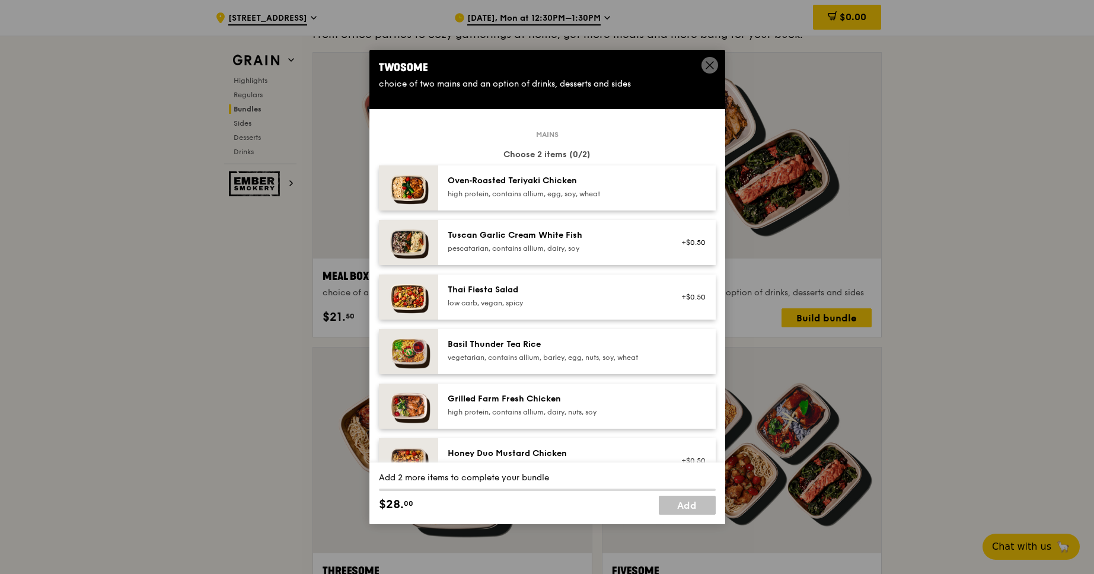
click at [400, 233] on img at bounding box center [408, 242] width 59 height 45
click at [402, 237] on img at bounding box center [408, 242] width 59 height 45
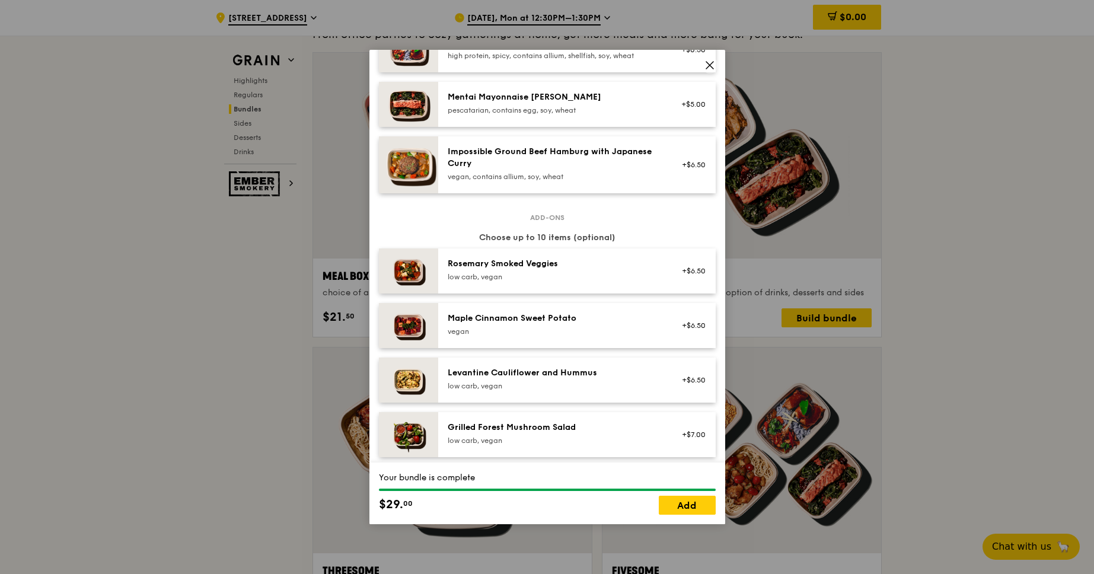
scroll to position [467, 0]
click at [405, 269] on img at bounding box center [408, 269] width 59 height 45
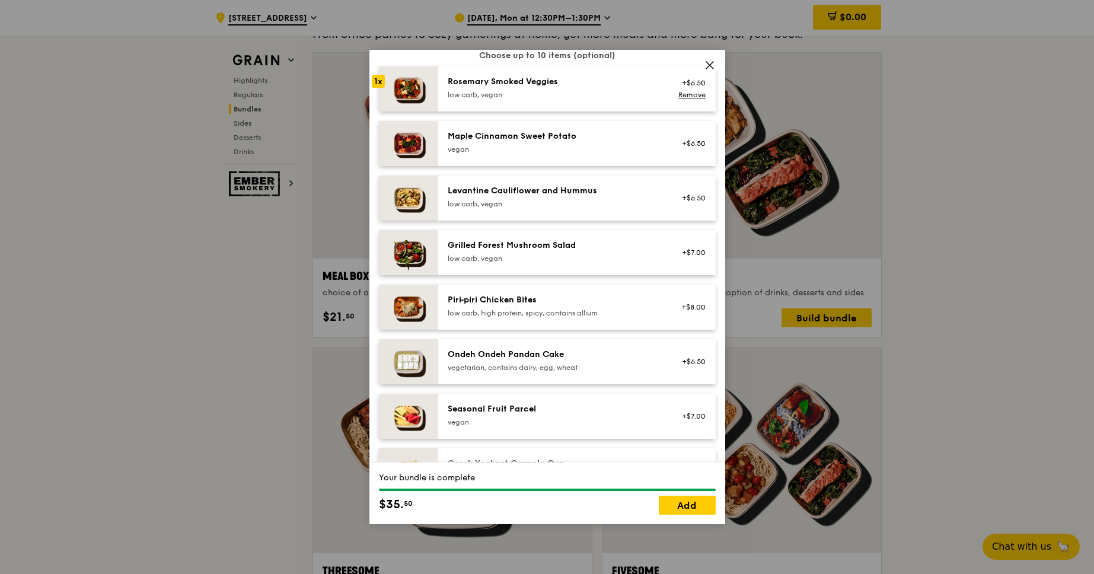
scroll to position [653, 0]
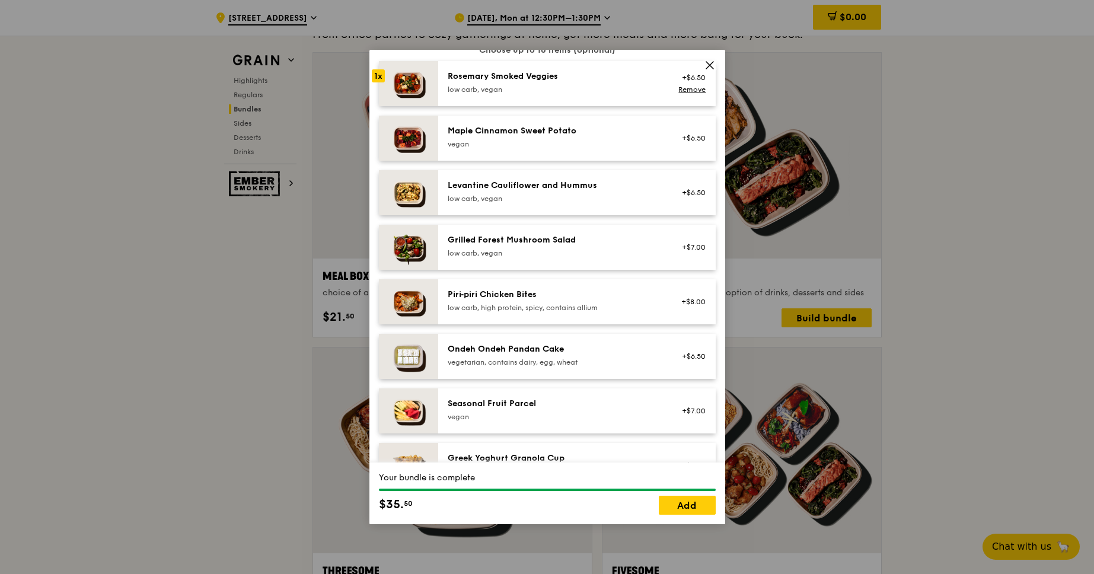
click at [410, 298] on img at bounding box center [408, 301] width 59 height 45
click at [411, 366] on img at bounding box center [408, 356] width 59 height 45
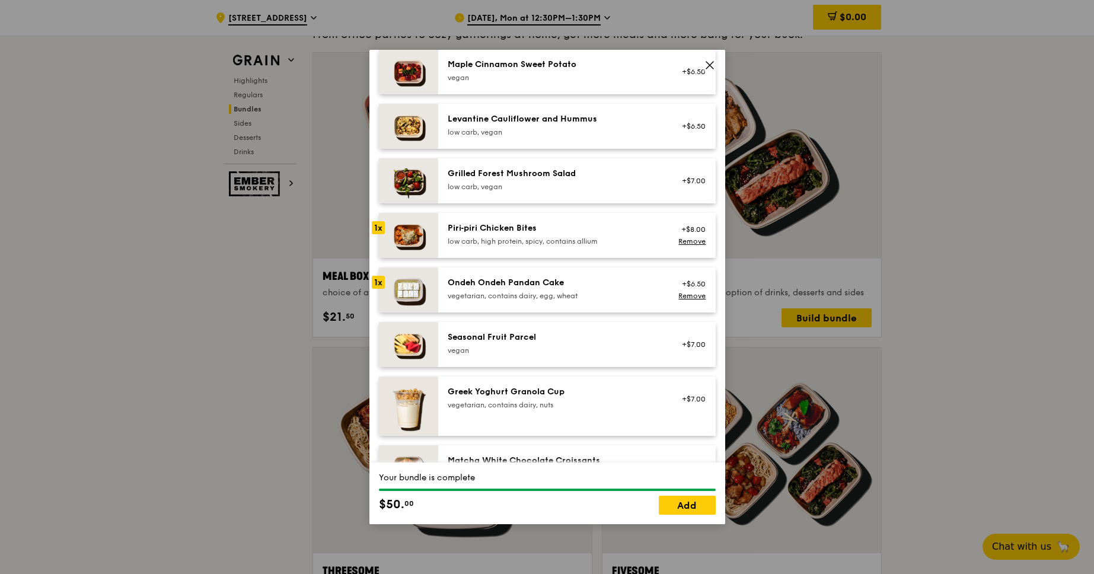
scroll to position [528, 0]
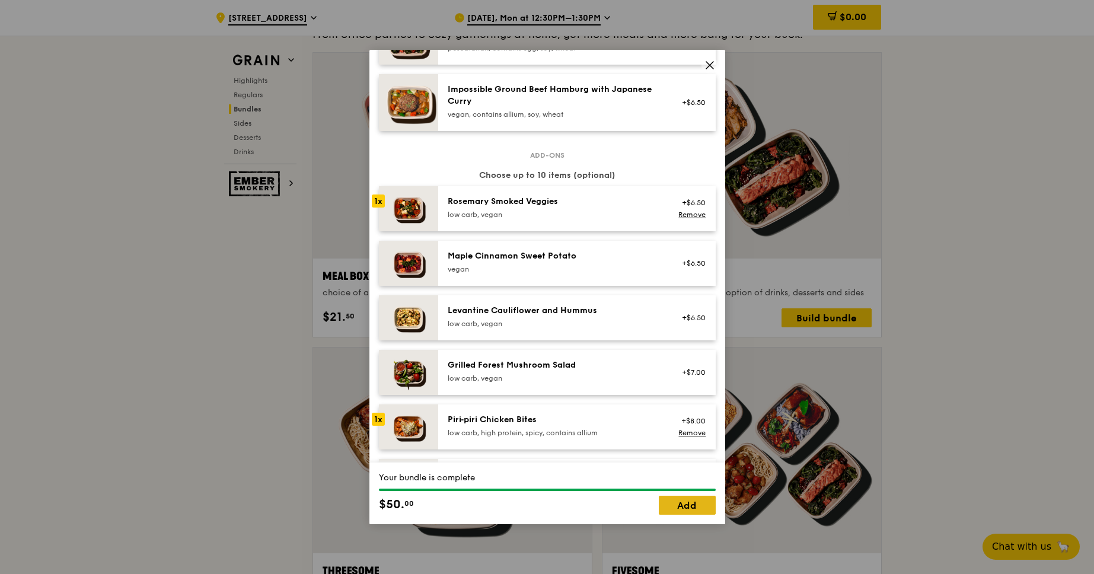
click at [691, 499] on link "Add" at bounding box center [687, 505] width 57 height 19
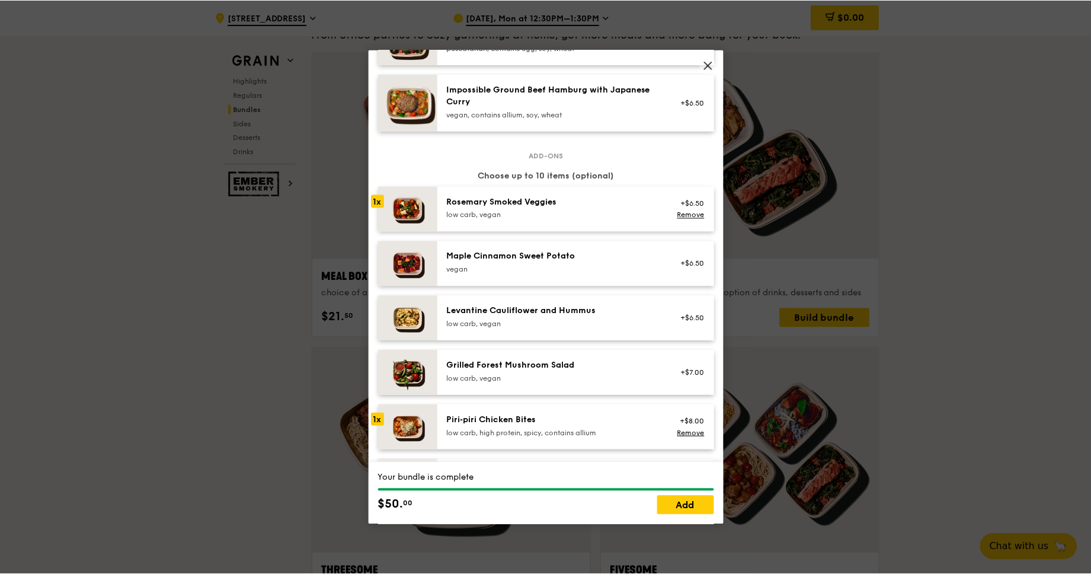
scroll to position [1752, 0]
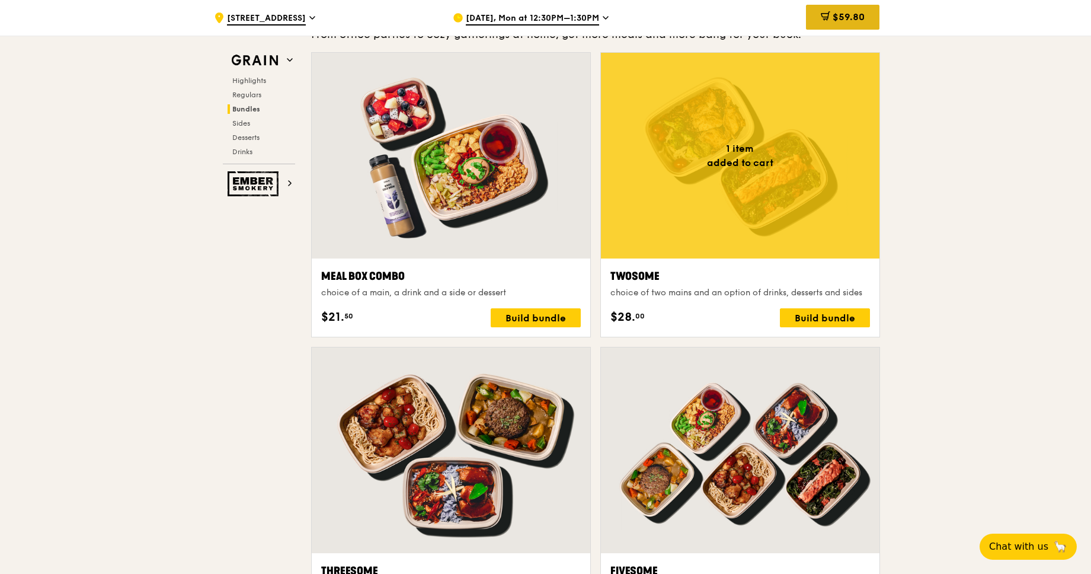
click at [856, 19] on span "$59.80" at bounding box center [849, 16] width 32 height 11
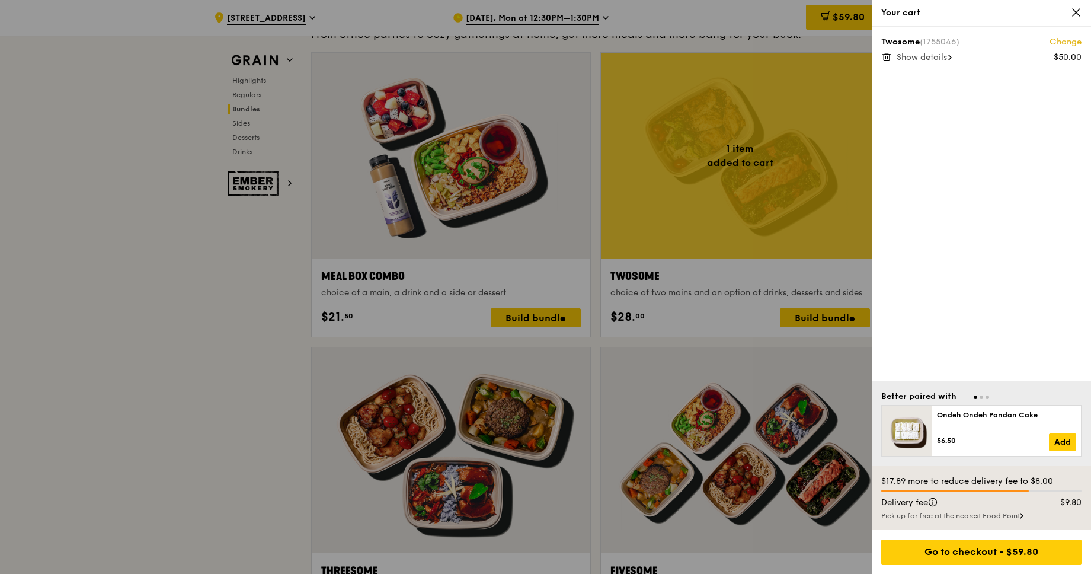
drag, startPoint x: 885, startPoint y: 483, endPoint x: 1060, endPoint y: 481, distance: 175.5
click at [1060, 481] on div "$17.89 more to reduce delivery fee to $8.00" at bounding box center [981, 481] width 200 height 12
click at [1047, 481] on div "$17.89 more to reduce delivery fee to $8.00" at bounding box center [981, 481] width 200 height 12
drag, startPoint x: 957, startPoint y: 478, endPoint x: 1043, endPoint y: 476, distance: 86.0
click at [1042, 476] on div "$17.89 more to reduce delivery fee to $8.00" at bounding box center [981, 481] width 200 height 12
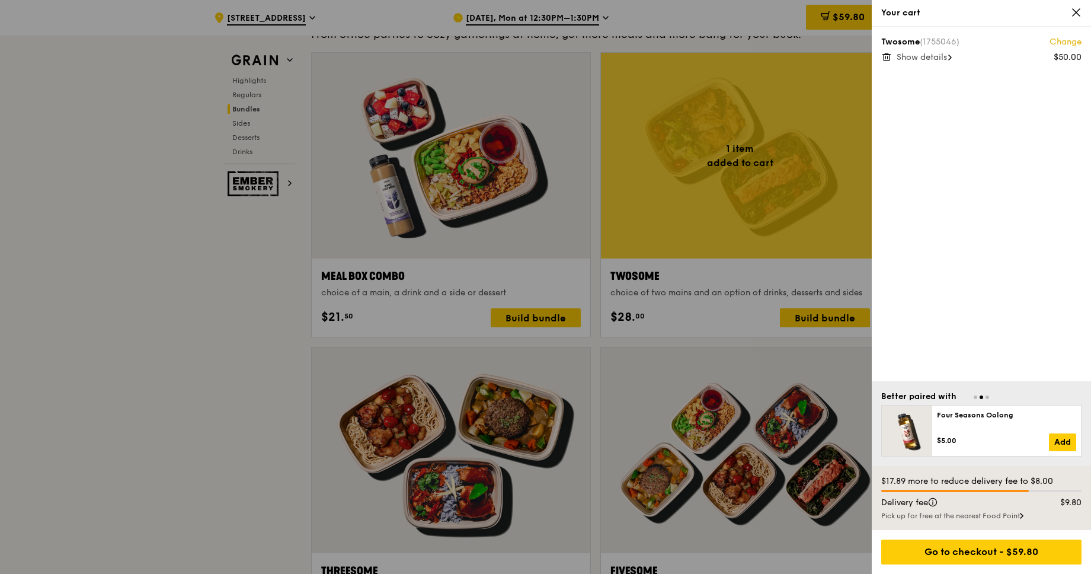
click at [1043, 476] on div "$17.89 more to reduce delivery fee to $8.00" at bounding box center [981, 481] width 200 height 12
drag, startPoint x: 1050, startPoint y: 501, endPoint x: 1079, endPoint y: 501, distance: 29.0
click at [1079, 501] on div "$9.80" at bounding box center [1063, 503] width 54 height 12
click at [956, 53] on div "Show details" at bounding box center [989, 58] width 185 height 12
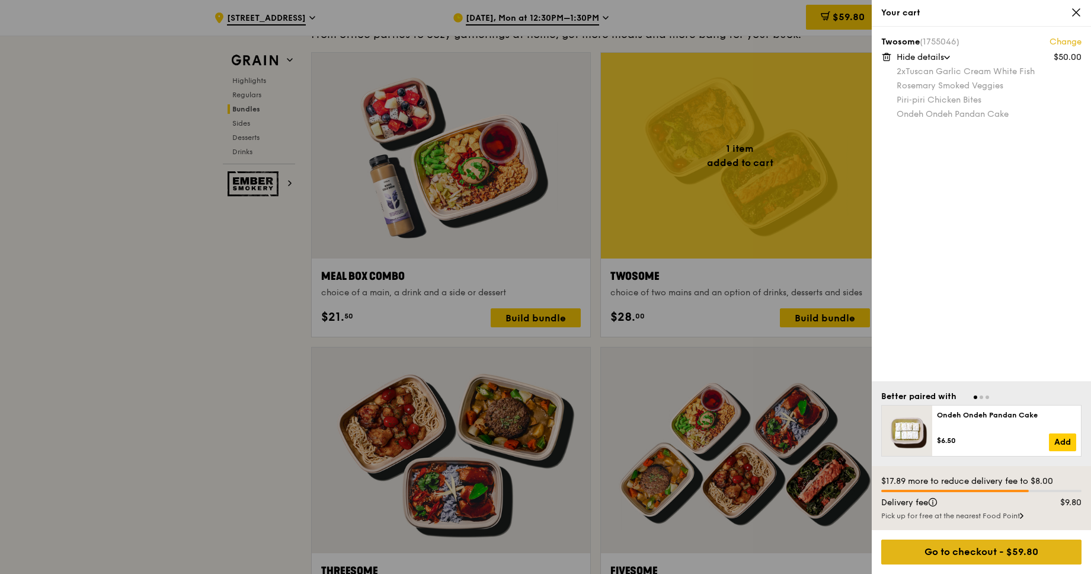
click at [977, 544] on div "Go to checkout - $59.80" at bounding box center [981, 551] width 200 height 25
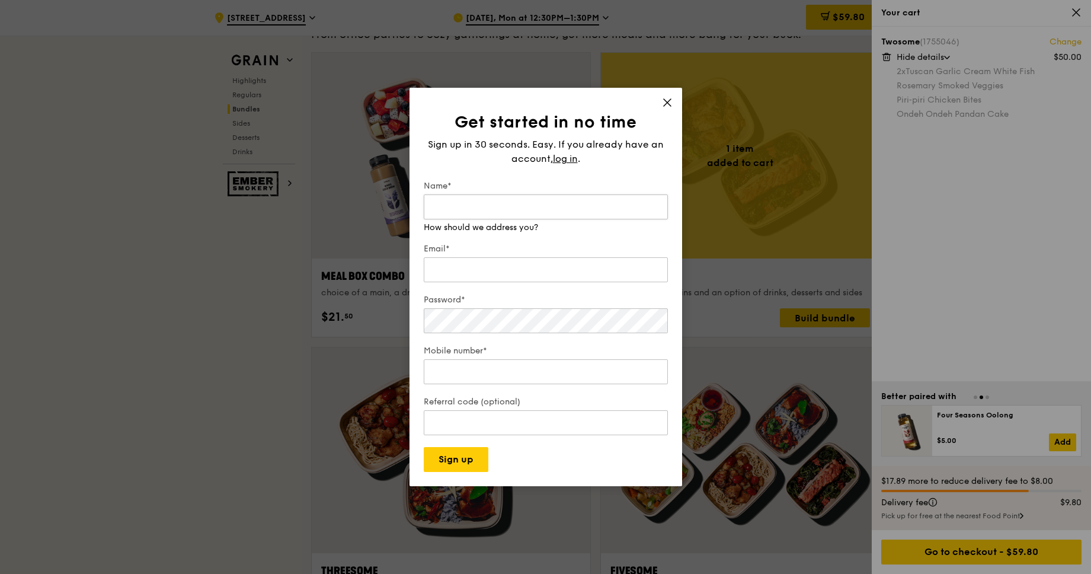
click at [535, 199] on input "Name*" at bounding box center [546, 206] width 244 height 25
type input "[PERSON_NAME]"
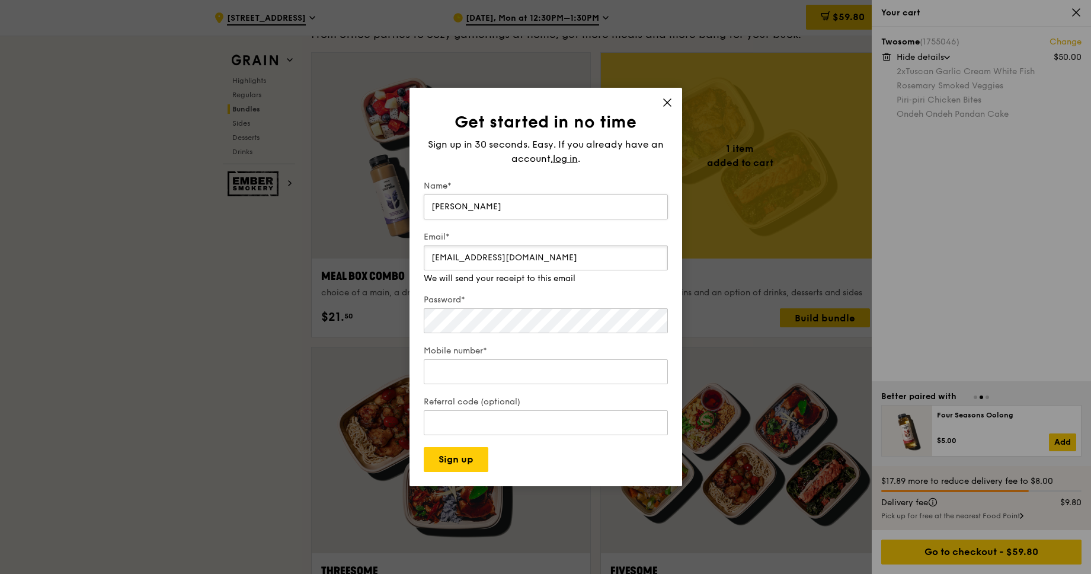
type input "[EMAIL_ADDRESS][DOMAIN_NAME]"
click at [493, 353] on input "Mobile number*" at bounding box center [546, 359] width 244 height 25
type input "83552394"
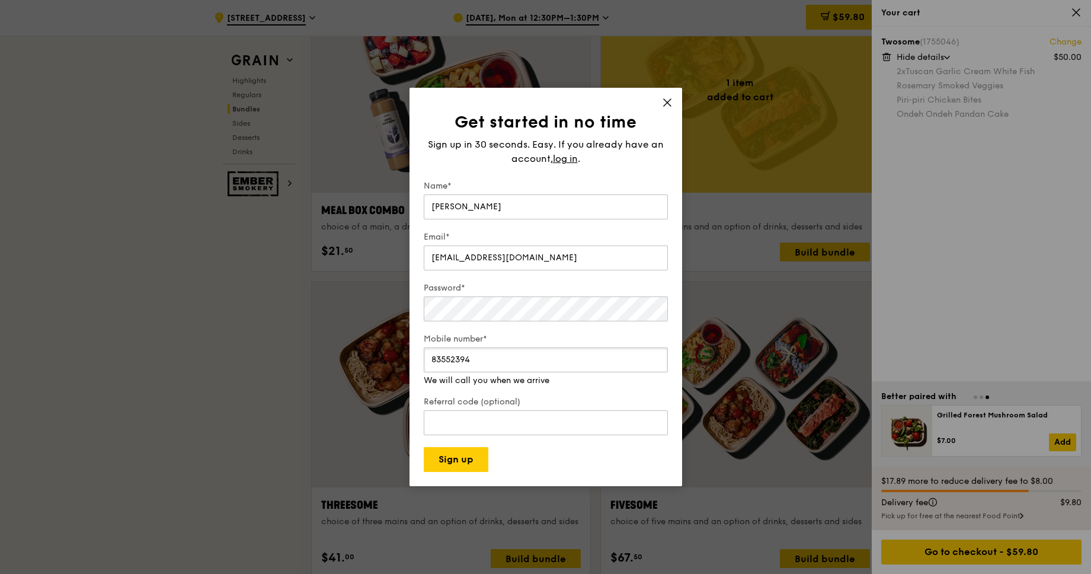
scroll to position [1833, 0]
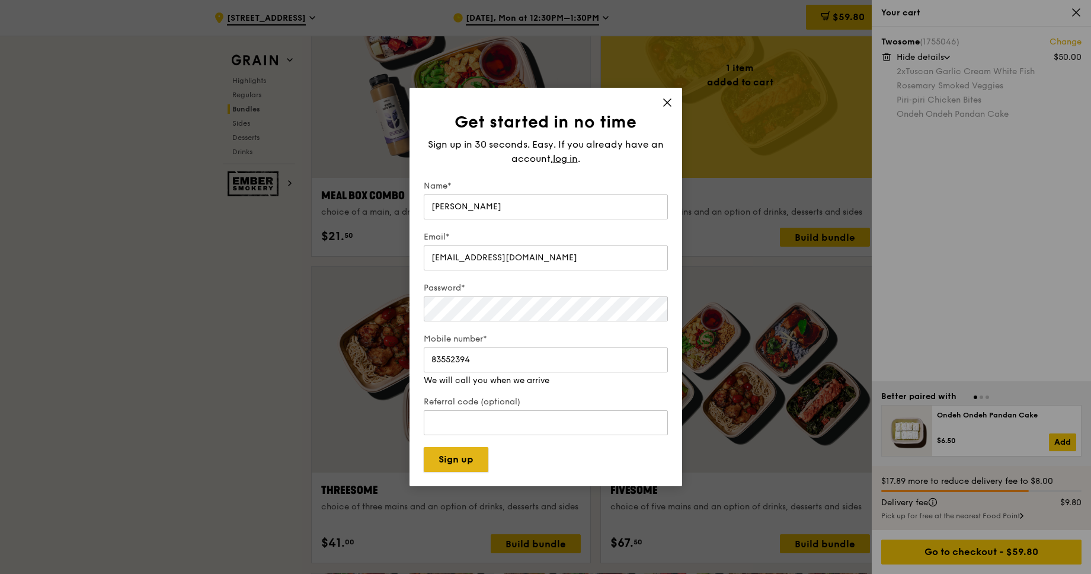
click at [452, 462] on button "Sign up" at bounding box center [456, 459] width 65 height 25
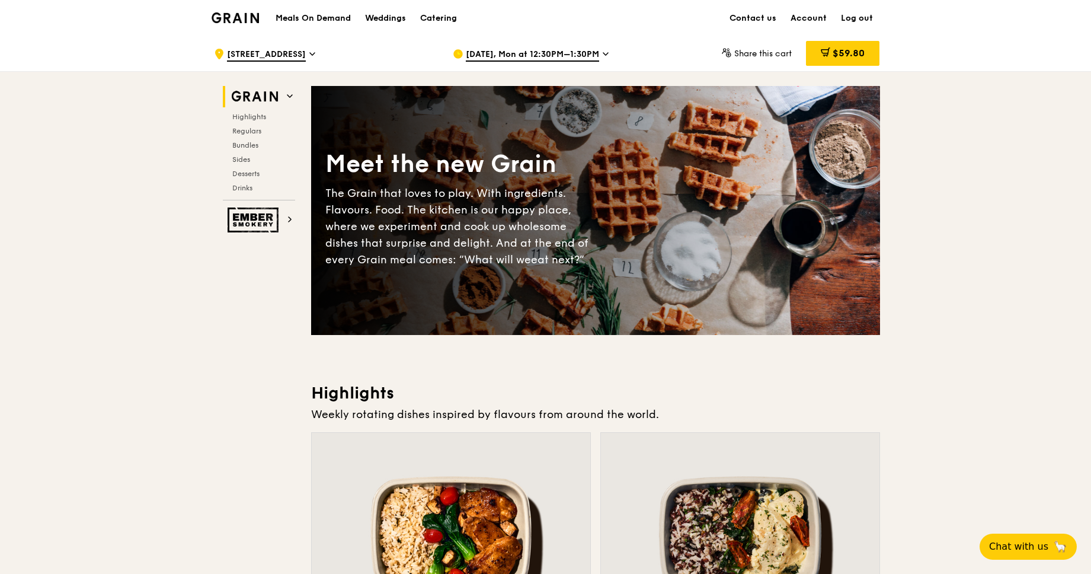
click at [843, 50] on span "$59.80" at bounding box center [849, 52] width 32 height 11
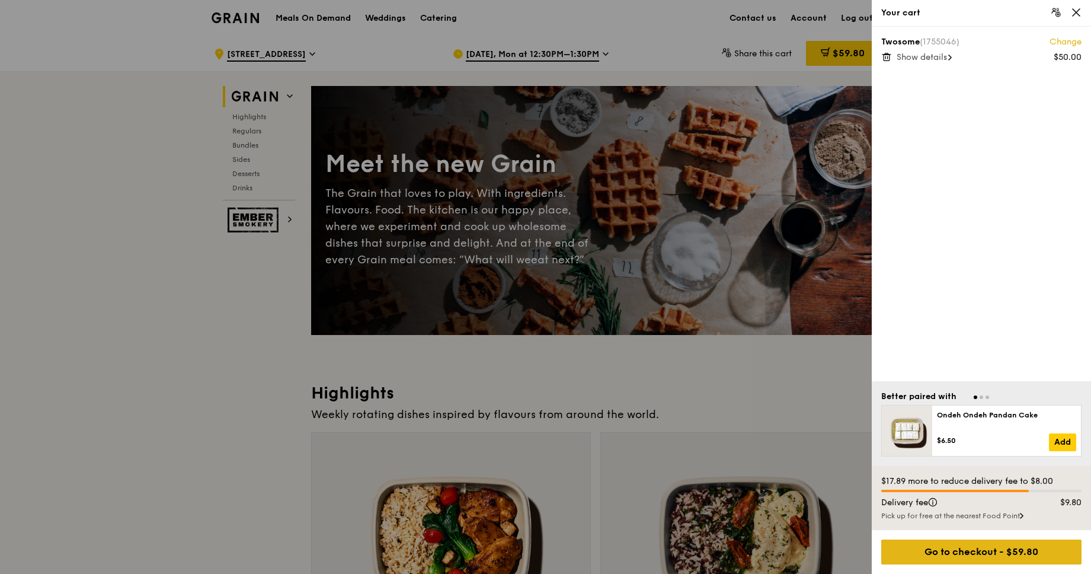
click at [1010, 549] on div "Go to checkout - $59.80" at bounding box center [981, 551] width 200 height 25
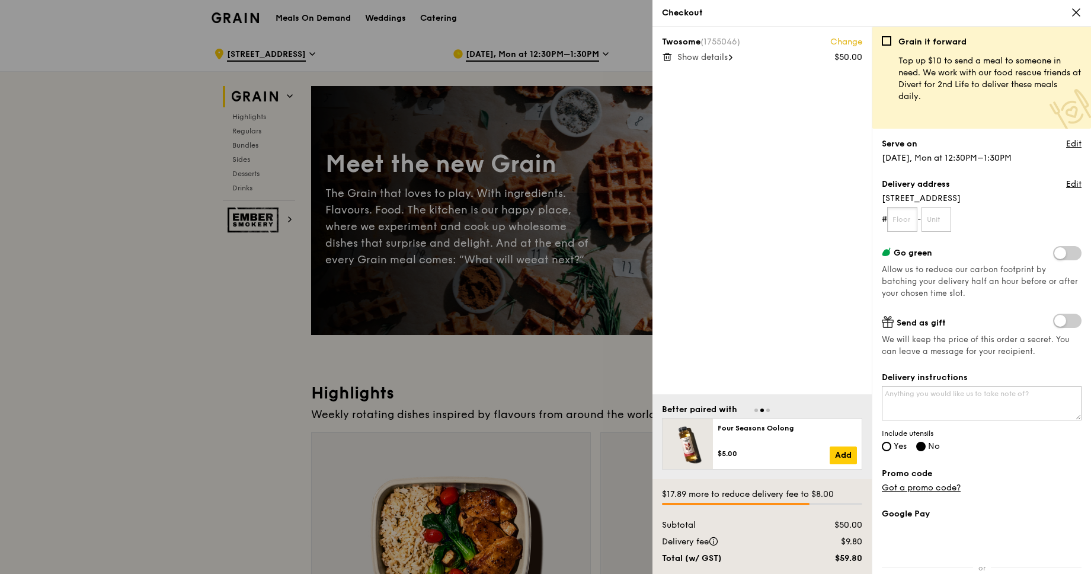
click at [910, 219] on input "text" at bounding box center [902, 219] width 30 height 25
type input "04"
click at [941, 216] on input "text" at bounding box center [937, 219] width 30 height 25
type input "09"
click at [1063, 254] on span at bounding box center [1067, 253] width 28 height 14
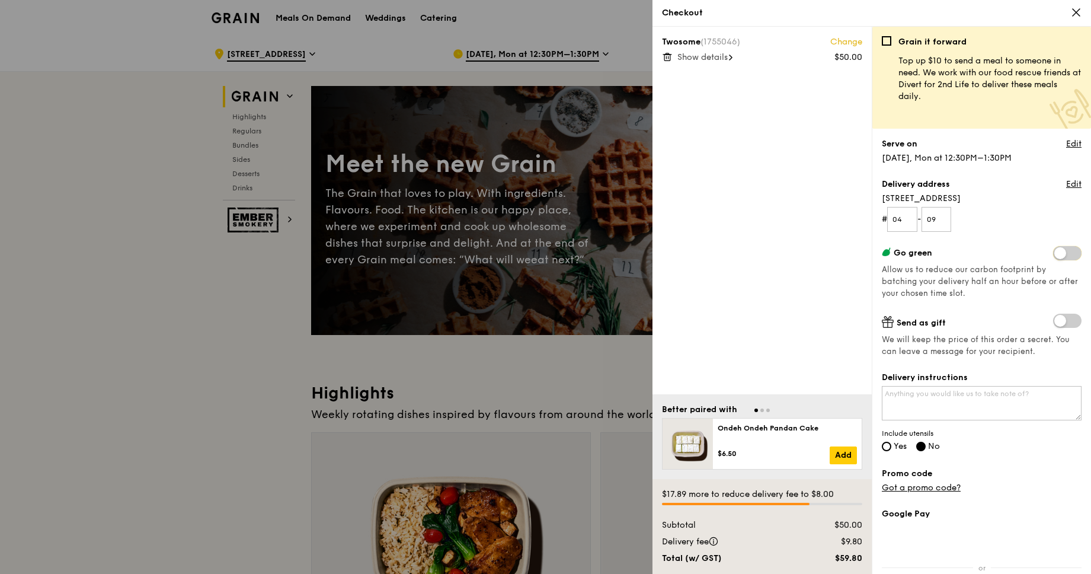
click at [1056, 254] on input "checkbox" at bounding box center [1056, 254] width 0 height 0
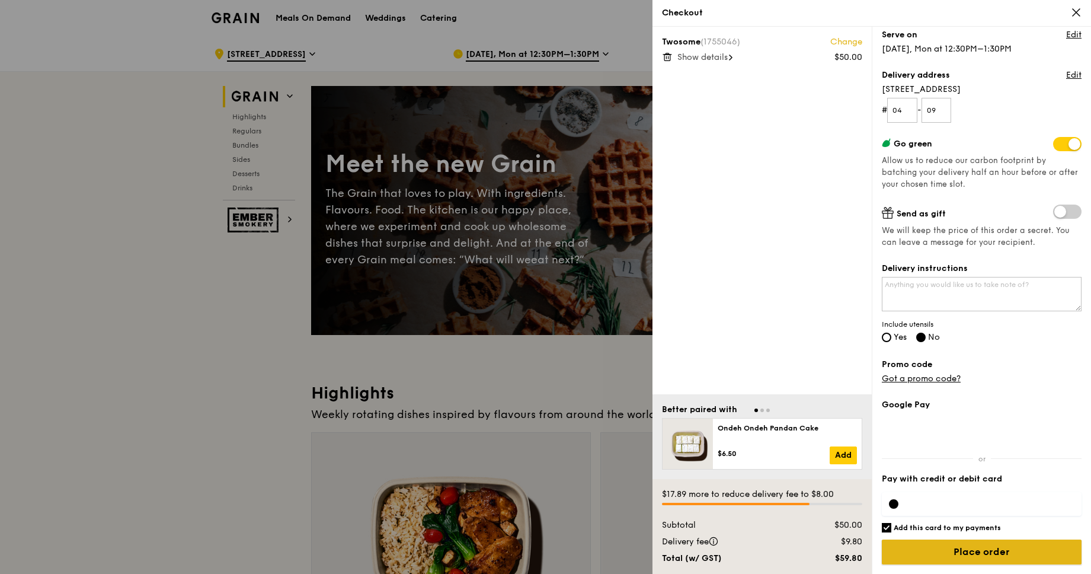
click at [931, 545] on input "Place order" at bounding box center [982, 551] width 200 height 25
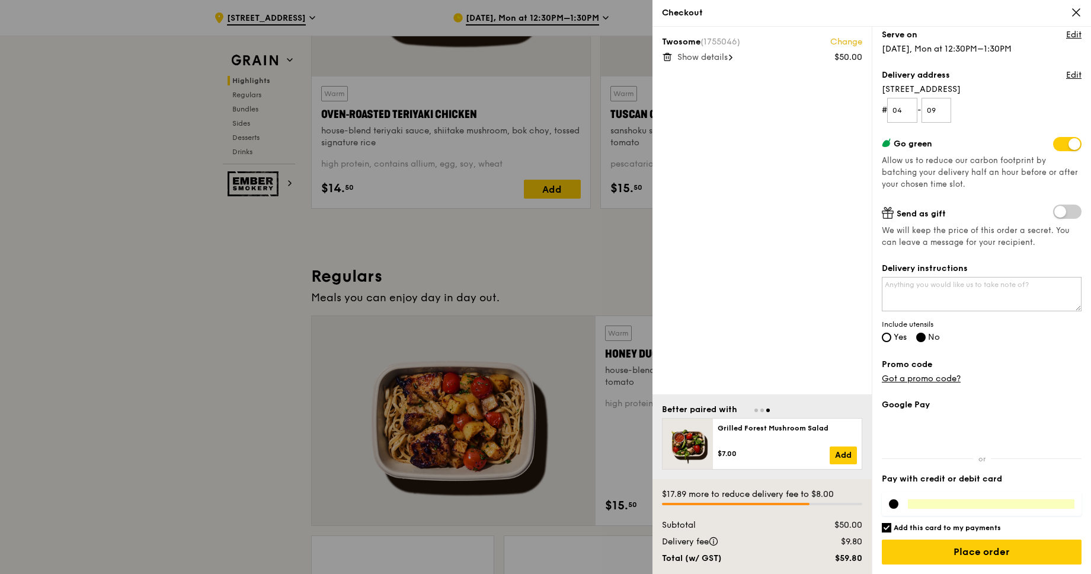
scroll to position [561, 0]
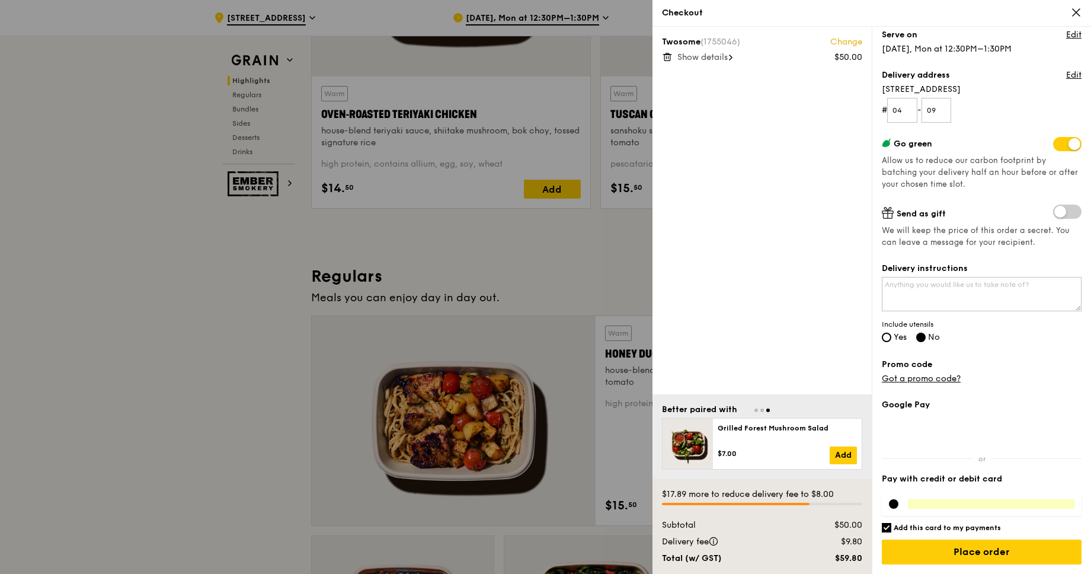
click at [892, 528] on label "Add this card to my payments" at bounding box center [982, 527] width 200 height 9
click at [892, 528] on input "Add this card to my payments" at bounding box center [886, 527] width 9 height 9
checkbox input "false"
click at [954, 549] on input "Place order" at bounding box center [982, 551] width 200 height 25
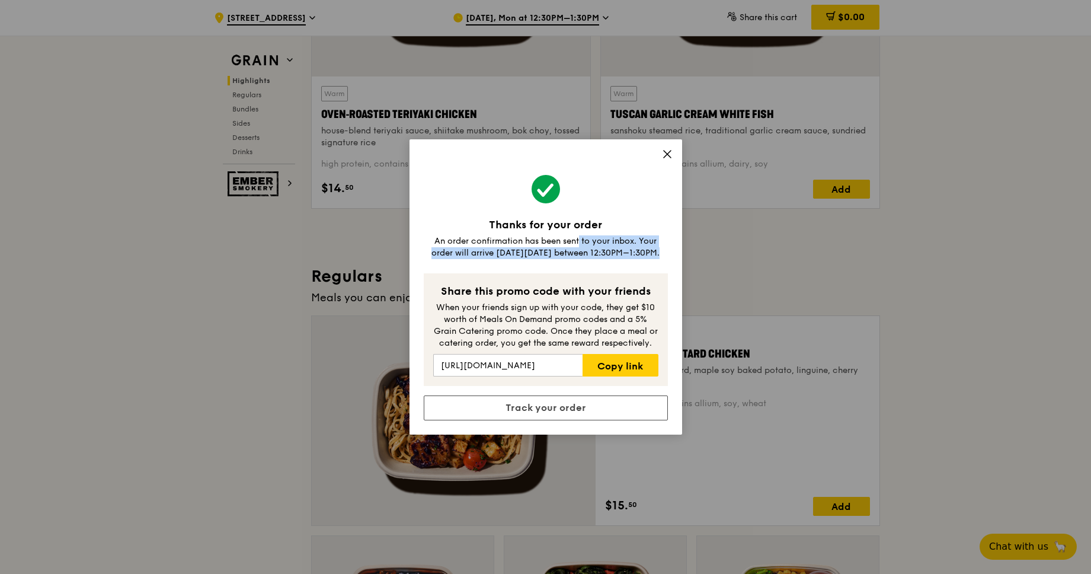
drag, startPoint x: 560, startPoint y: 241, endPoint x: 634, endPoint y: 259, distance: 76.2
click at [633, 259] on div "Thanks for your order An order confirmation has been sent to your inbox. Your o…" at bounding box center [546, 286] width 273 height 295
click at [634, 259] on div "Thanks for your order An order confirmation has been sent to your inbox. Your o…" at bounding box center [546, 286] width 273 height 295
click at [664, 146] on div "Thanks for your order An order confirmation has been sent to your inbox. Your o…" at bounding box center [546, 286] width 273 height 295
click at [668, 153] on icon at bounding box center [667, 154] width 7 height 7
